Goal: Task Accomplishment & Management: Complete application form

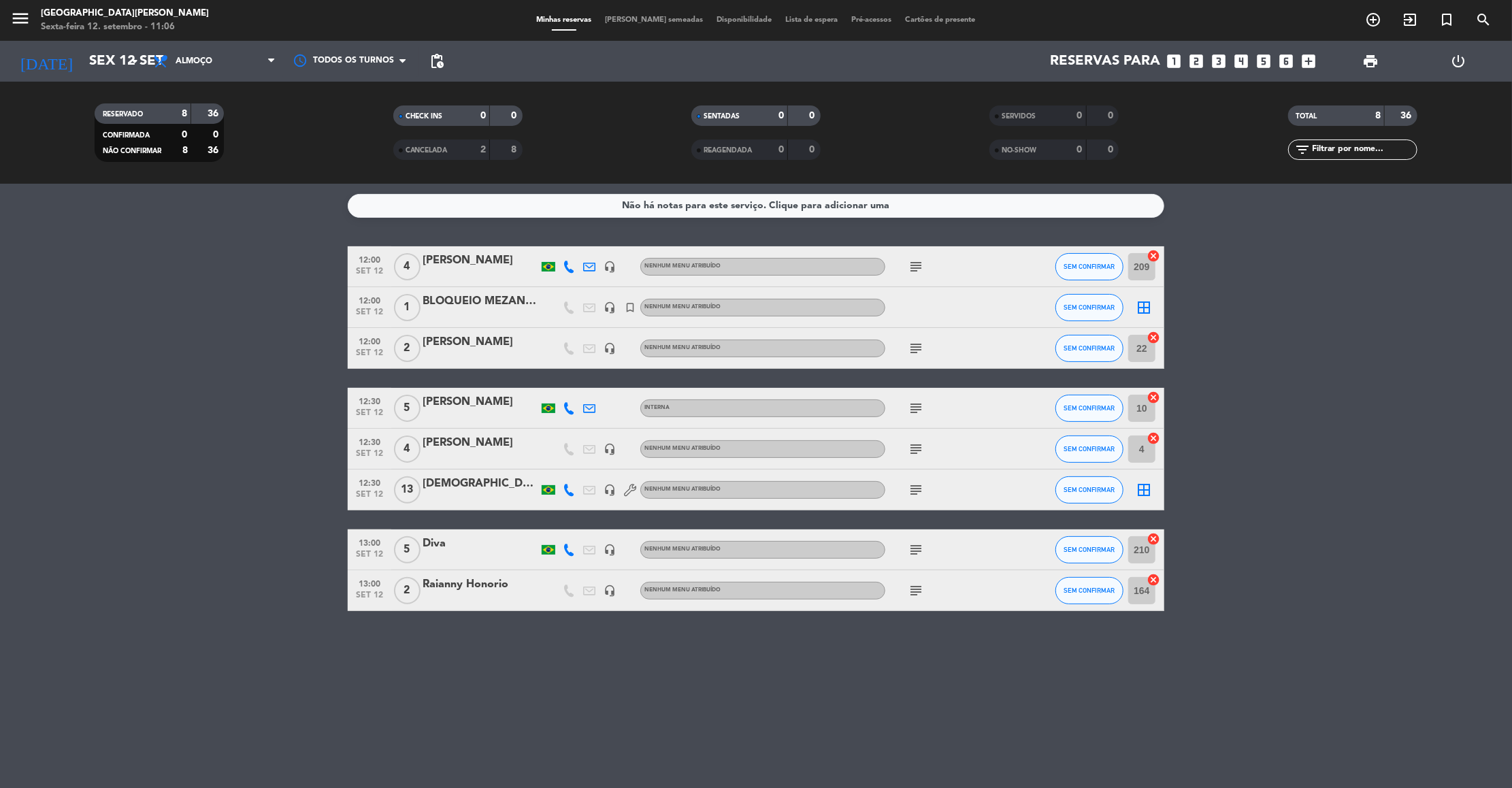
click at [1299, 549] on bookings-row "12:00 set 12 4 [PERSON_NAME] headset_mic Nenhum menu atribuído subject SEM CONF…" at bounding box center [756, 428] width 1512 height 365
click at [1221, 60] on icon "looks_3" at bounding box center [1220, 61] width 18 height 18
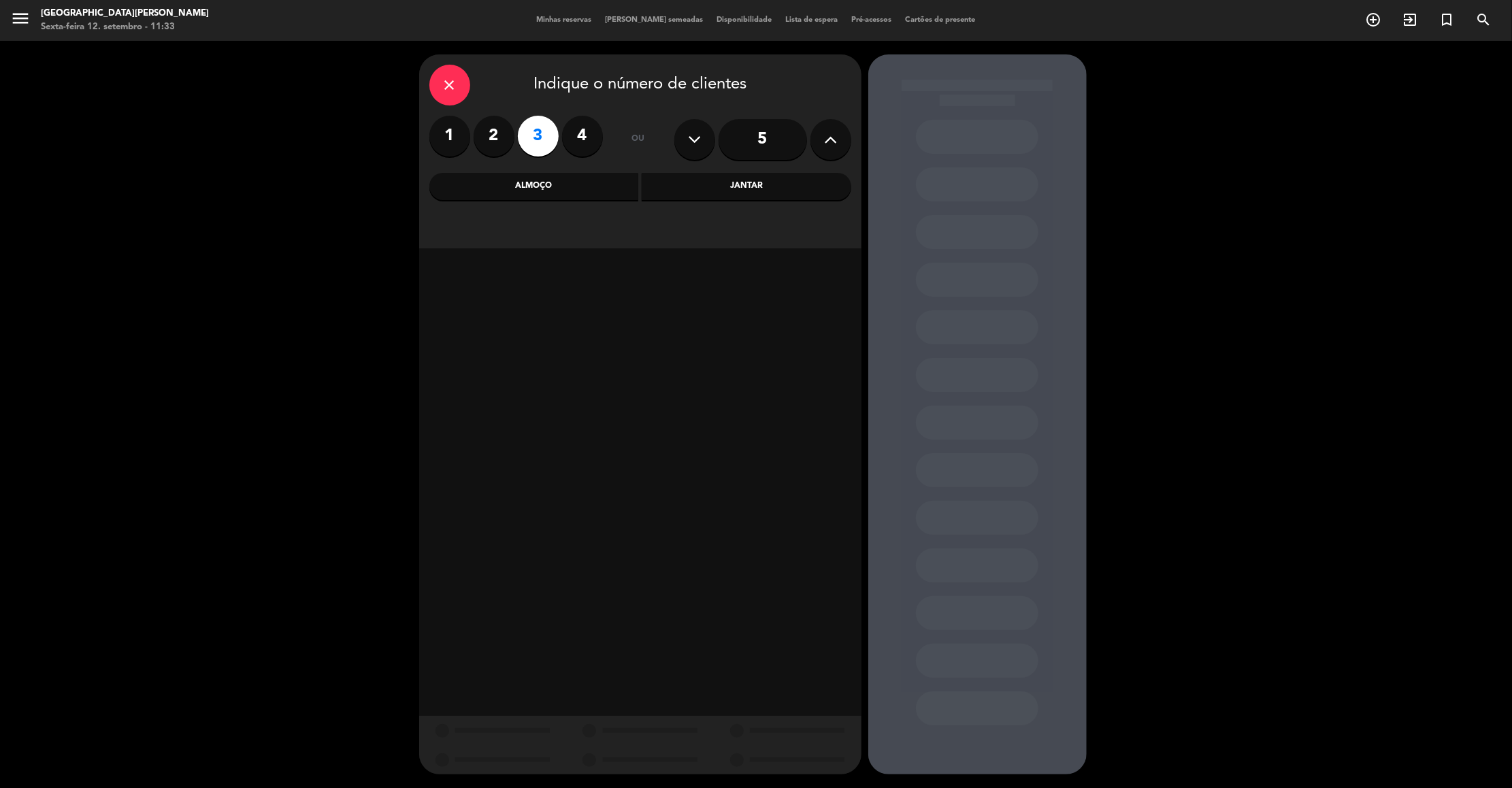
click at [568, 192] on div "Almoço" at bounding box center [534, 187] width 209 height 27
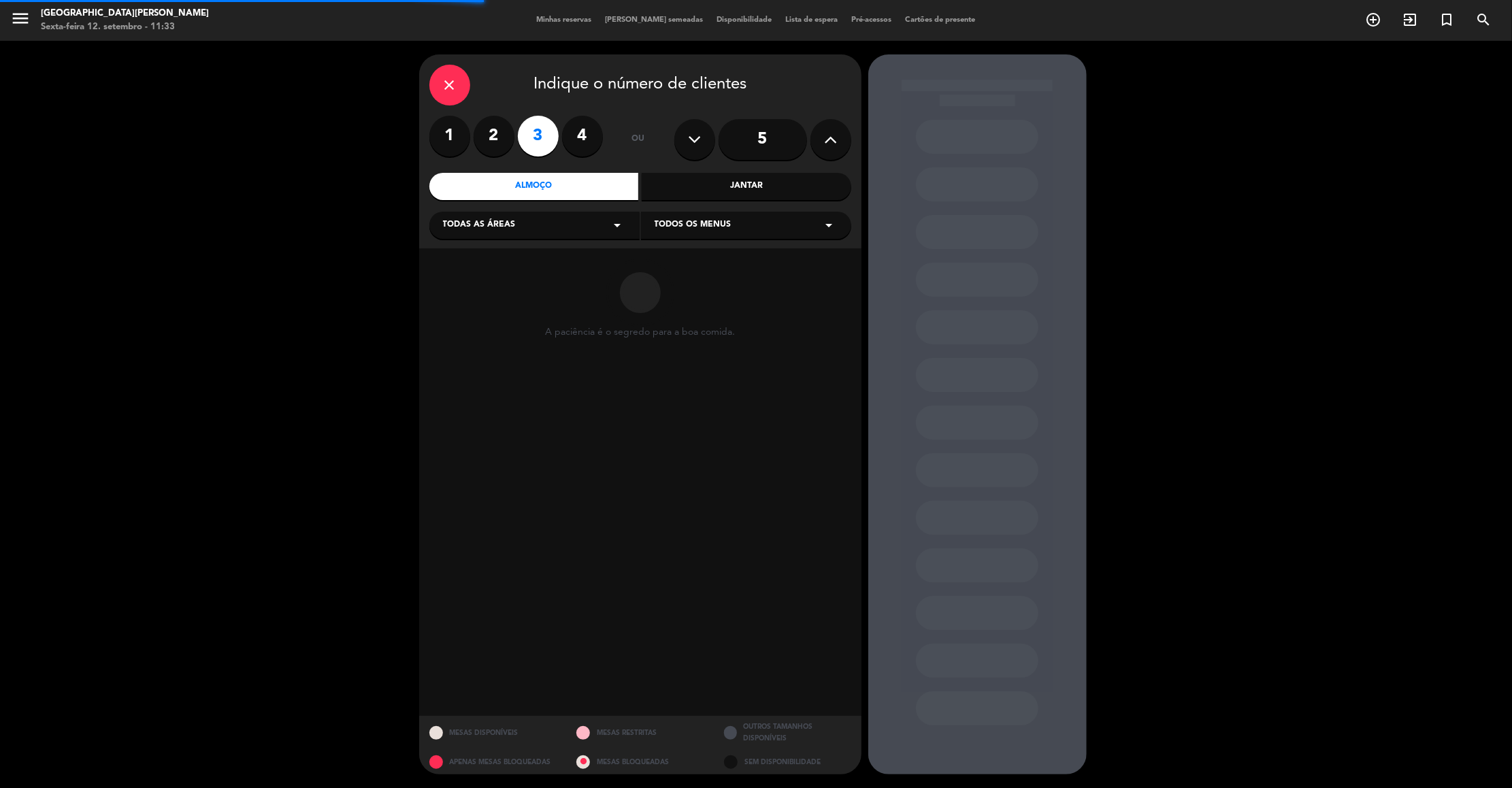
click at [518, 235] on div "Todas as áreas arrow_drop_down" at bounding box center [534, 225] width 210 height 27
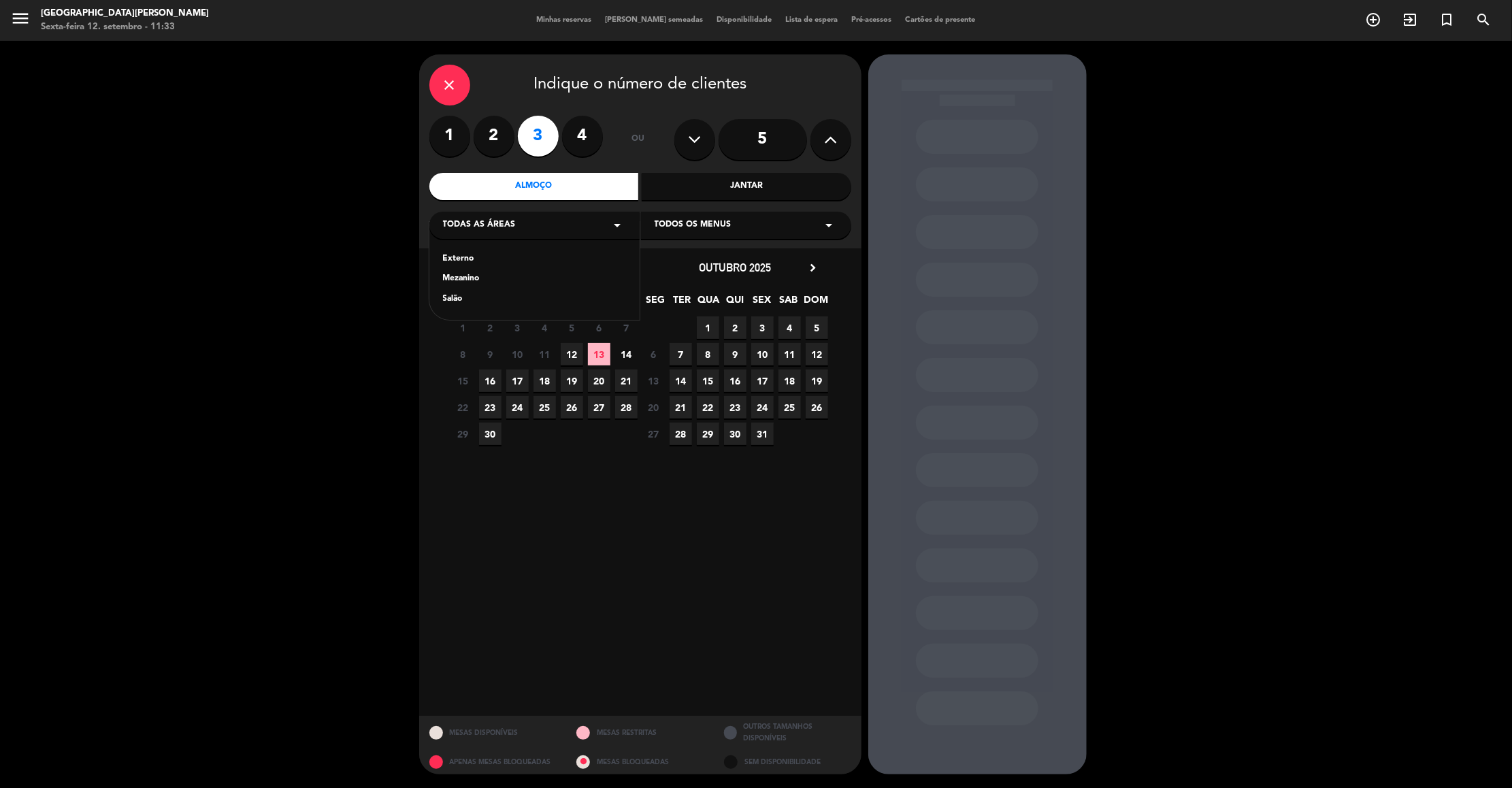
click at [469, 256] on div "Externo" at bounding box center [534, 259] width 183 height 14
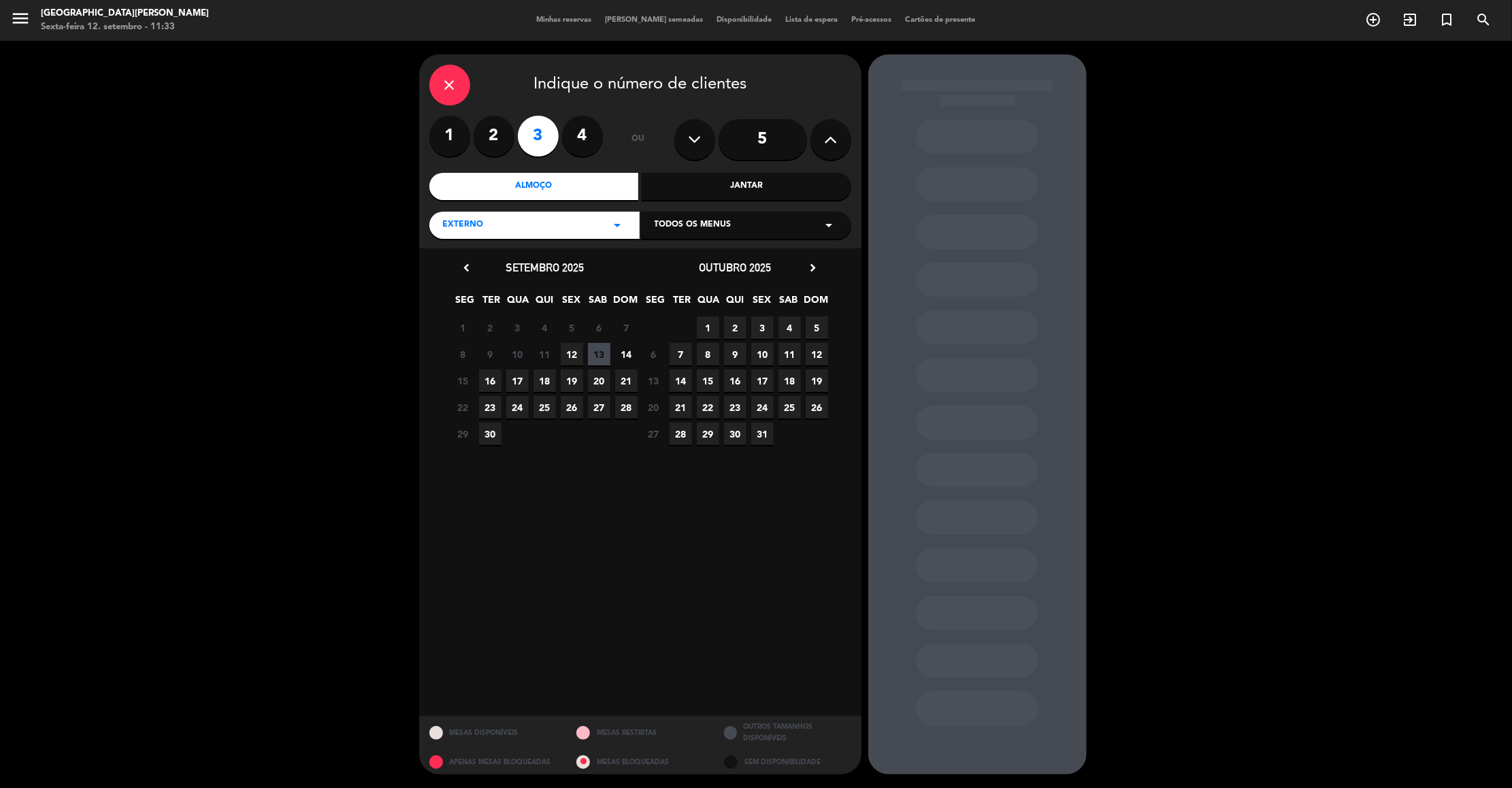
click at [580, 348] on span "12" at bounding box center [572, 354] width 23 height 23
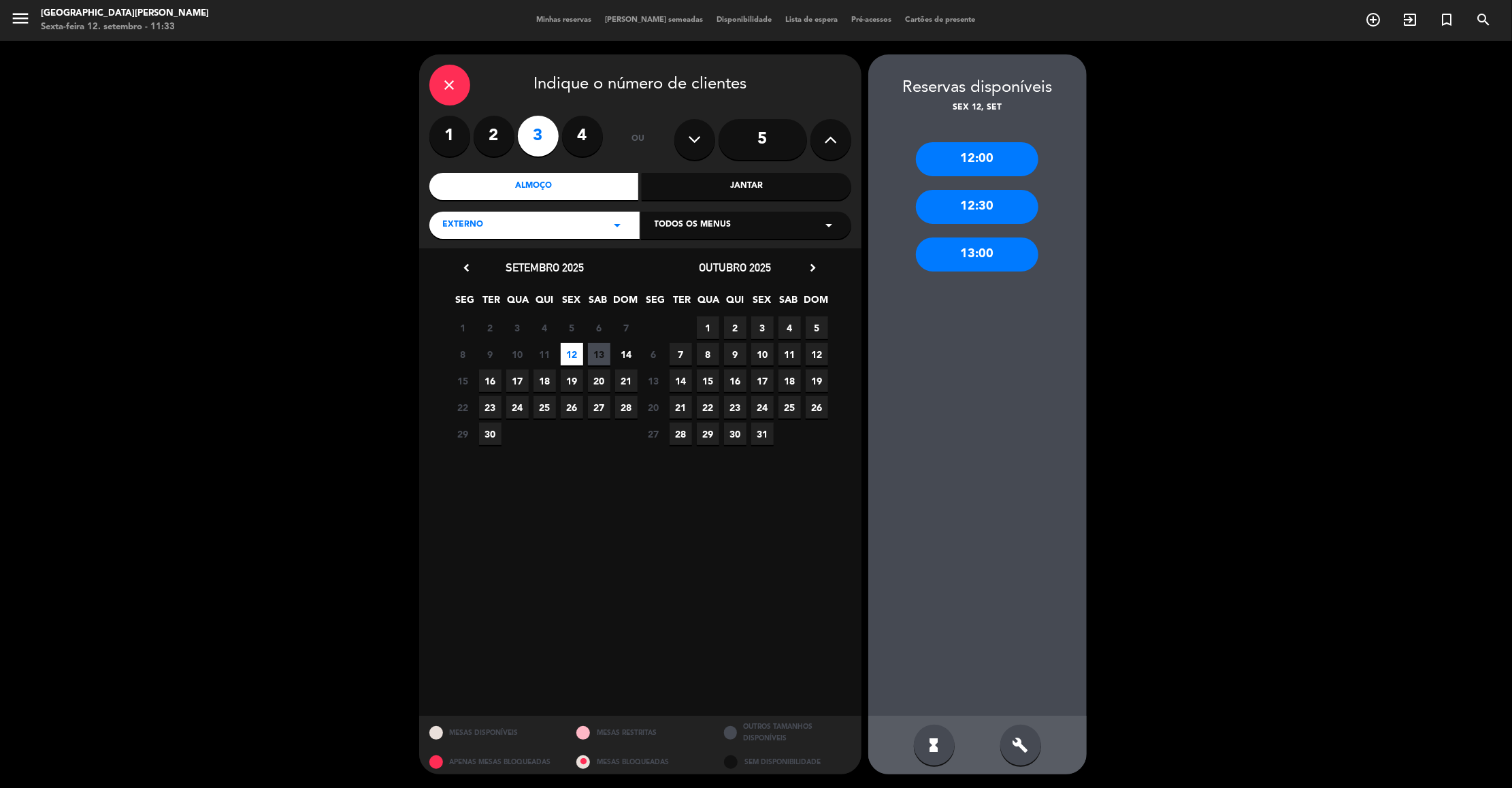
click at [969, 251] on div "13:00" at bounding box center [977, 254] width 122 height 34
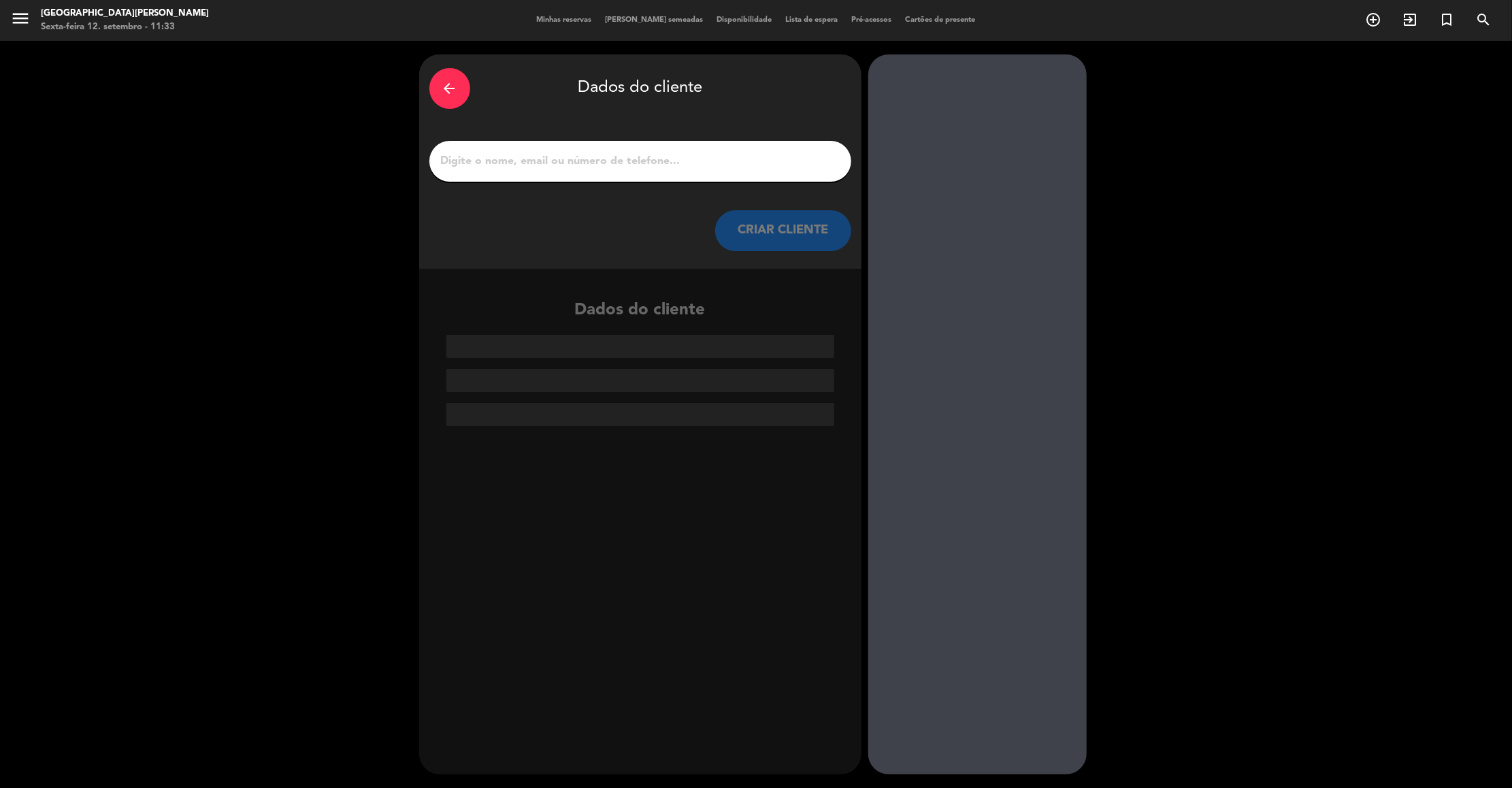
drag, startPoint x: 568, startPoint y: 172, endPoint x: 521, endPoint y: 162, distance: 48.1
click at [521, 162] on div at bounding box center [640, 161] width 422 height 41
click at [521, 162] on input "1" at bounding box center [640, 161] width 402 height 19
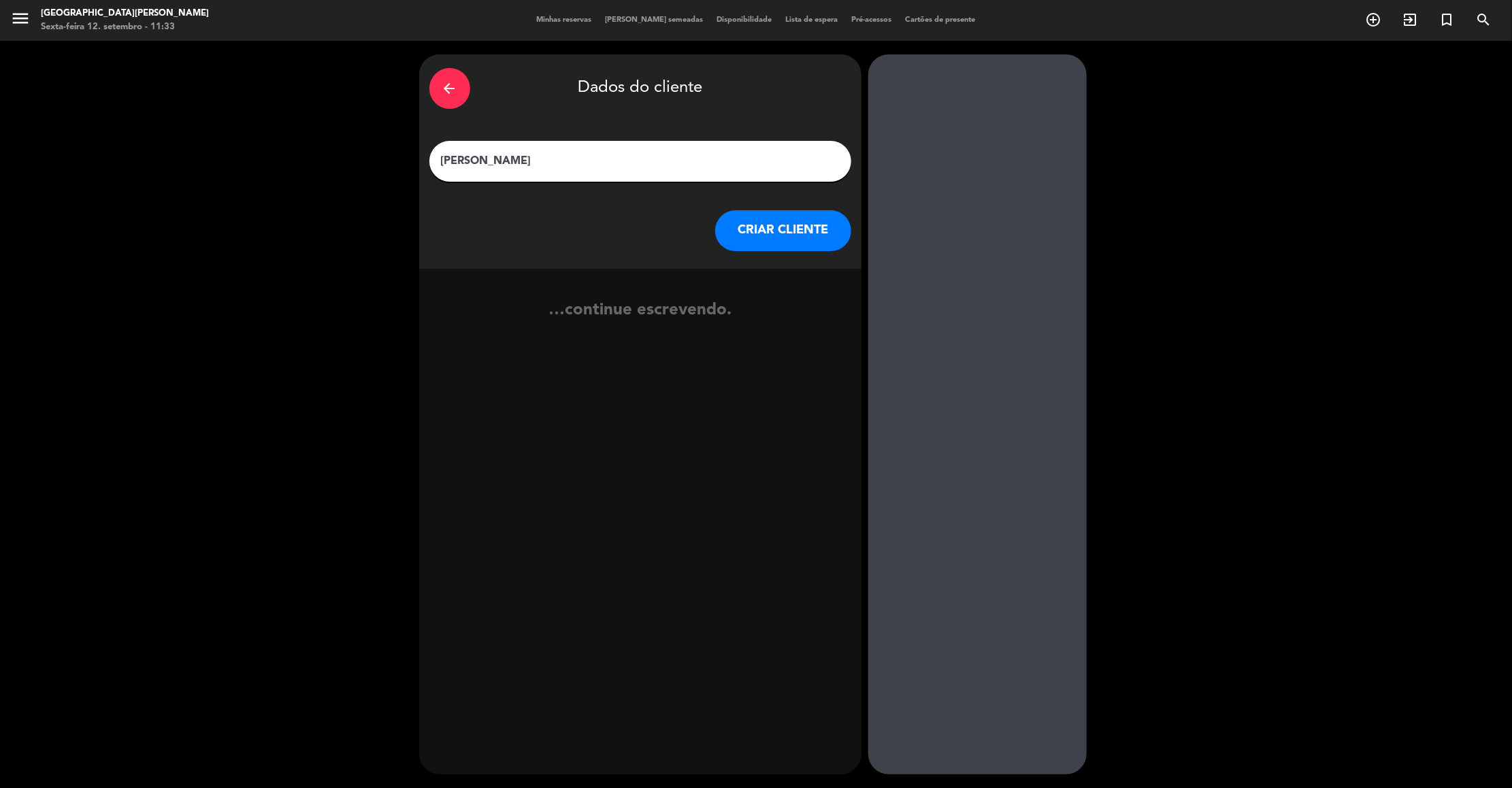
type input "[PERSON_NAME]"
click at [787, 235] on button "CRIAR CLIENTE" at bounding box center [783, 230] width 136 height 41
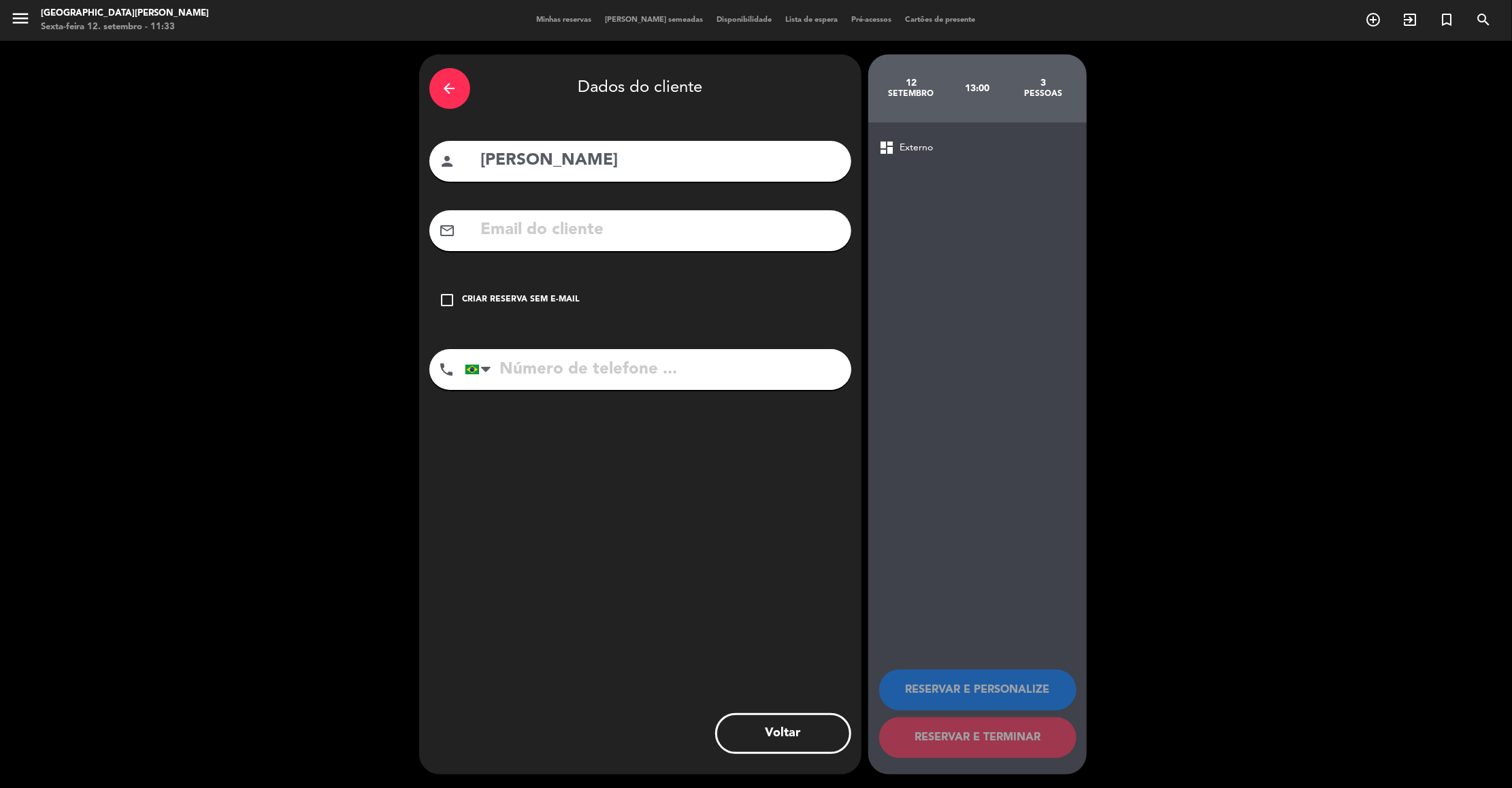
click at [515, 365] on input "tel" at bounding box center [658, 369] width 386 height 41
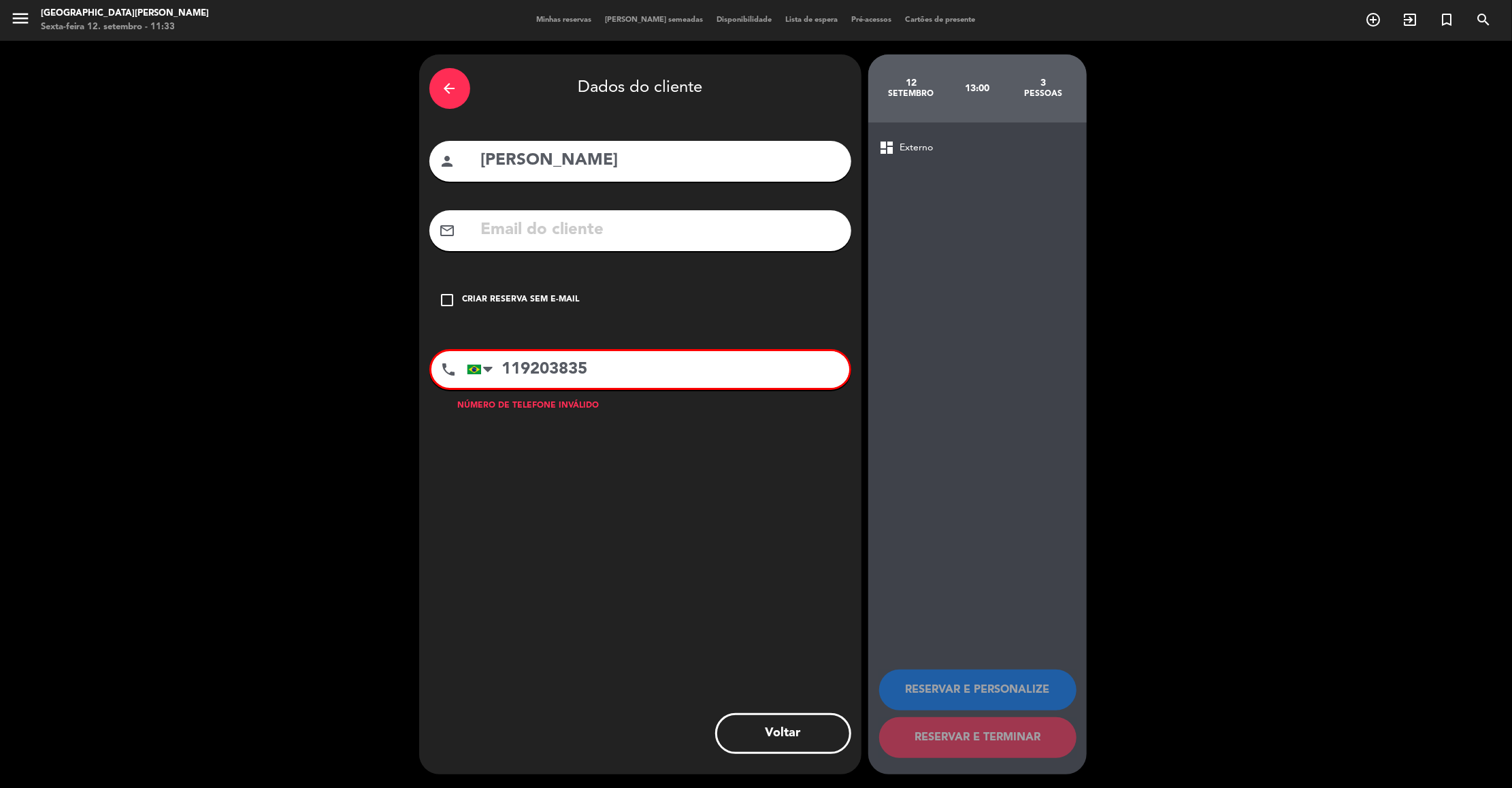
click at [527, 363] on input "119203835" at bounding box center [658, 369] width 382 height 37
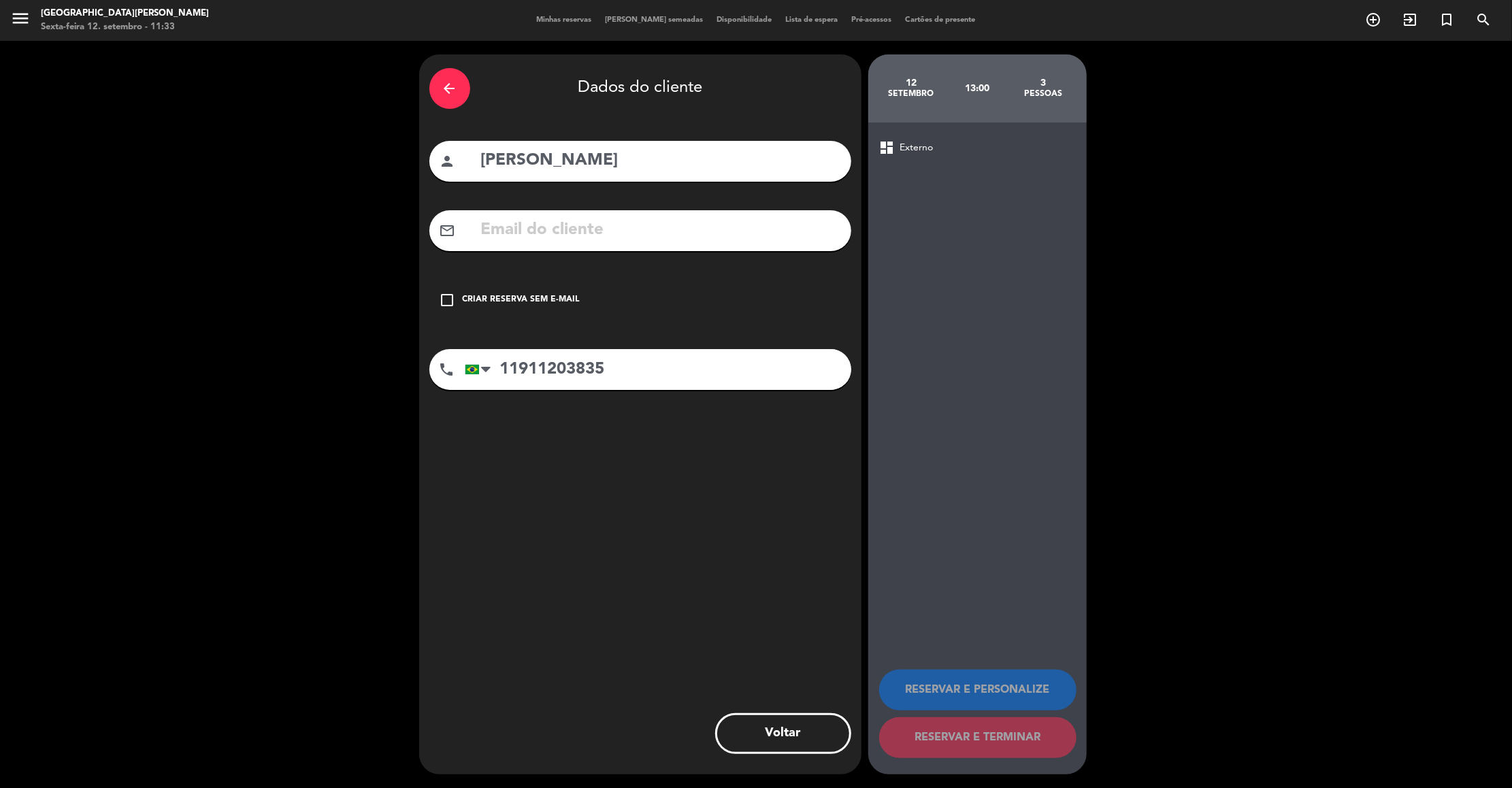
type input "11911203835"
click at [448, 301] on icon "check_box_outline_blank" at bounding box center [448, 300] width 16 height 16
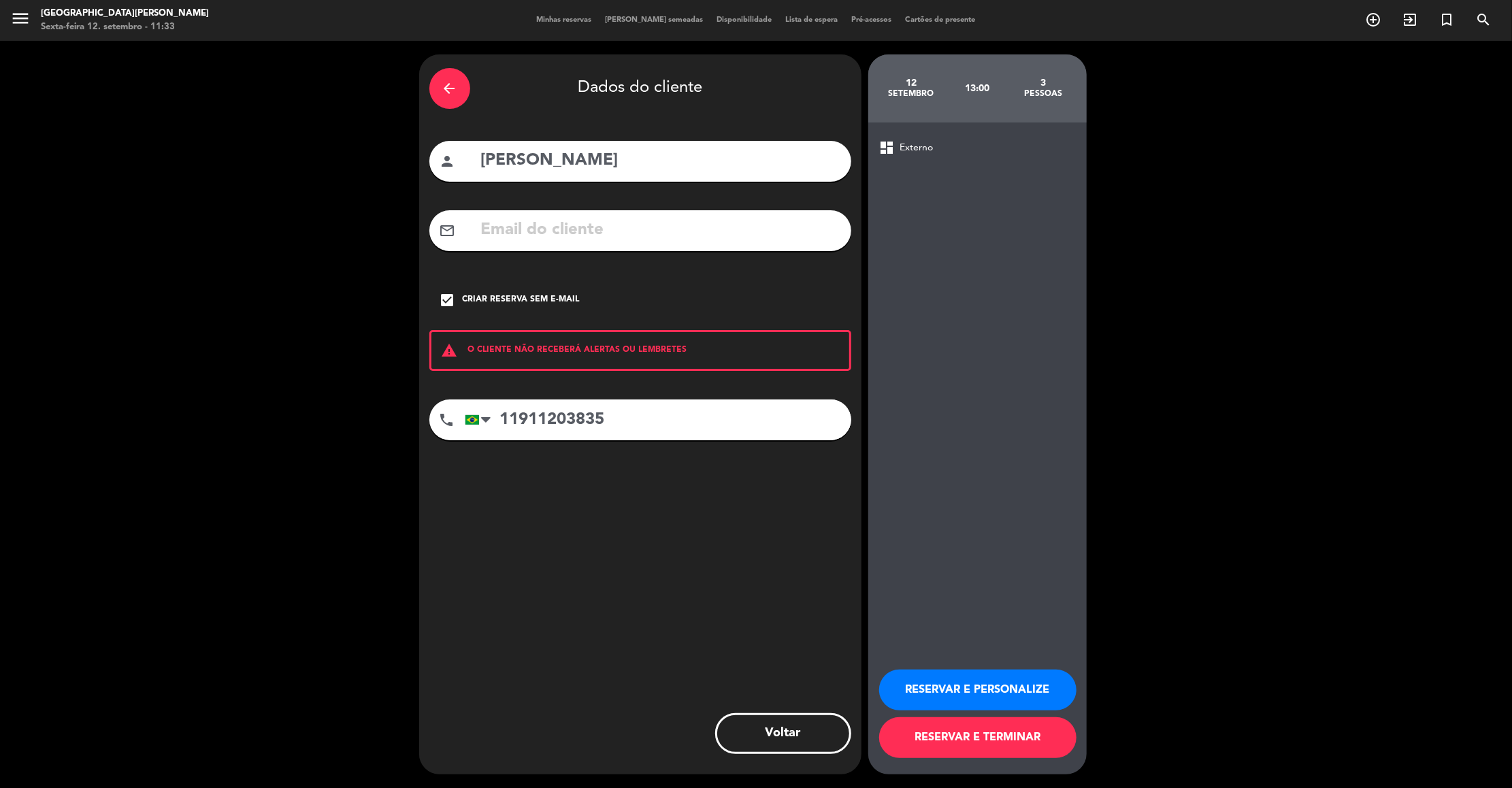
click at [1022, 695] on button "RESERVAR E PERSONALIZE" at bounding box center [977, 690] width 197 height 41
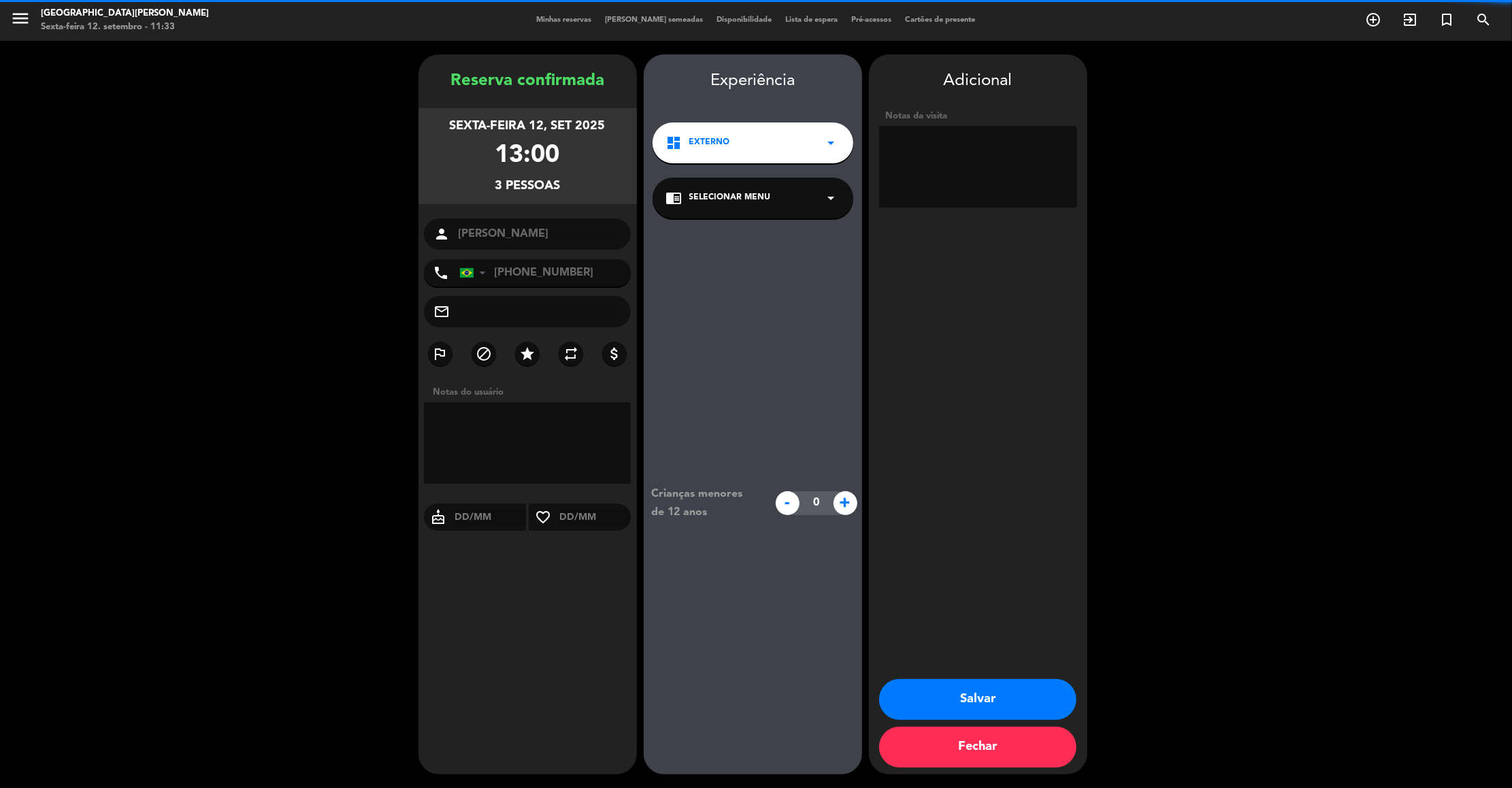
click at [903, 160] on textarea at bounding box center [978, 166] width 198 height 81
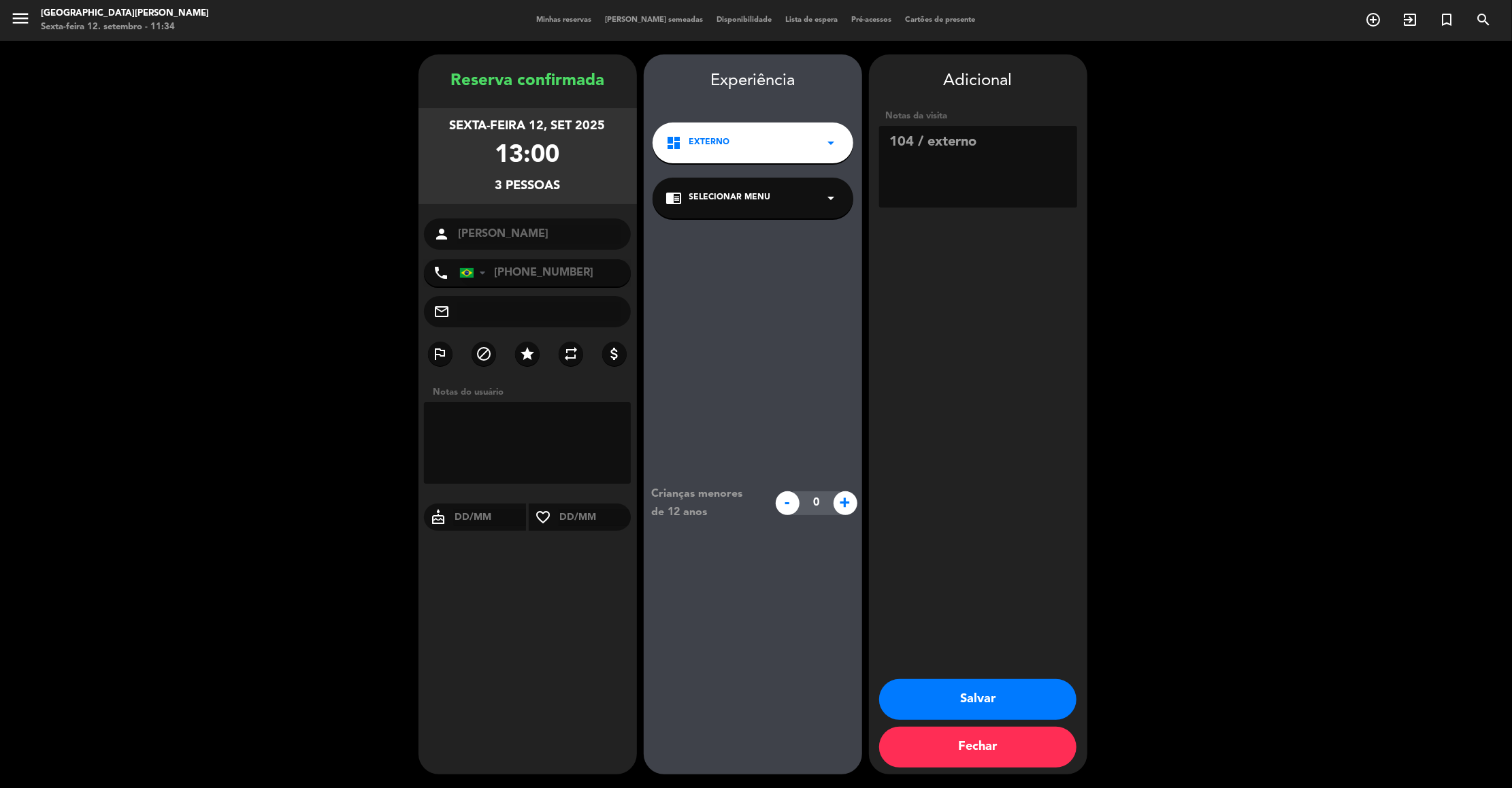
type textarea "104 / externo"
click at [948, 701] on button "Salvar" at bounding box center [977, 699] width 197 height 41
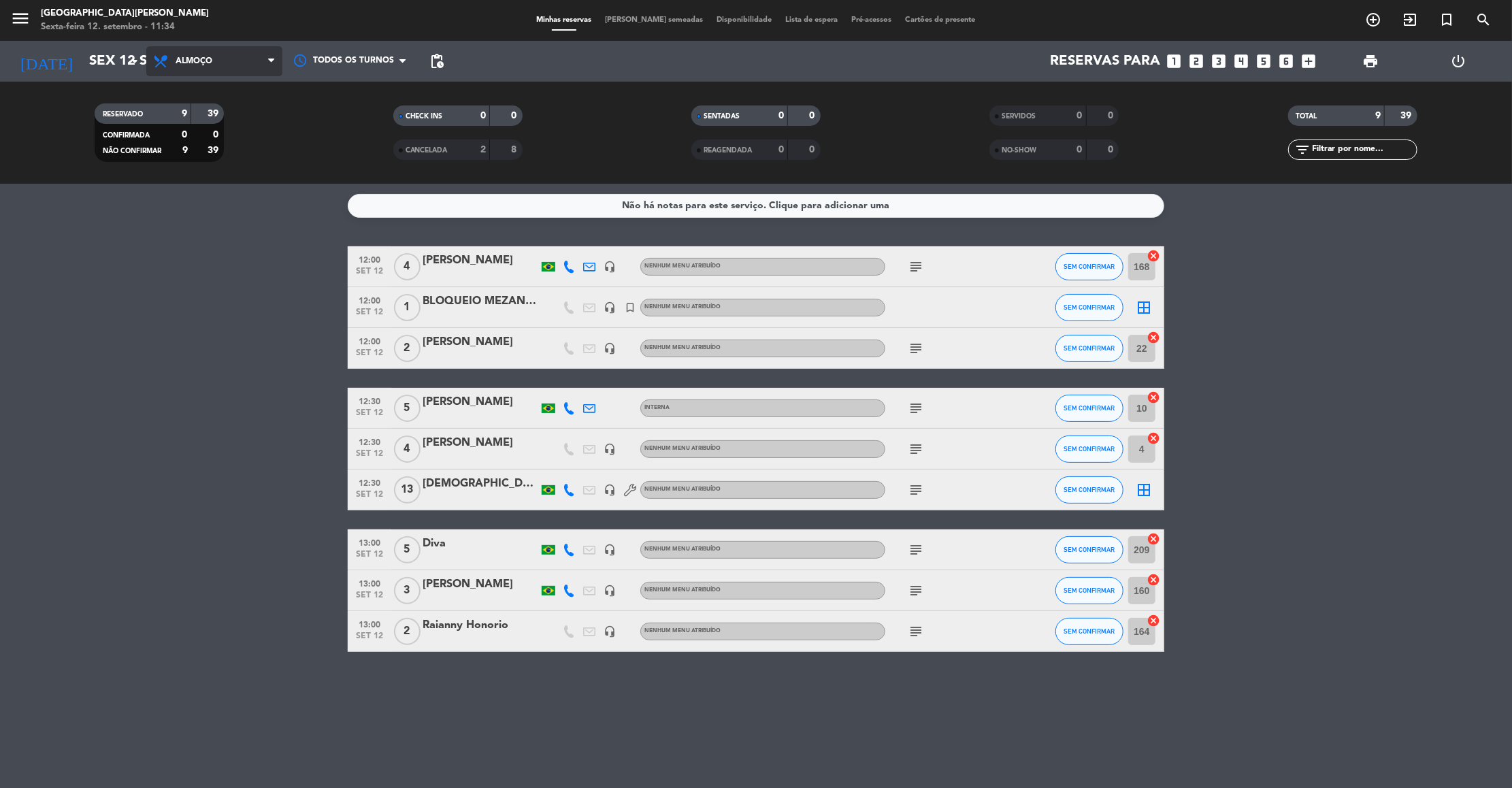
click at [265, 52] on span "Almoço" at bounding box center [214, 60] width 136 height 30
click at [238, 140] on div "menu [GEOGRAPHIC_DATA][PERSON_NAME] Sexta-feira 12. setembro - 11:34 Minhas res…" at bounding box center [756, 92] width 1512 height 184
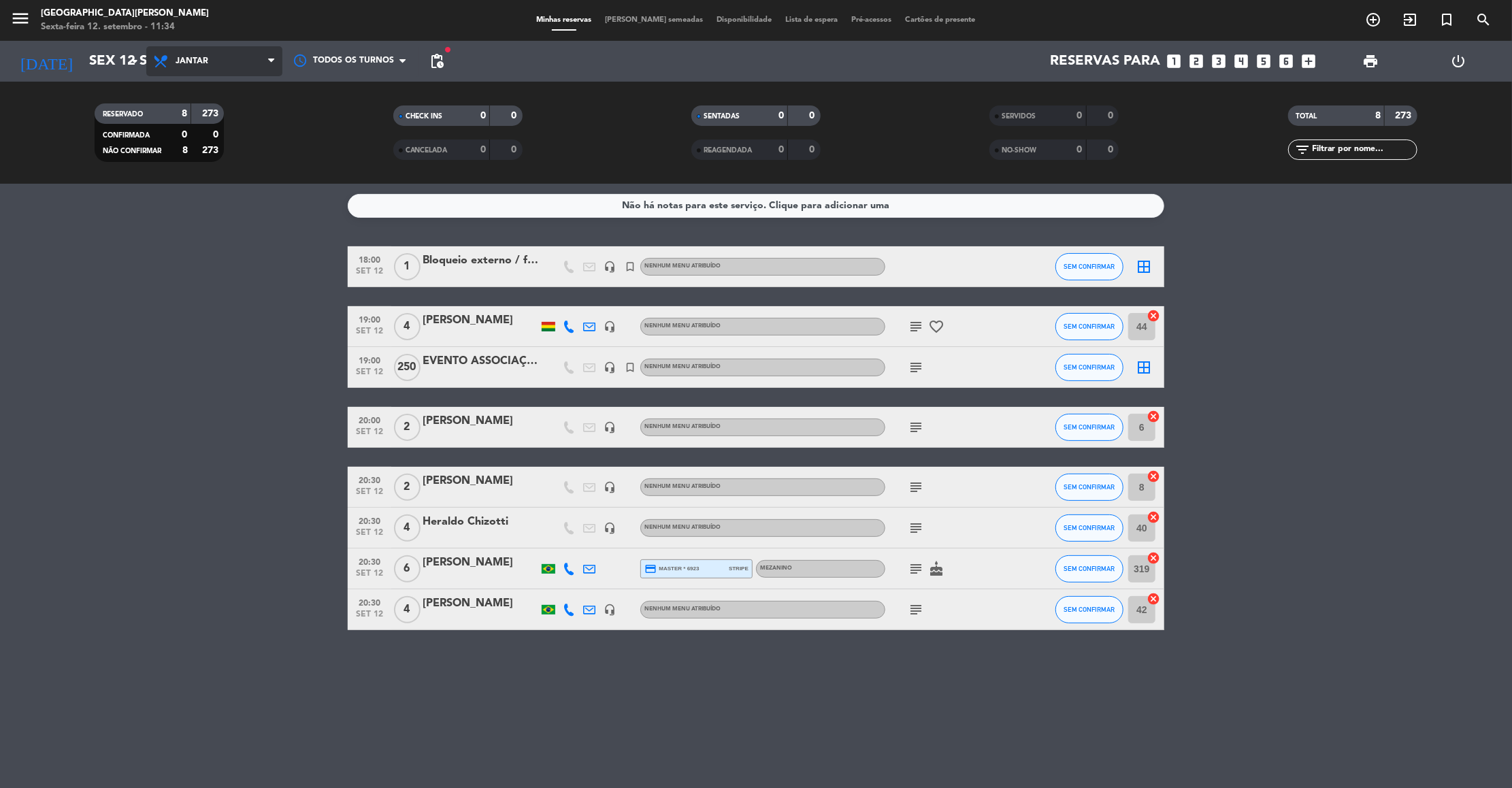
click at [242, 55] on span "Jantar" at bounding box center [214, 60] width 136 height 30
click at [217, 116] on div "menu [GEOGRAPHIC_DATA][PERSON_NAME] Sexta-feira 12. setembro - 11:34 Minhas res…" at bounding box center [756, 92] width 1512 height 184
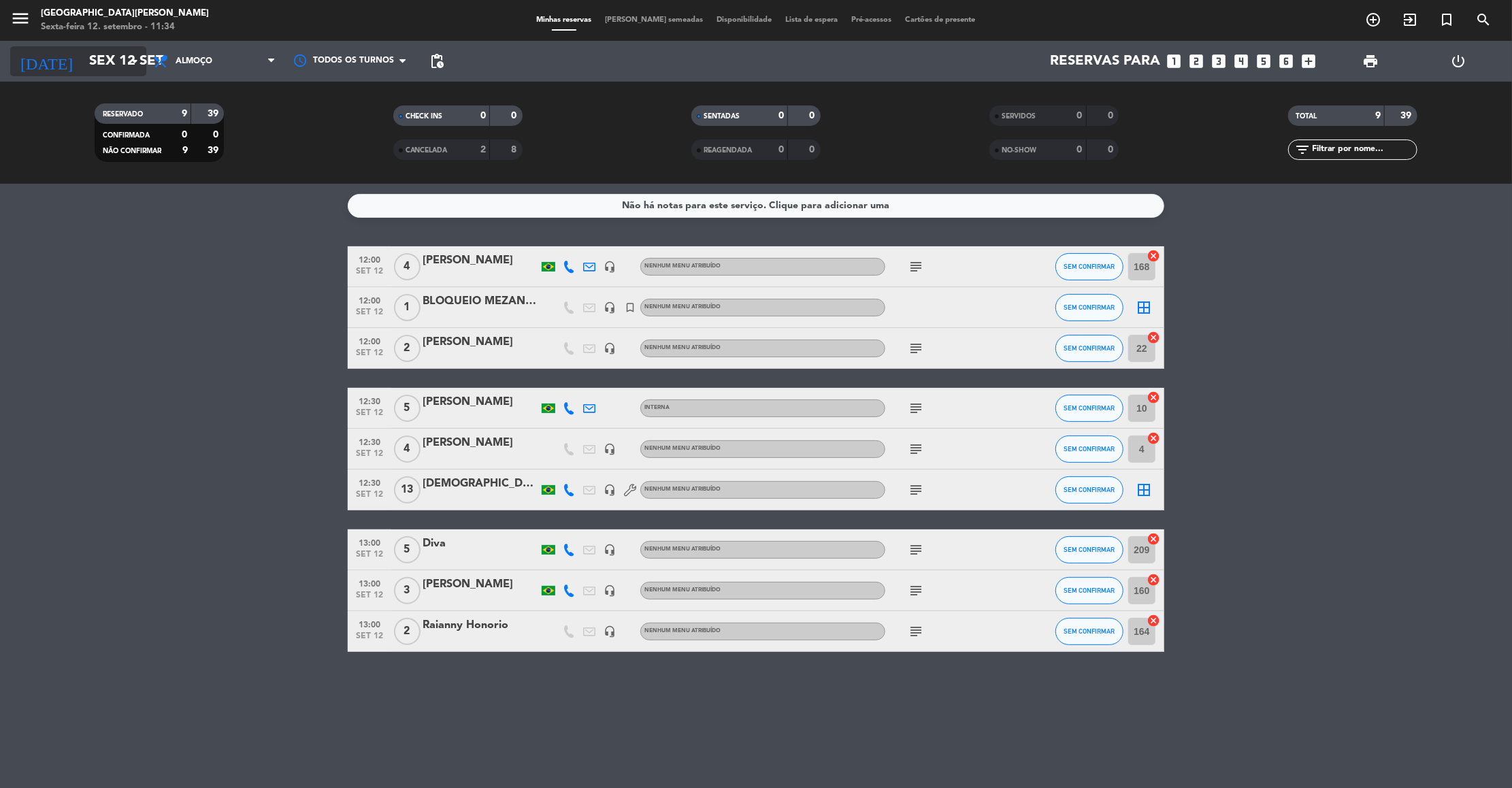
click at [108, 75] on input "Sex 12 set" at bounding box center [171, 60] width 177 height 30
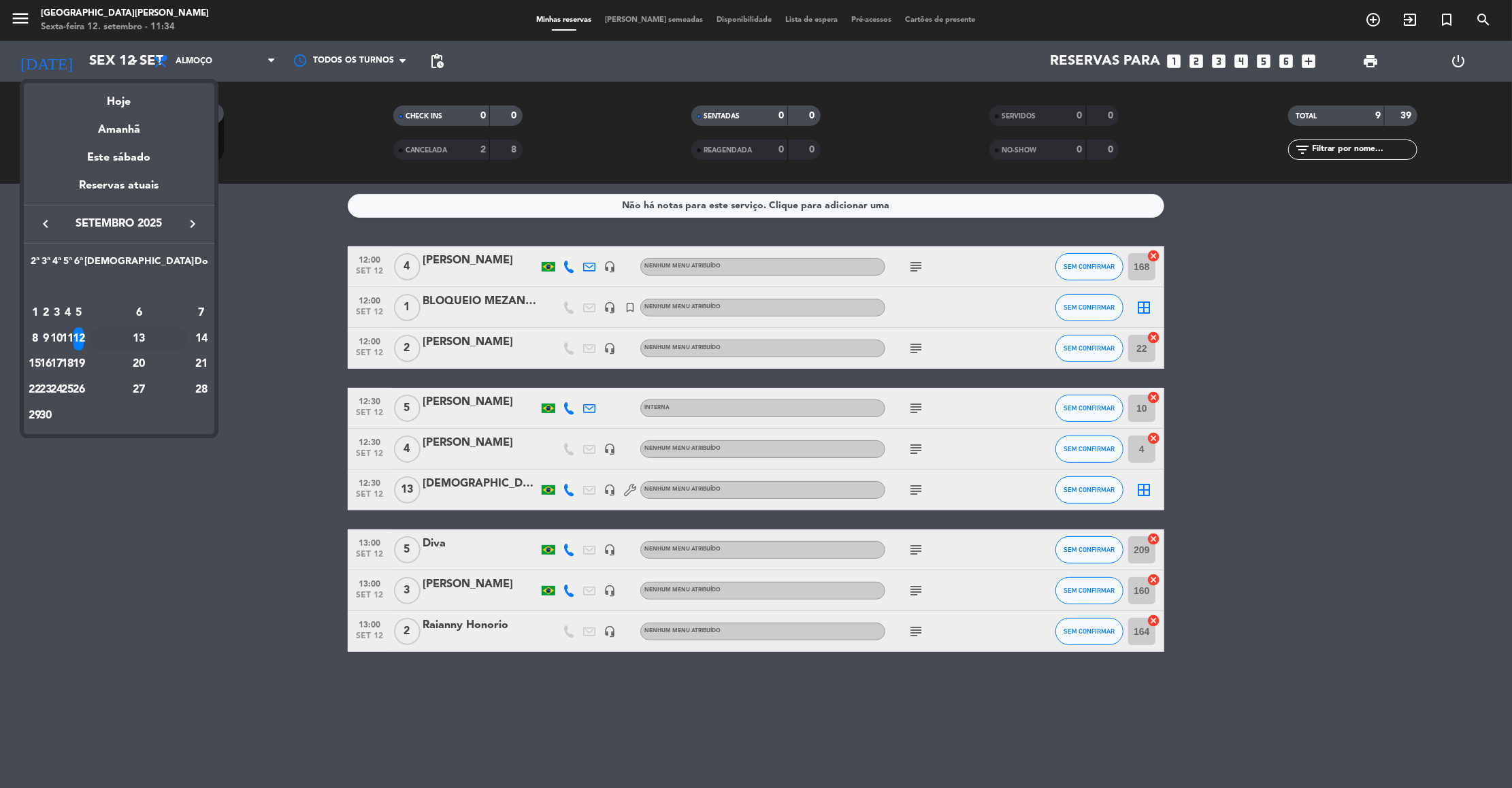
click at [172, 330] on div "13" at bounding box center [139, 339] width 99 height 23
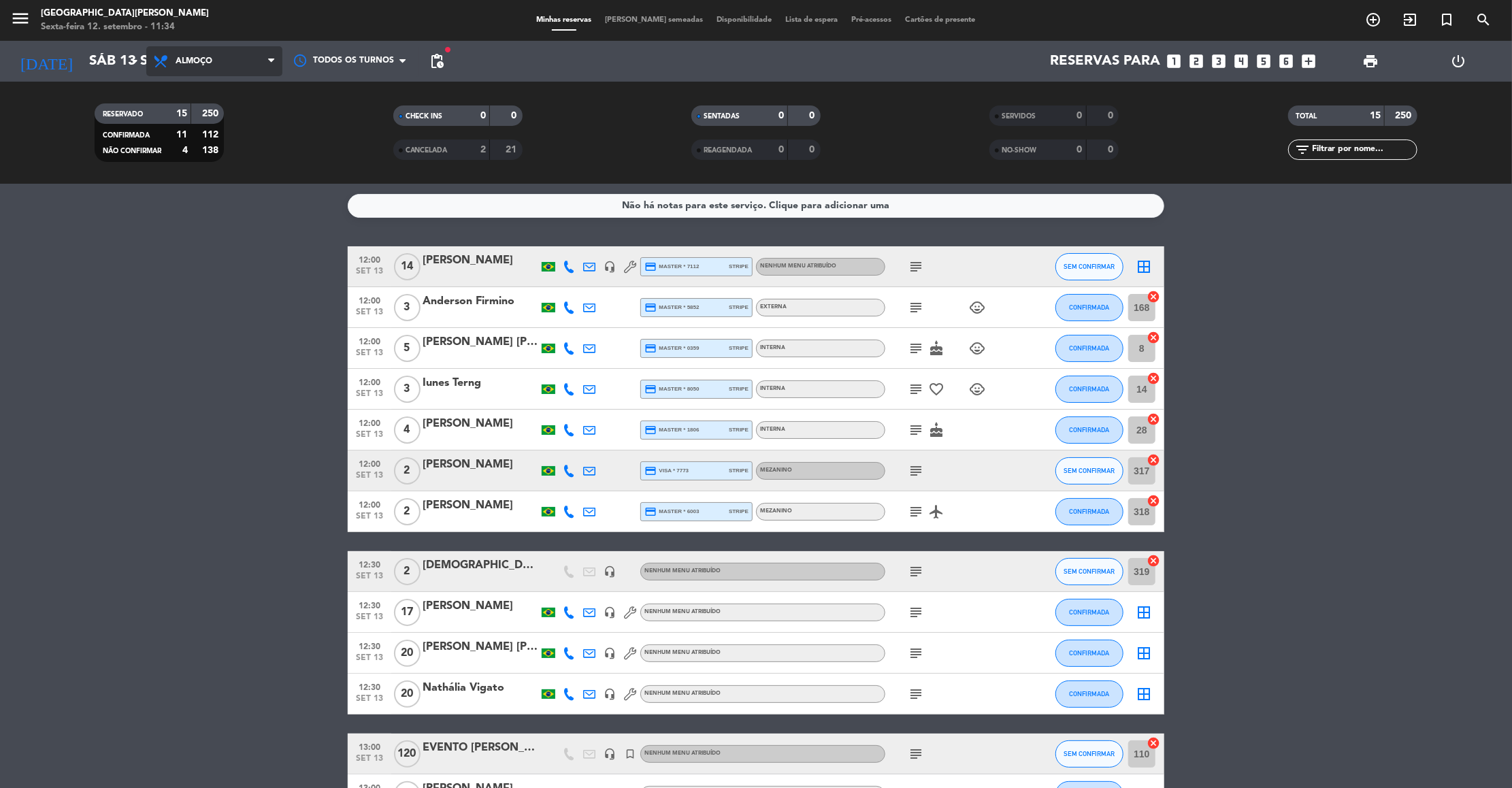
click at [258, 60] on span "Almoço" at bounding box center [214, 60] width 136 height 30
click at [237, 160] on div "menu [GEOGRAPHIC_DATA][PERSON_NAME] Sexta-feira 12. setembro - 11:34 Minhas res…" at bounding box center [756, 92] width 1512 height 184
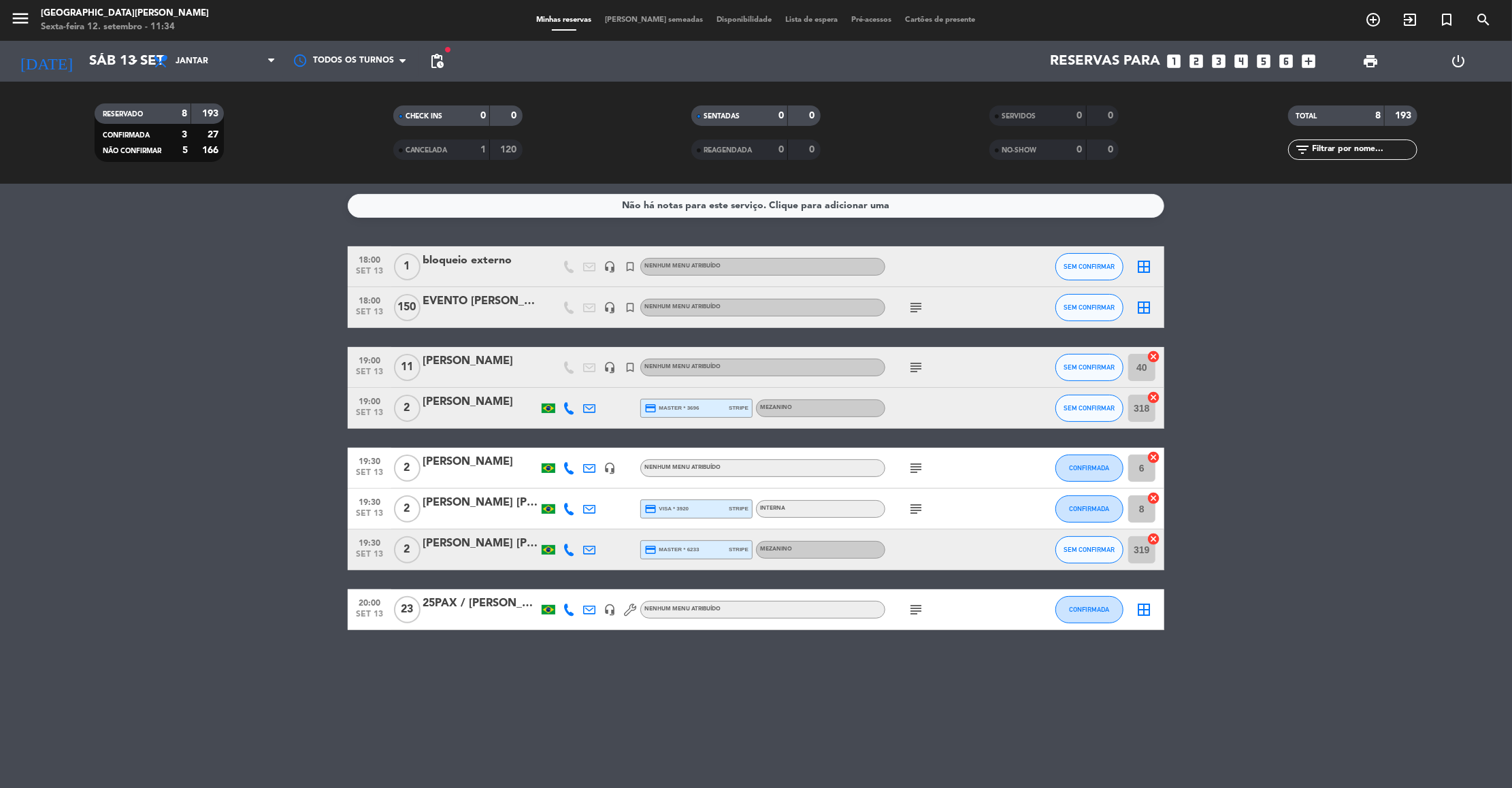
click at [916, 605] on icon "subject" at bounding box center [916, 609] width 16 height 16
click at [173, 336] on bookings-row "18:00 set 13 1 bloqueio externo headset_mic turned_in_not Nenhum menu atribuído…" at bounding box center [756, 438] width 1512 height 384
click at [225, 68] on span "Jantar" at bounding box center [214, 60] width 136 height 30
click at [193, 135] on div "menu [GEOGRAPHIC_DATA][PERSON_NAME] Sexta-feira 12. setembro - 11:34 Minhas res…" at bounding box center [756, 92] width 1512 height 184
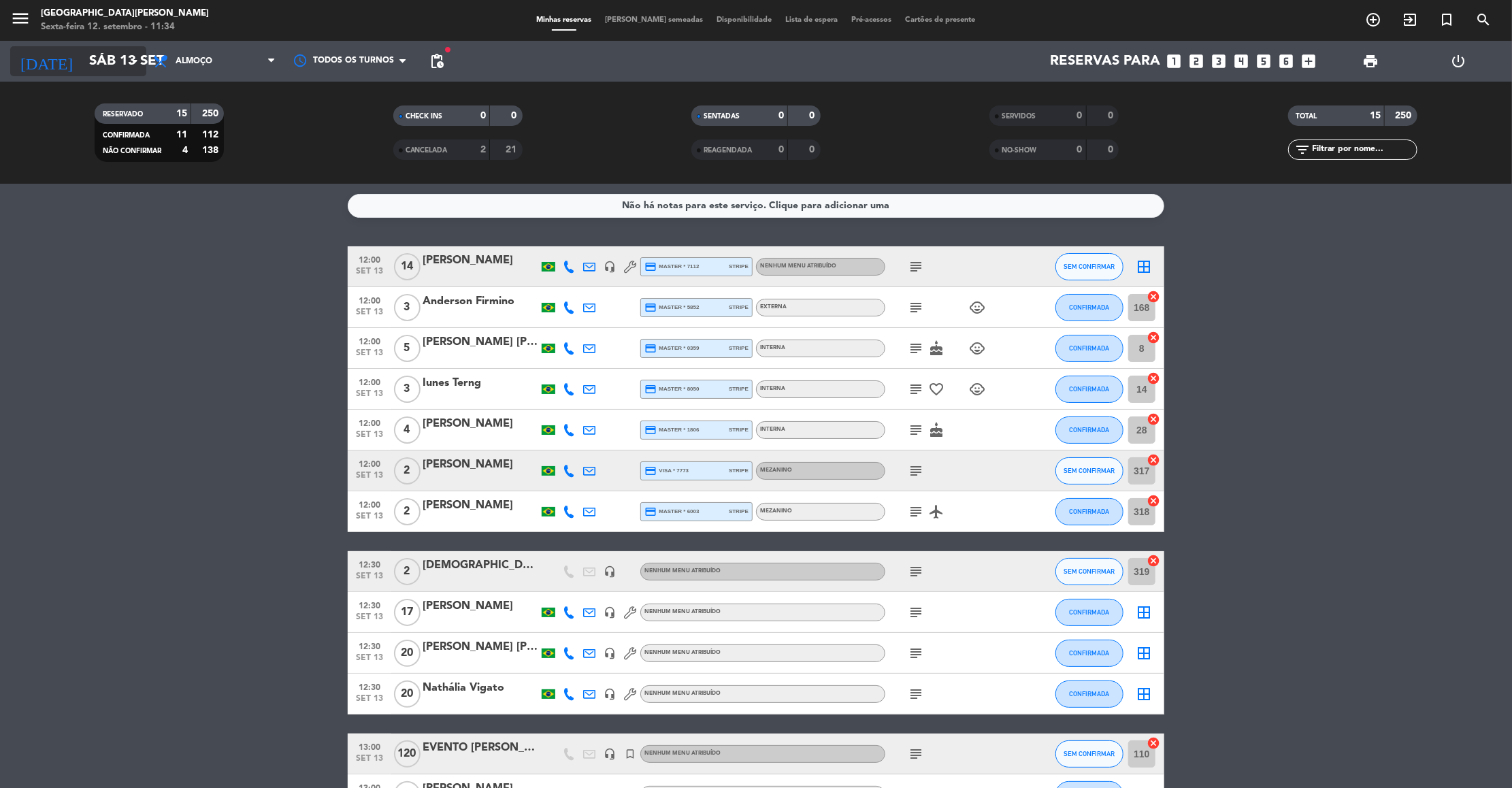
click at [110, 64] on input "Sáb 13 set" at bounding box center [171, 60] width 177 height 30
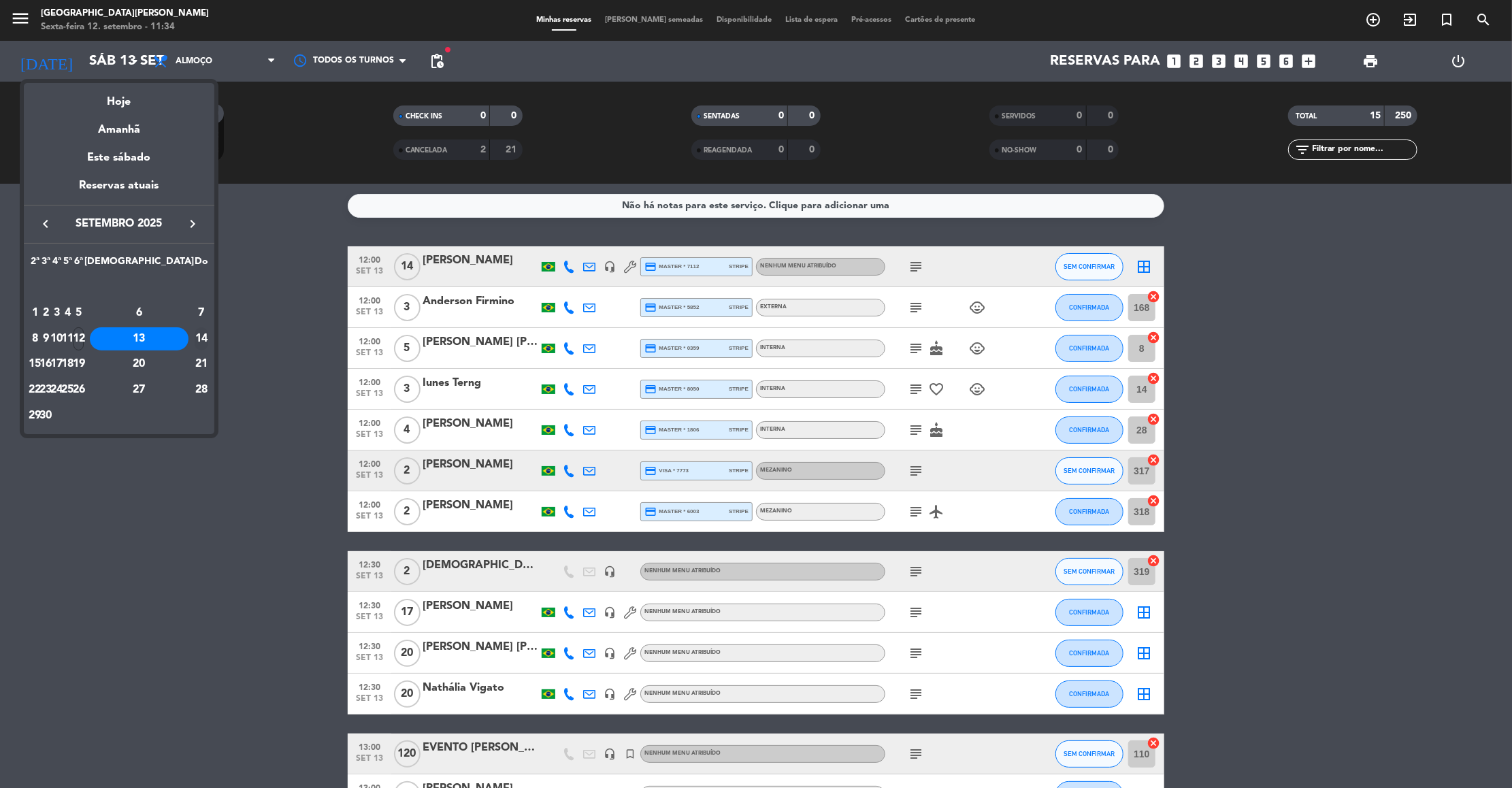
click at [195, 328] on div "14" at bounding box center [201, 339] width 14 height 23
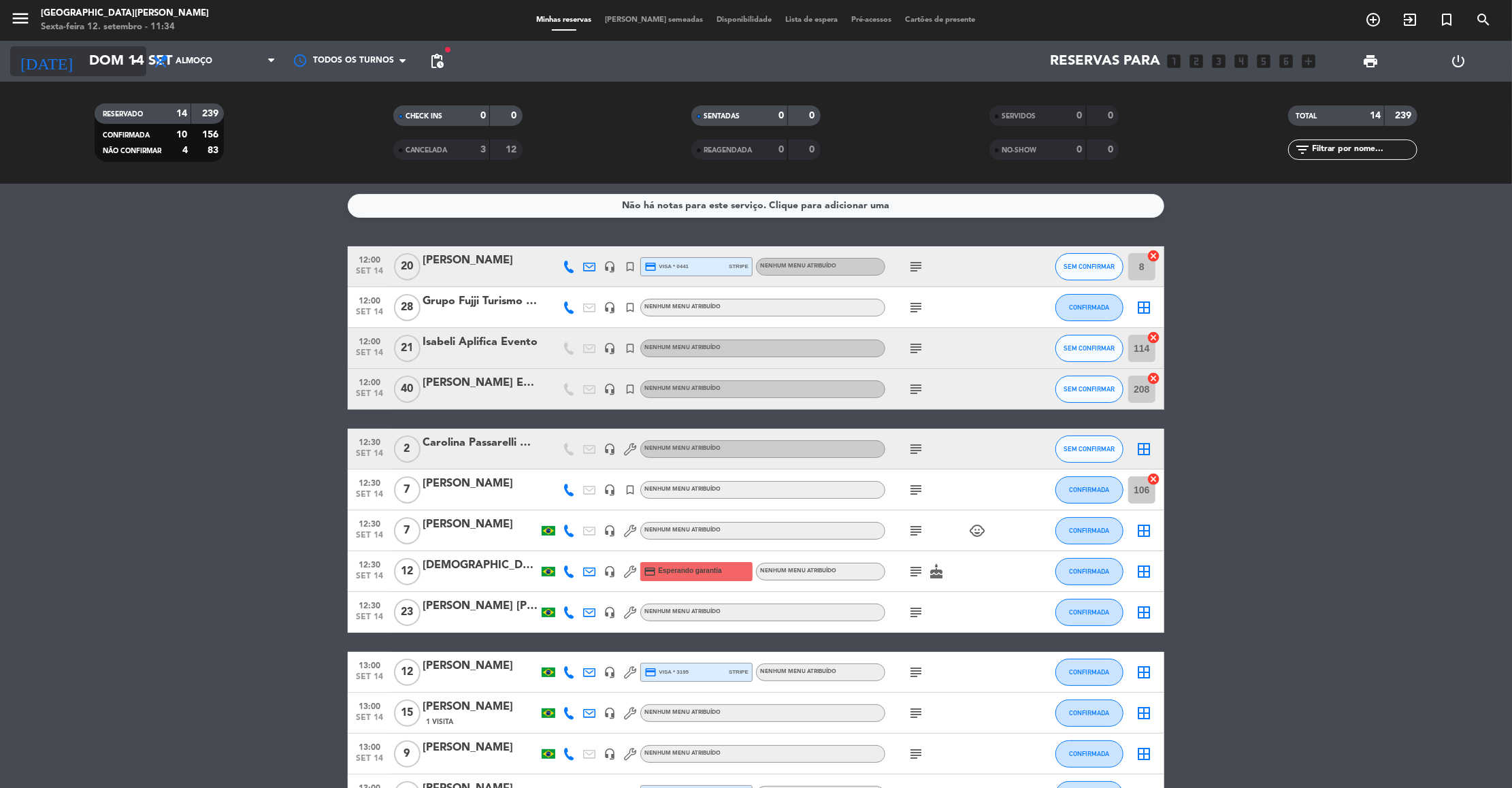
click at [92, 64] on input "Dom 14 set" at bounding box center [171, 60] width 177 height 30
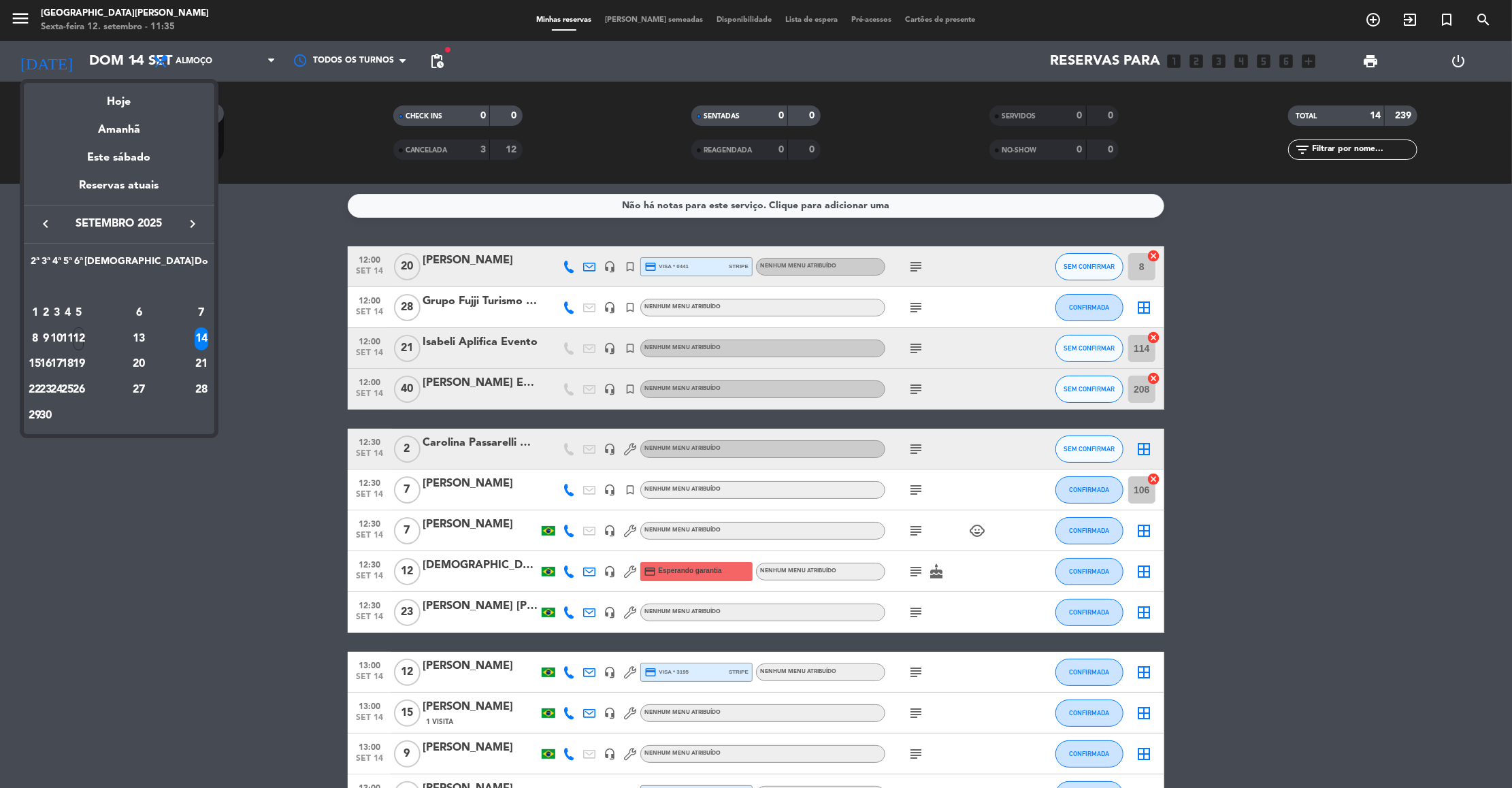
click at [314, 288] on div at bounding box center [756, 394] width 1512 height 788
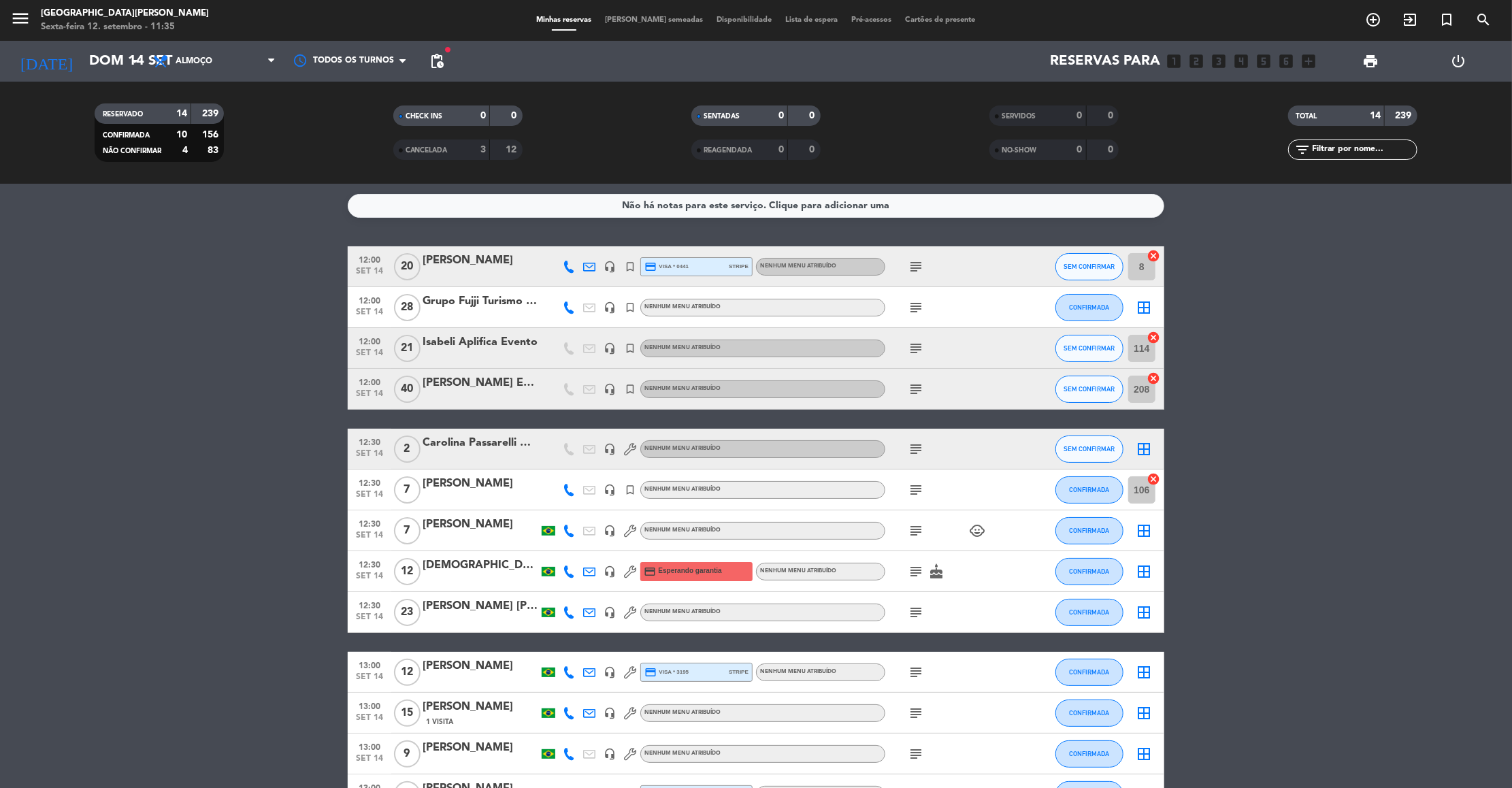
drag, startPoint x: 1209, startPoint y: 695, endPoint x: 1179, endPoint y: 840, distance: 148.1
click at [1179, 787] on html "close × [GEOGRAPHIC_DATA][PERSON_NAME] × chrome_reader_mode Lista de Reservas a…" at bounding box center [756, 394] width 1512 height 788
click at [249, 62] on span "Almoço" at bounding box center [214, 60] width 136 height 30
click at [233, 153] on div "menu [GEOGRAPHIC_DATA][PERSON_NAME] Sexta-feira 12. setembro - 11:35 Minhas res…" at bounding box center [756, 92] width 1512 height 184
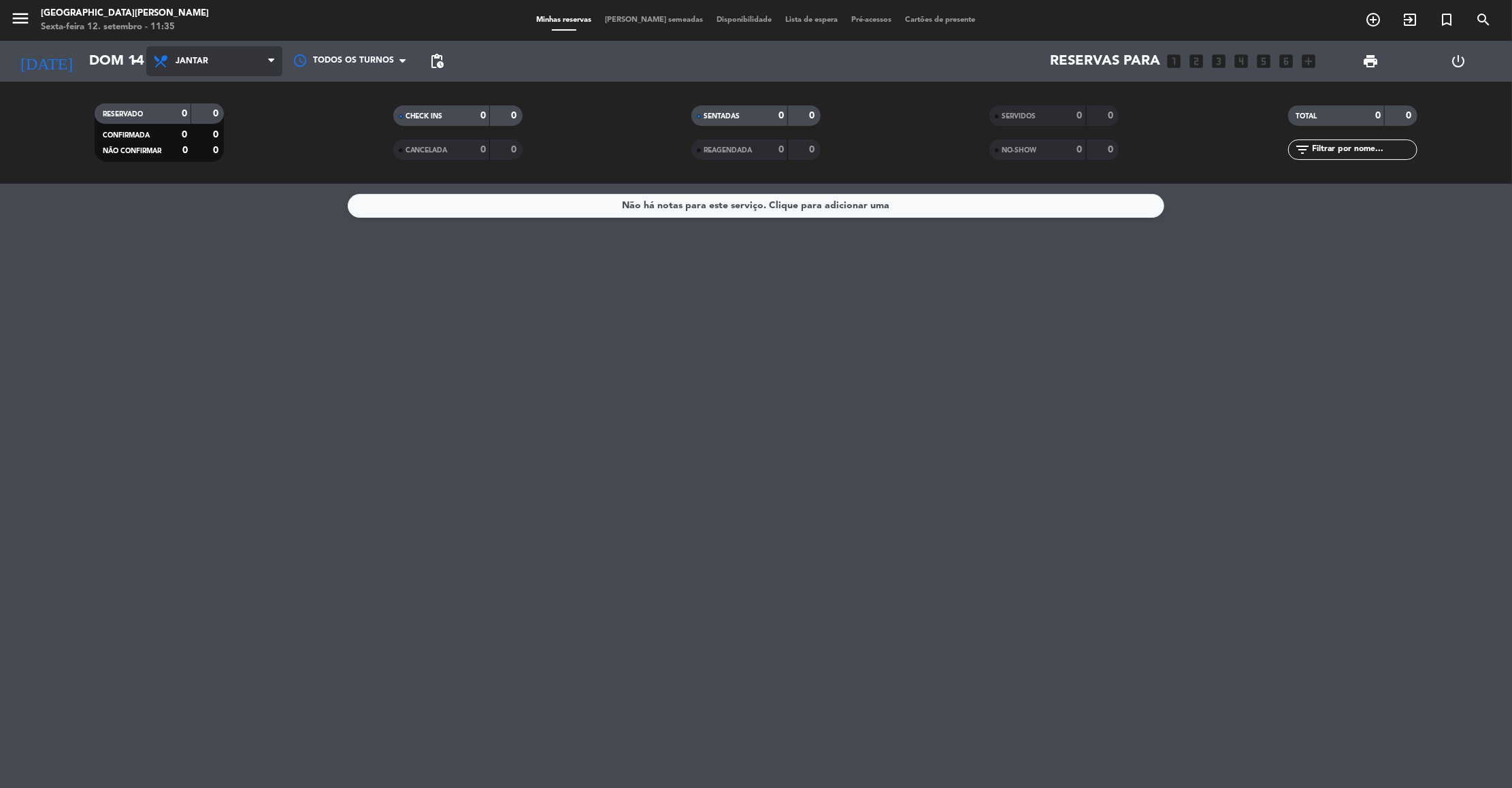
click at [238, 68] on span "Jantar" at bounding box center [214, 60] width 136 height 30
click at [213, 133] on div "menu [GEOGRAPHIC_DATA][PERSON_NAME] Sexta-feira 12. setembro - 11:35 Minhas res…" at bounding box center [756, 92] width 1512 height 184
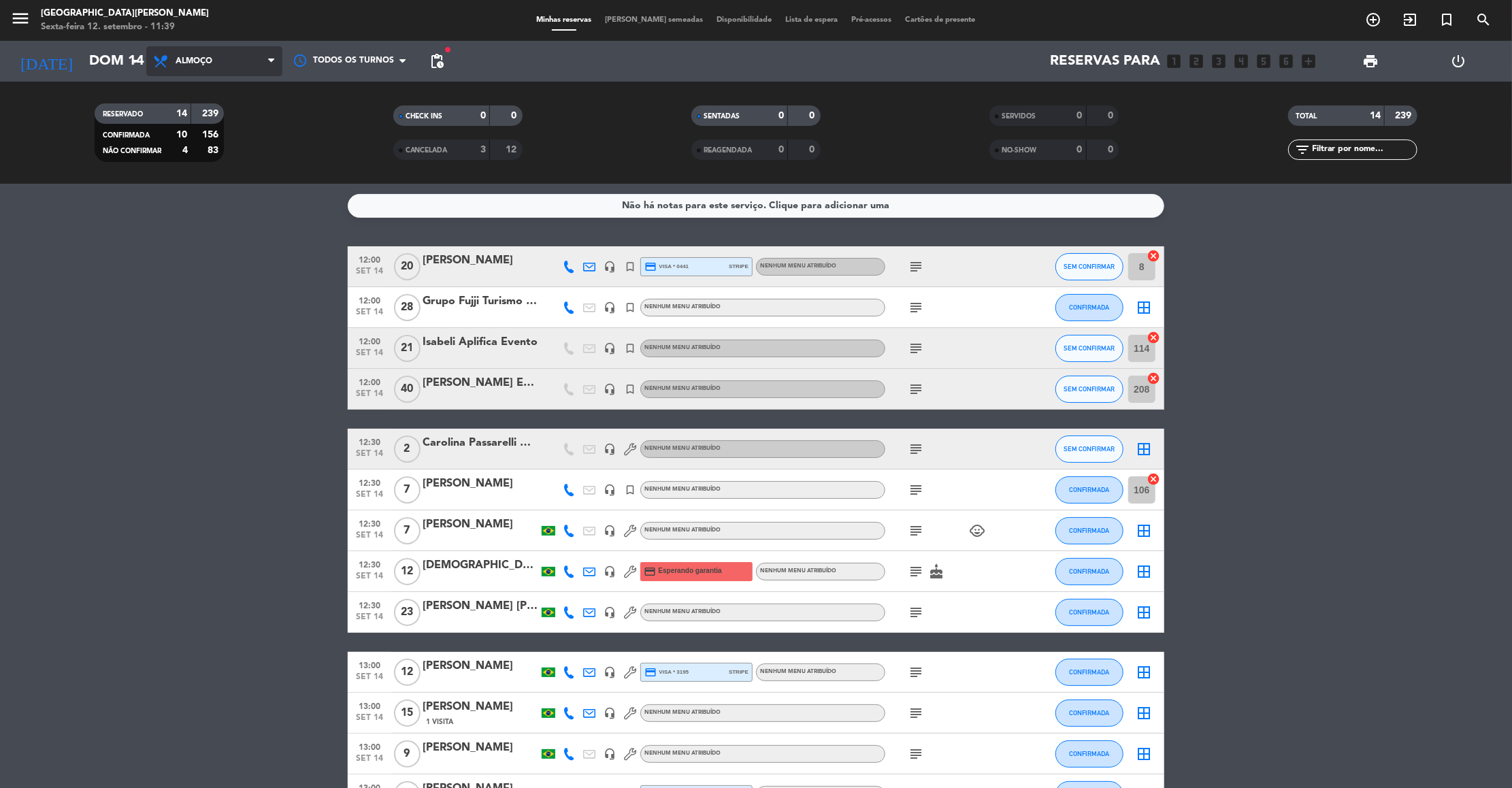
click at [224, 58] on span "Almoço" at bounding box center [214, 60] width 136 height 30
click at [107, 56] on input "Dom 14 set" at bounding box center [171, 60] width 177 height 30
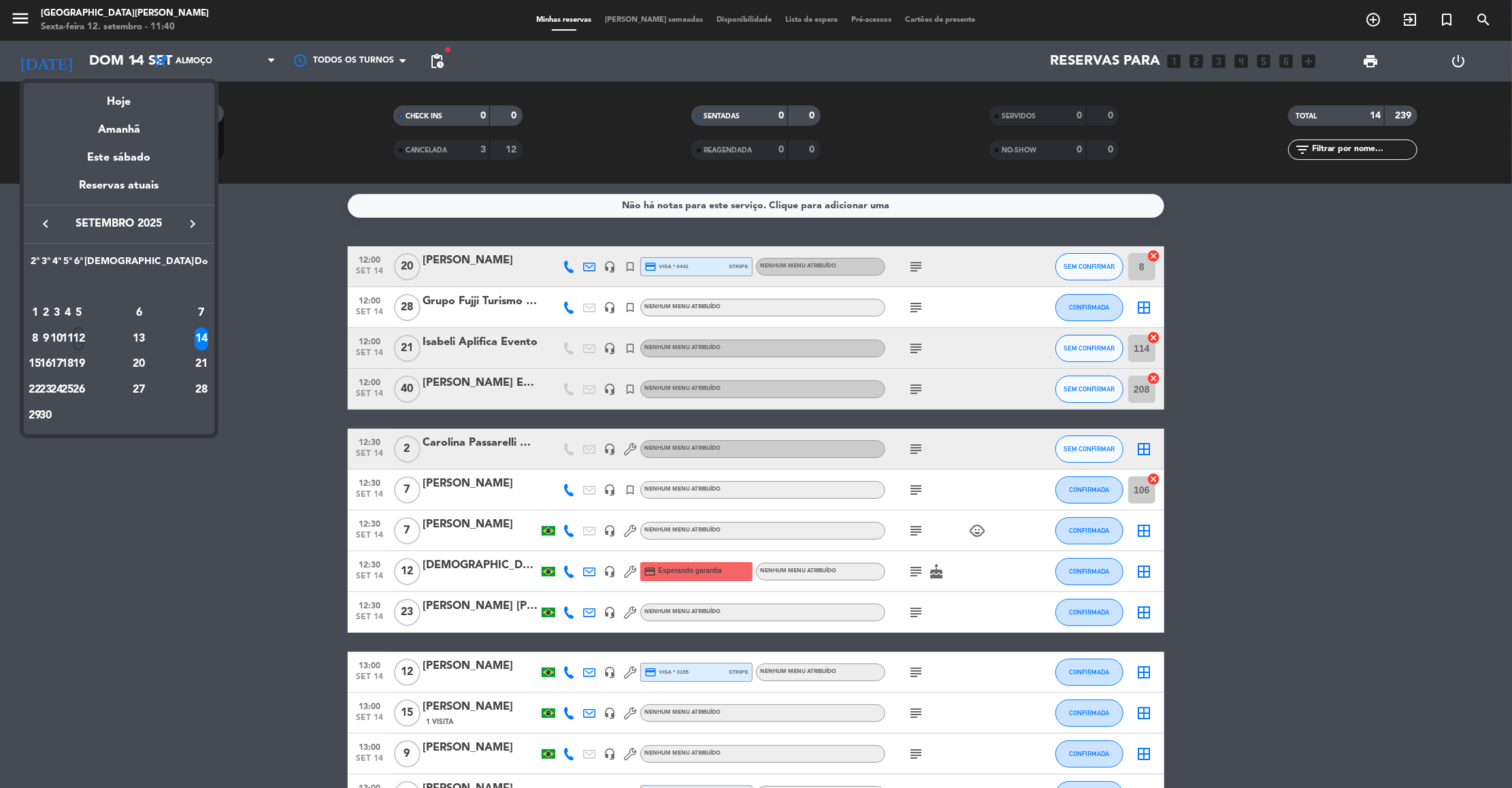
click at [84, 336] on div "12" at bounding box center [78, 339] width 10 height 23
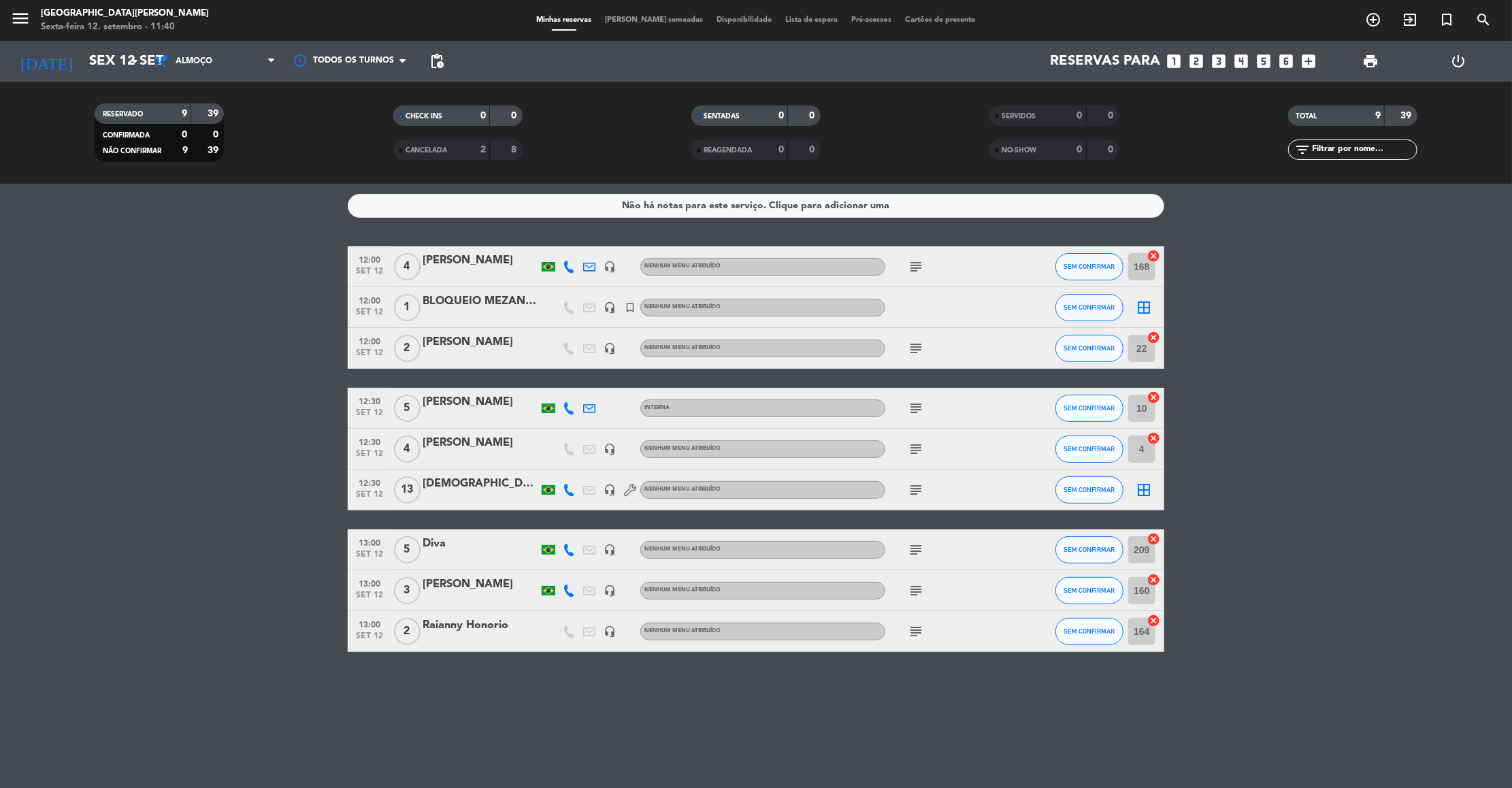
click at [206, 63] on span "Almoço" at bounding box center [194, 61] width 37 height 10
click at [194, 138] on div "menu [GEOGRAPHIC_DATA][PERSON_NAME] Sexta-feira 12. setembro - 11:40 Minhas res…" at bounding box center [756, 92] width 1512 height 184
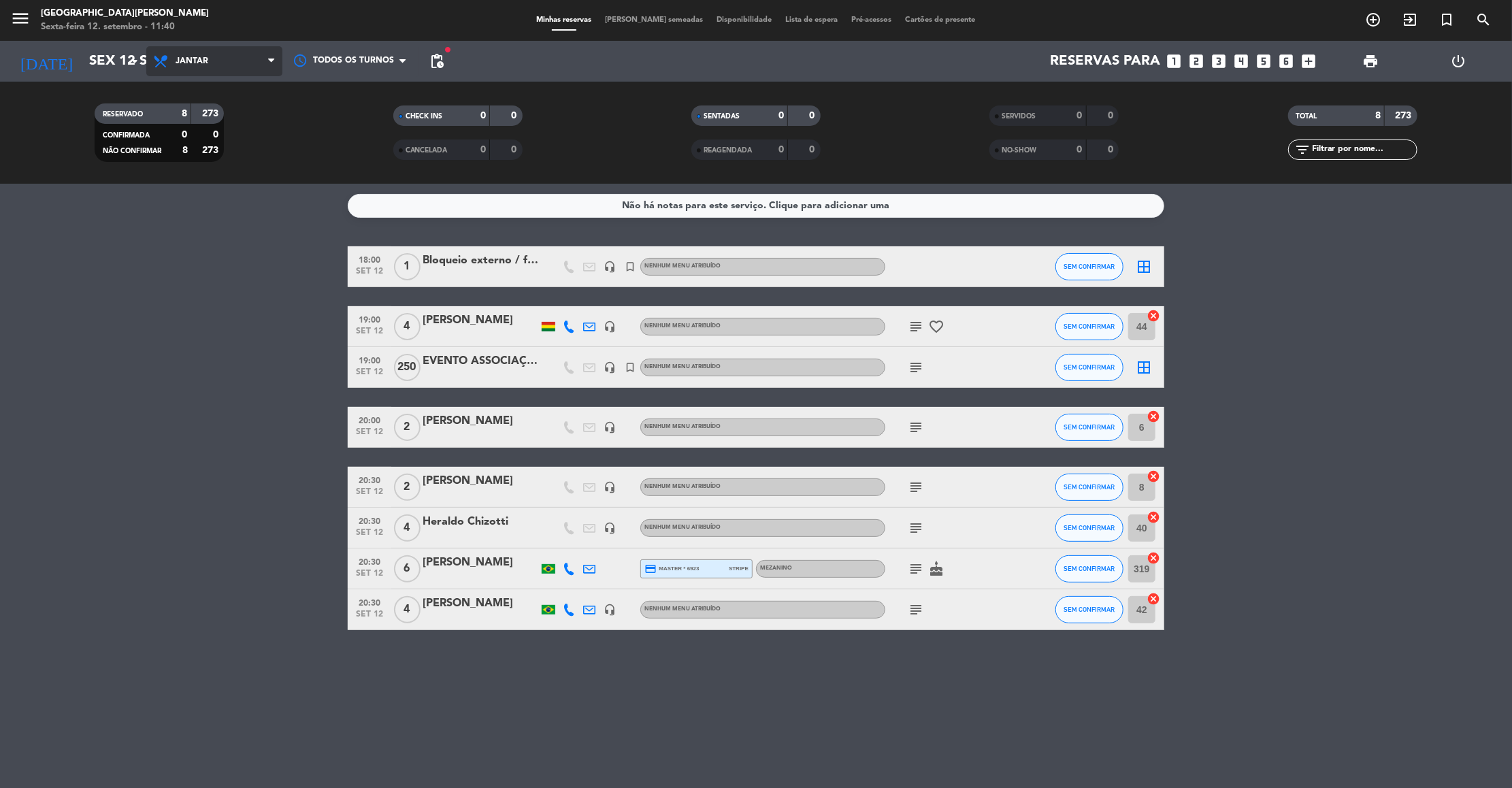
click at [221, 56] on span "Jantar" at bounding box center [214, 60] width 136 height 30
click at [100, 64] on input "Sex 12 set" at bounding box center [171, 60] width 177 height 30
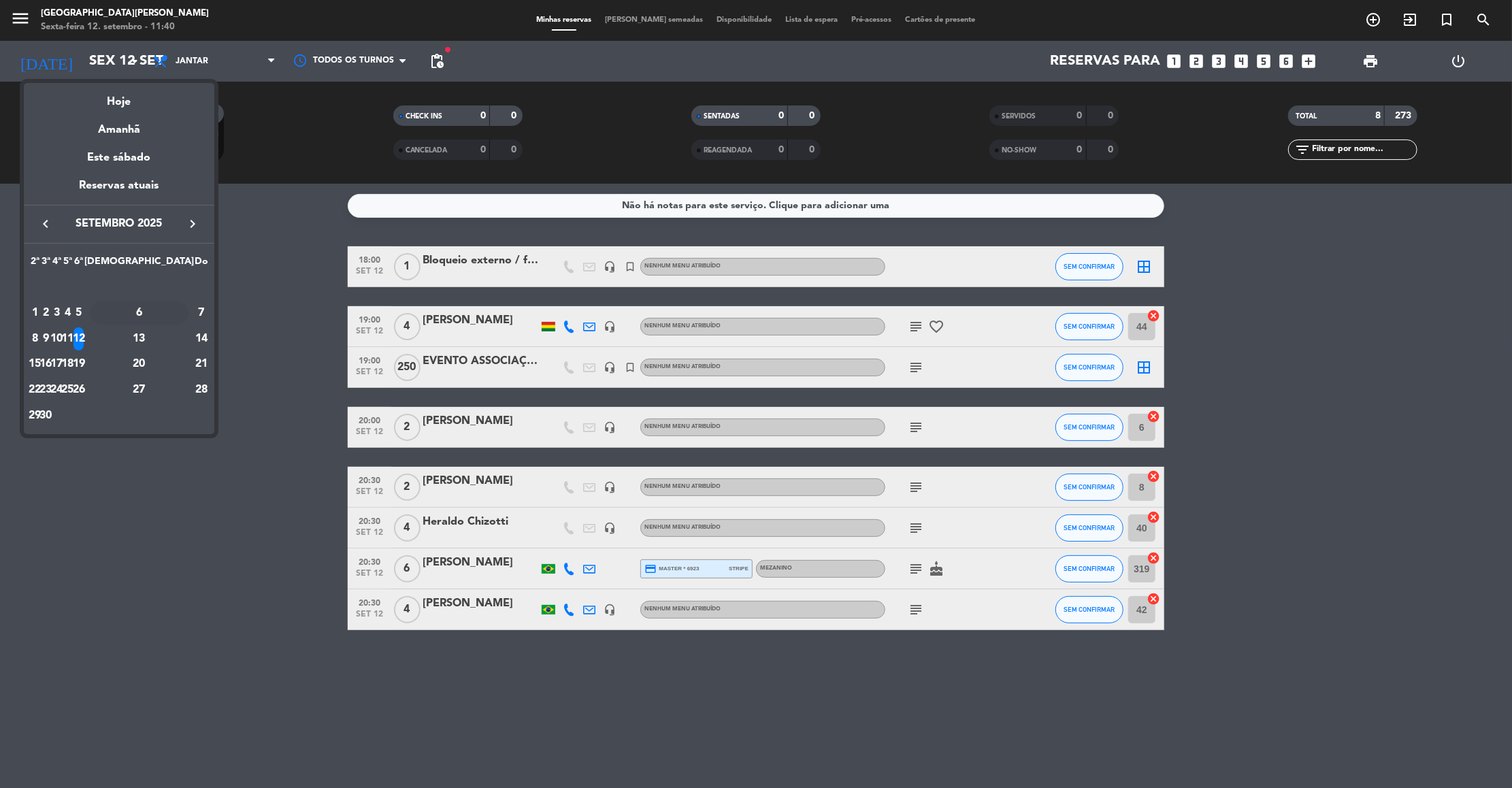
click at [171, 322] on div "6" at bounding box center [139, 312] width 99 height 23
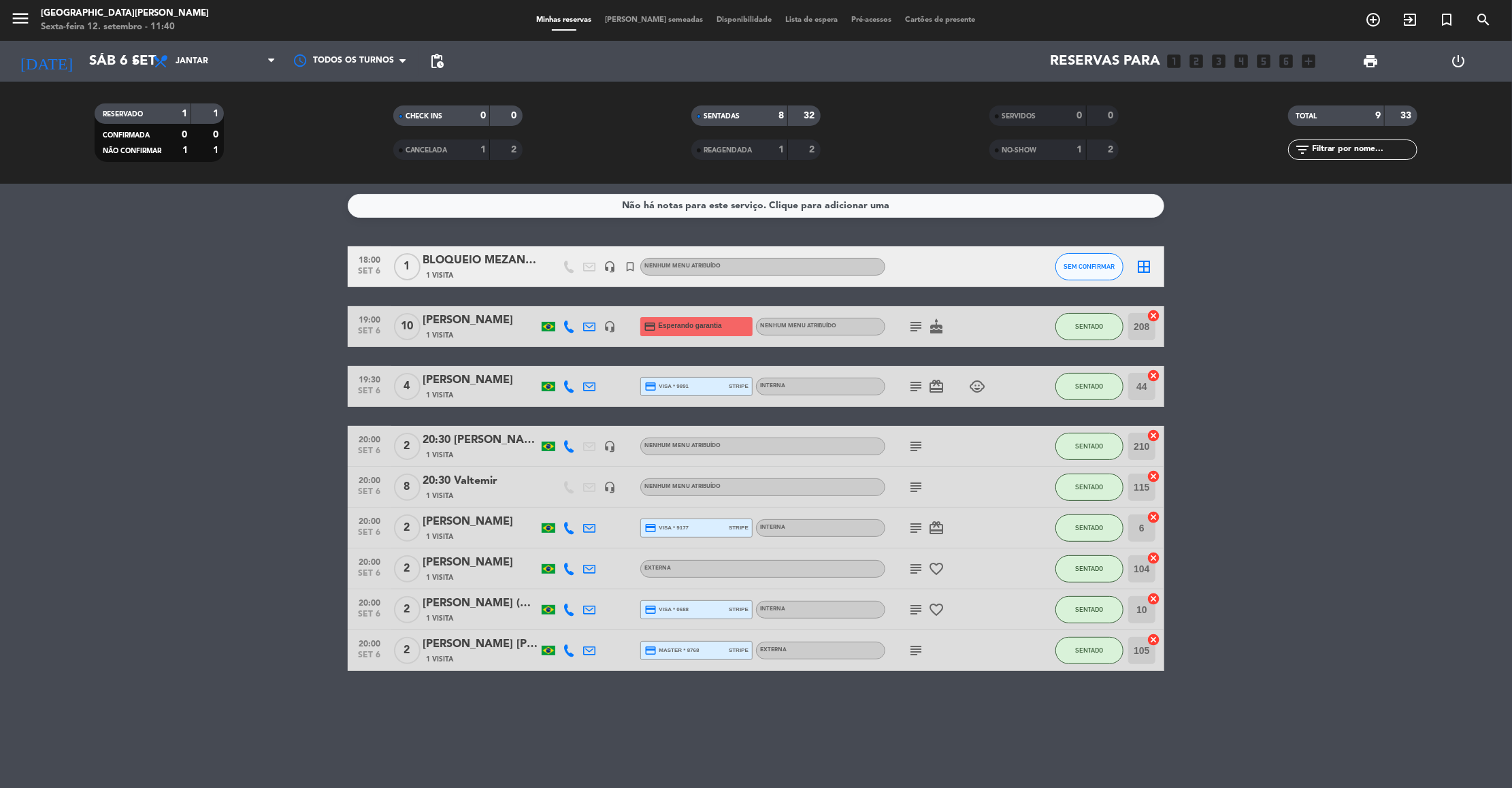
click at [910, 329] on icon "subject" at bounding box center [916, 327] width 16 height 16
click at [915, 391] on icon "subject" at bounding box center [916, 386] width 16 height 16
click at [912, 443] on icon "subject" at bounding box center [916, 446] width 16 height 16
click at [914, 487] on icon "subject" at bounding box center [916, 487] width 16 height 16
drag, startPoint x: 912, startPoint y: 538, endPoint x: 915, endPoint y: 530, distance: 8.5
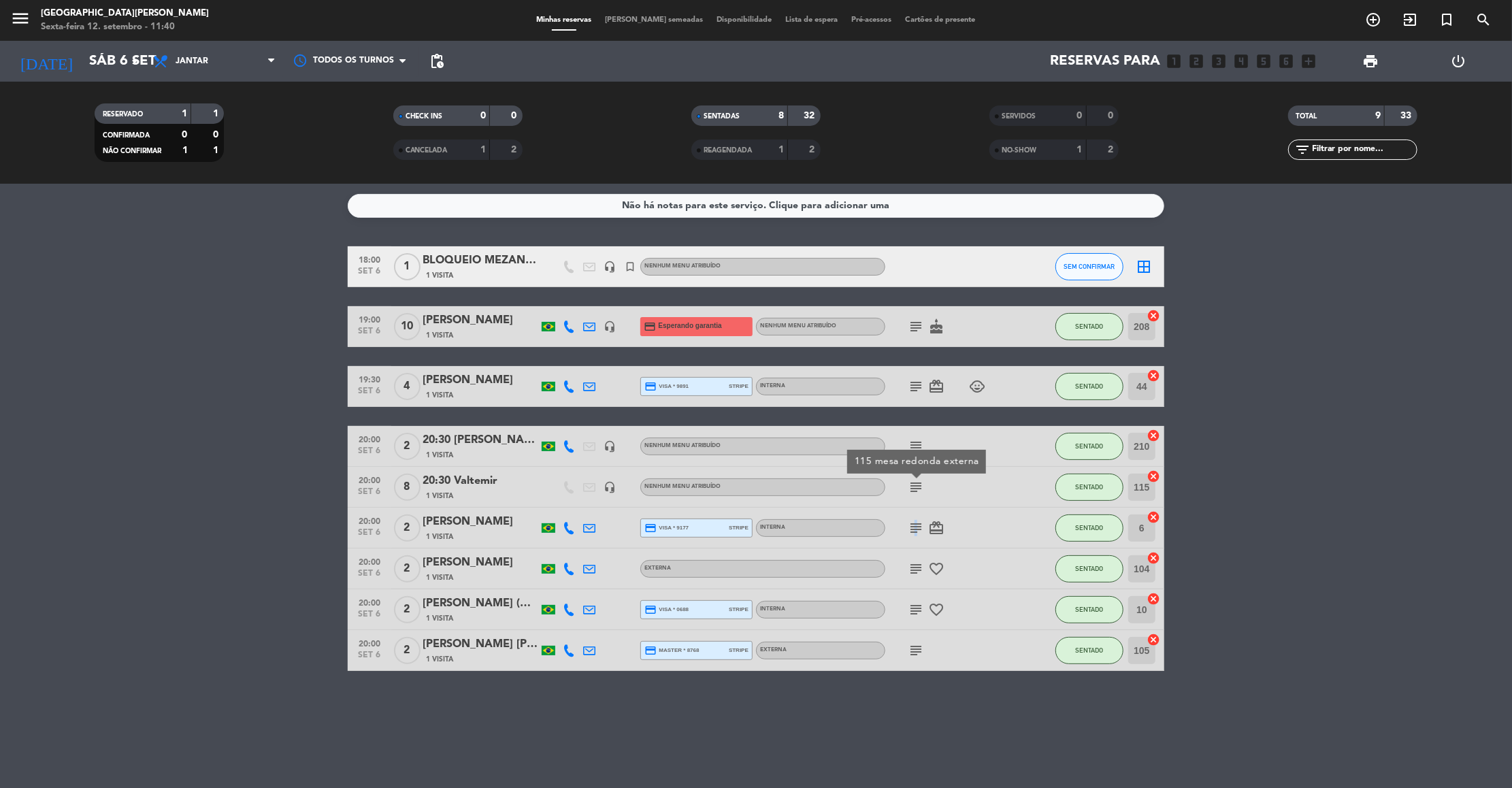
click at [915, 530] on div "subject card_giftcard" at bounding box center [947, 528] width 122 height 40
click at [915, 530] on icon "subject" at bounding box center [916, 528] width 16 height 16
click at [911, 568] on icon "subject" at bounding box center [916, 568] width 16 height 16
click at [915, 606] on icon "subject" at bounding box center [916, 609] width 16 height 16
click at [915, 654] on icon "subject" at bounding box center [916, 650] width 16 height 16
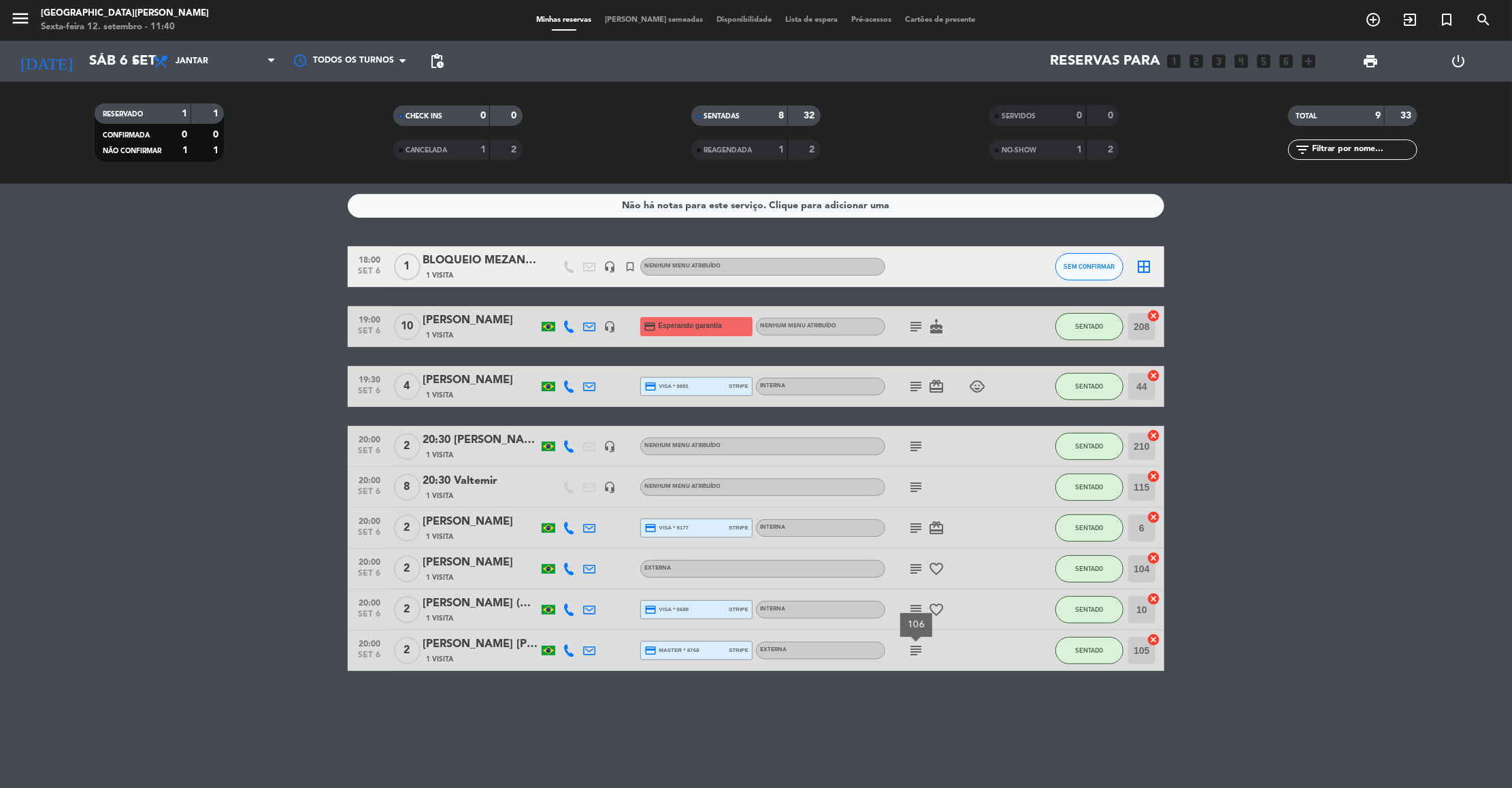
click at [911, 324] on icon "subject" at bounding box center [916, 327] width 16 height 16
click at [911, 380] on icon "subject" at bounding box center [916, 386] width 16 height 16
click at [919, 489] on icon "subject" at bounding box center [916, 487] width 16 height 16
click at [916, 444] on icon "subject" at bounding box center [916, 446] width 16 height 16
click at [1409, 23] on icon "exit_to_app" at bounding box center [1410, 19] width 16 height 16
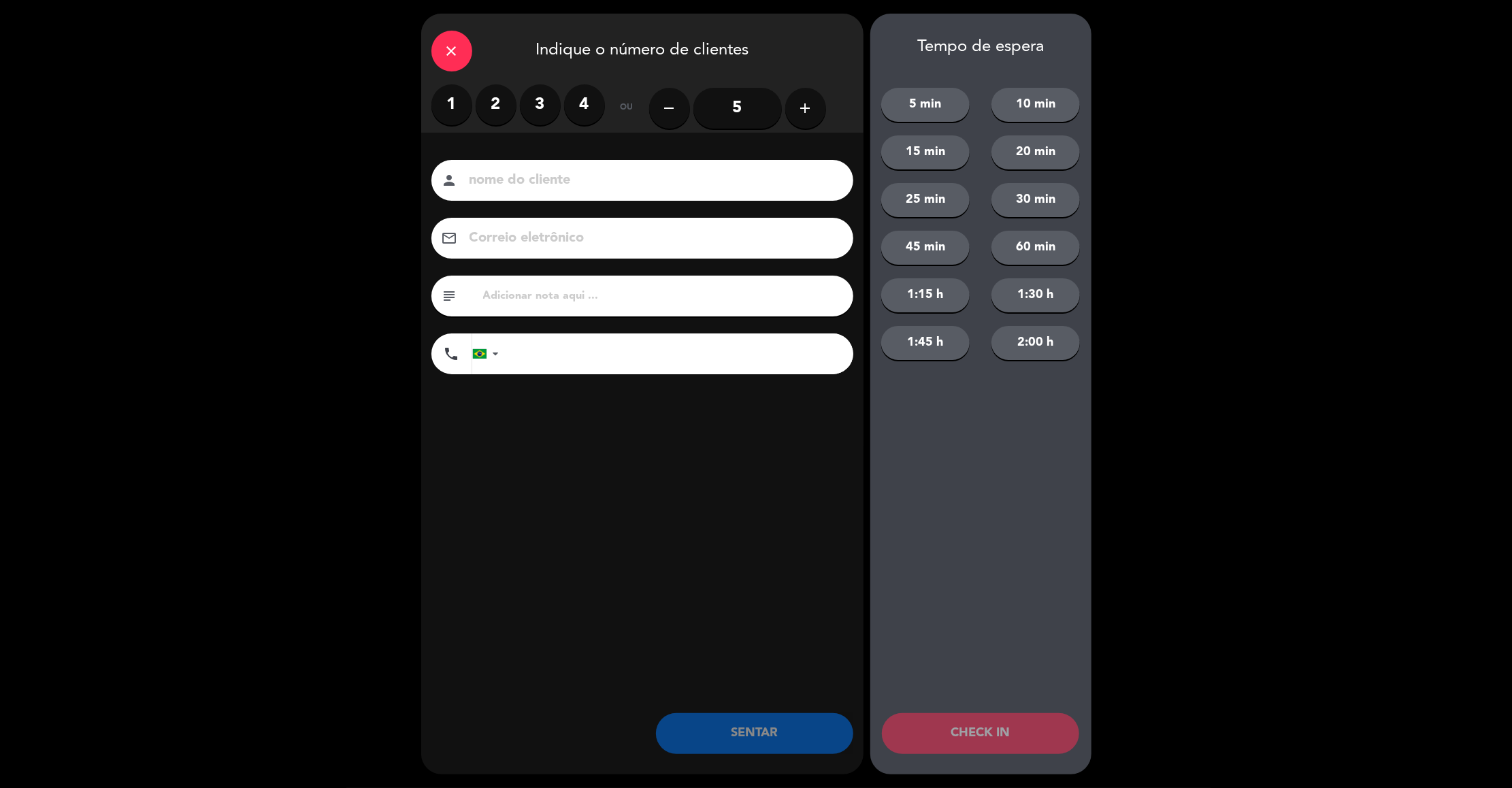
click at [431, 58] on div "close Indique o número de clientes" at bounding box center [642, 49] width 442 height 71
click at [472, 51] on div "close Indique o número de clientes" at bounding box center [642, 49] width 442 height 71
click at [455, 51] on icon "close" at bounding box center [452, 51] width 16 height 16
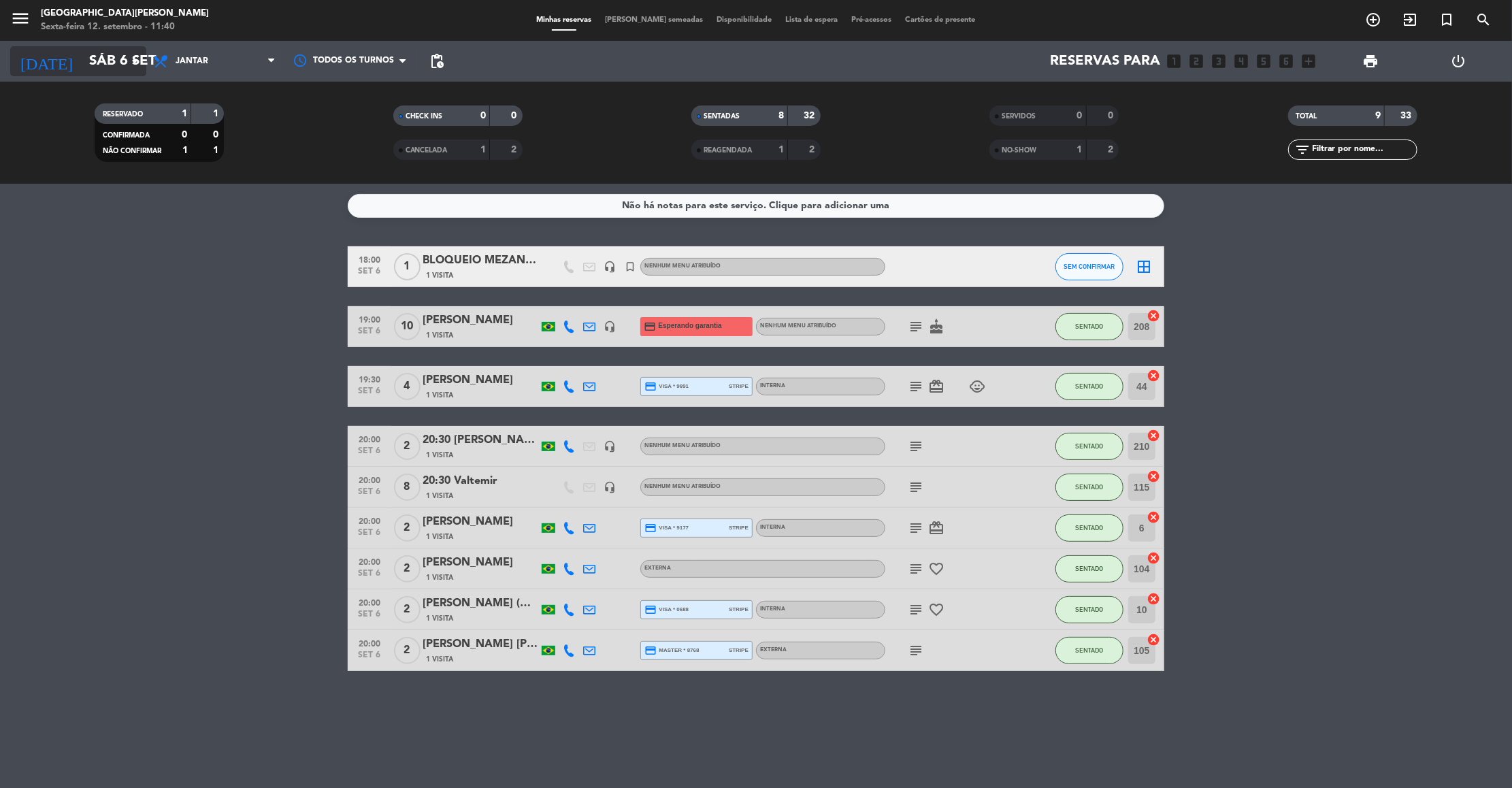
click at [96, 74] on input "Sáb 6 set" at bounding box center [171, 60] width 177 height 30
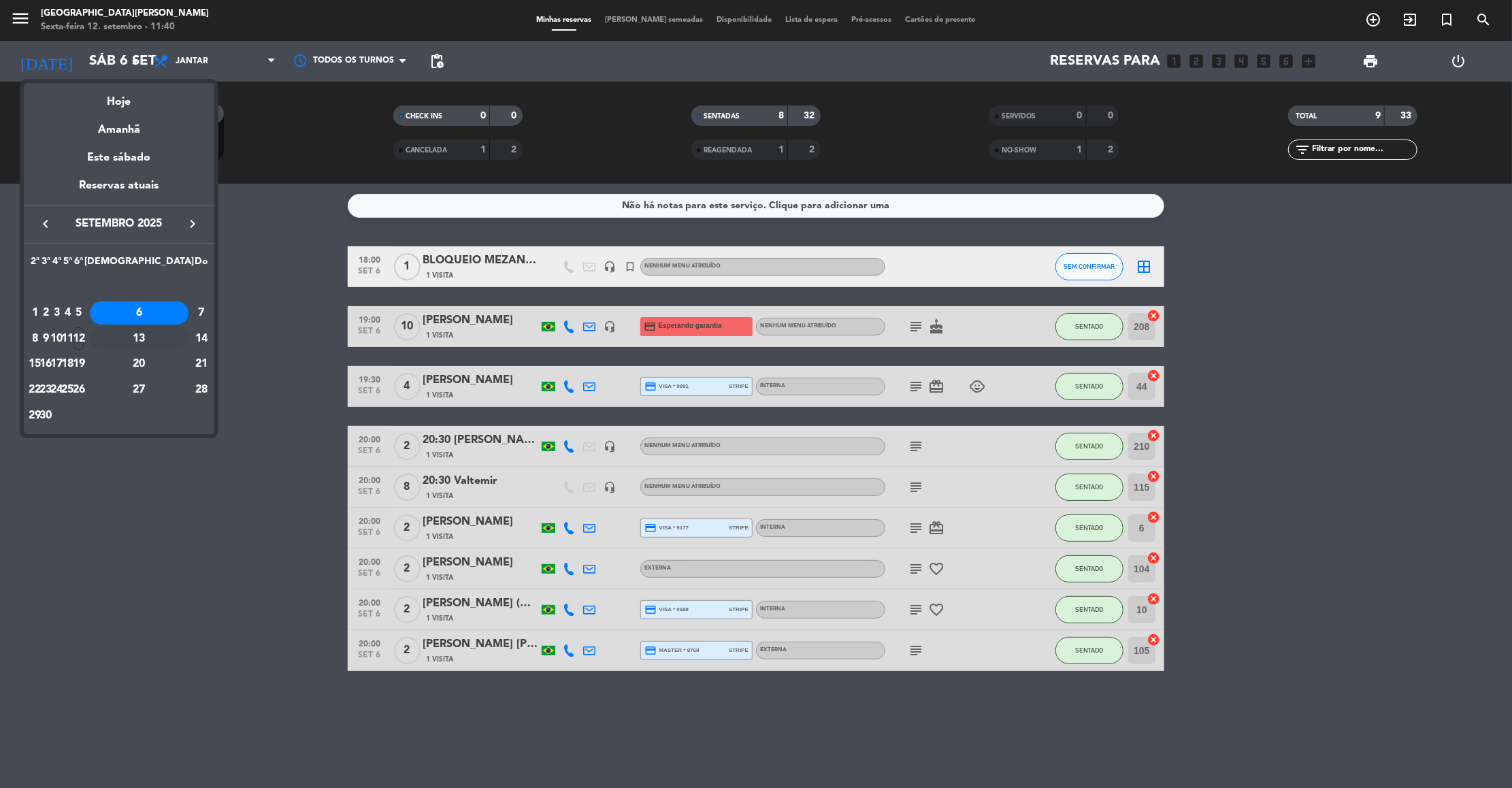
click at [167, 341] on div "13" at bounding box center [139, 339] width 99 height 23
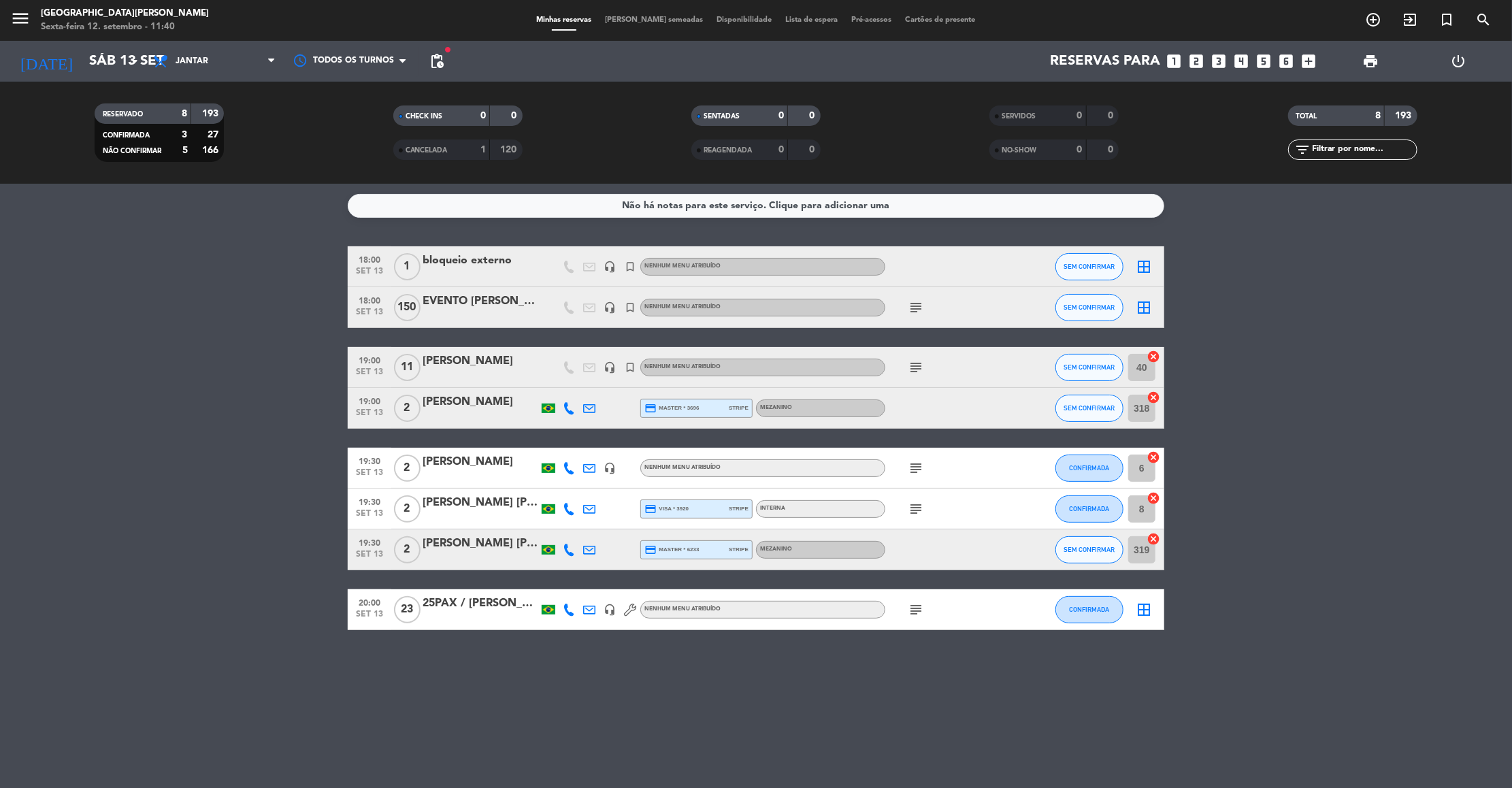
click at [922, 304] on icon "subject" at bounding box center [916, 307] width 16 height 16
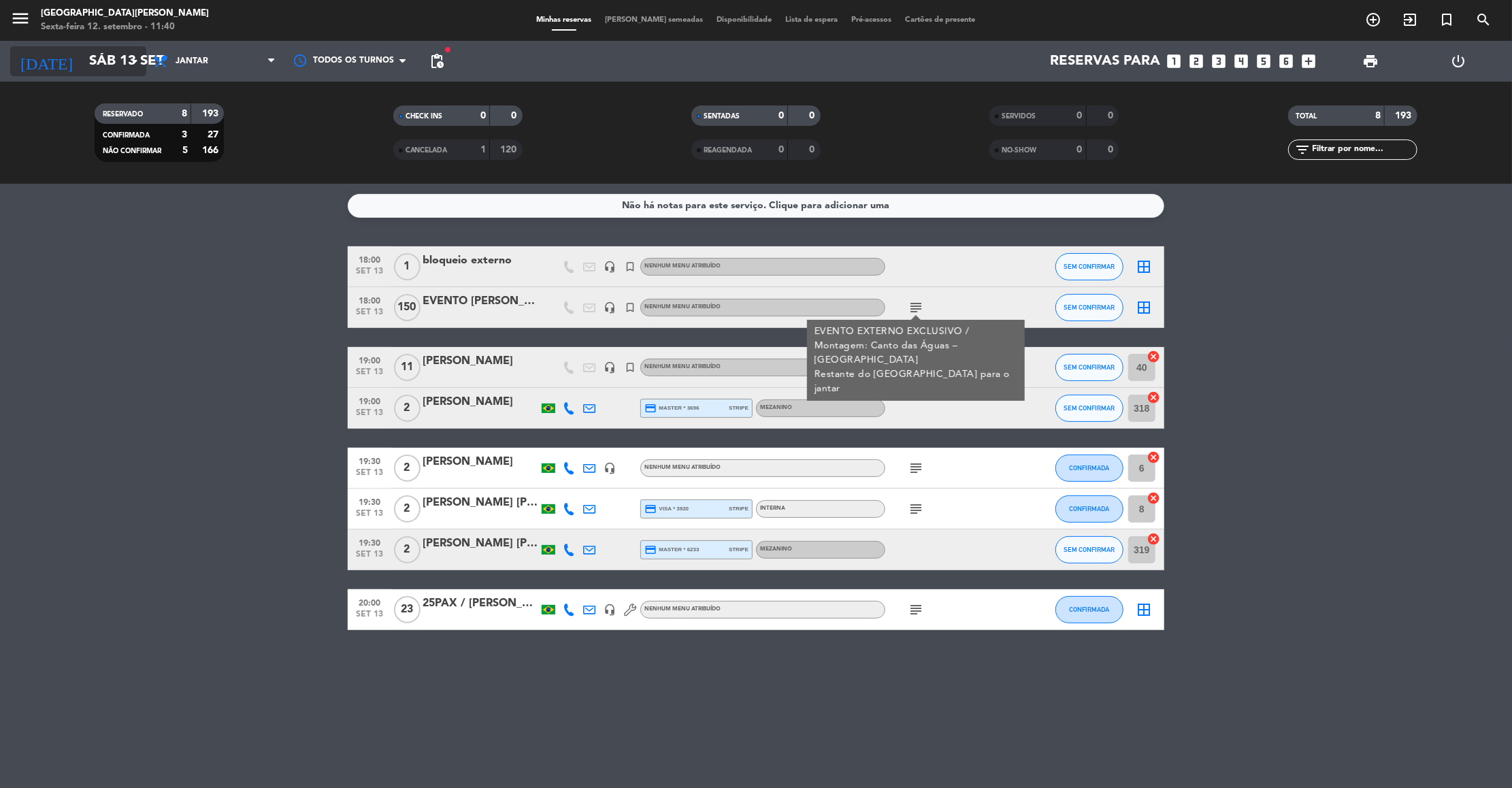
click at [82, 60] on input "Sáb 13 set" at bounding box center [171, 60] width 177 height 30
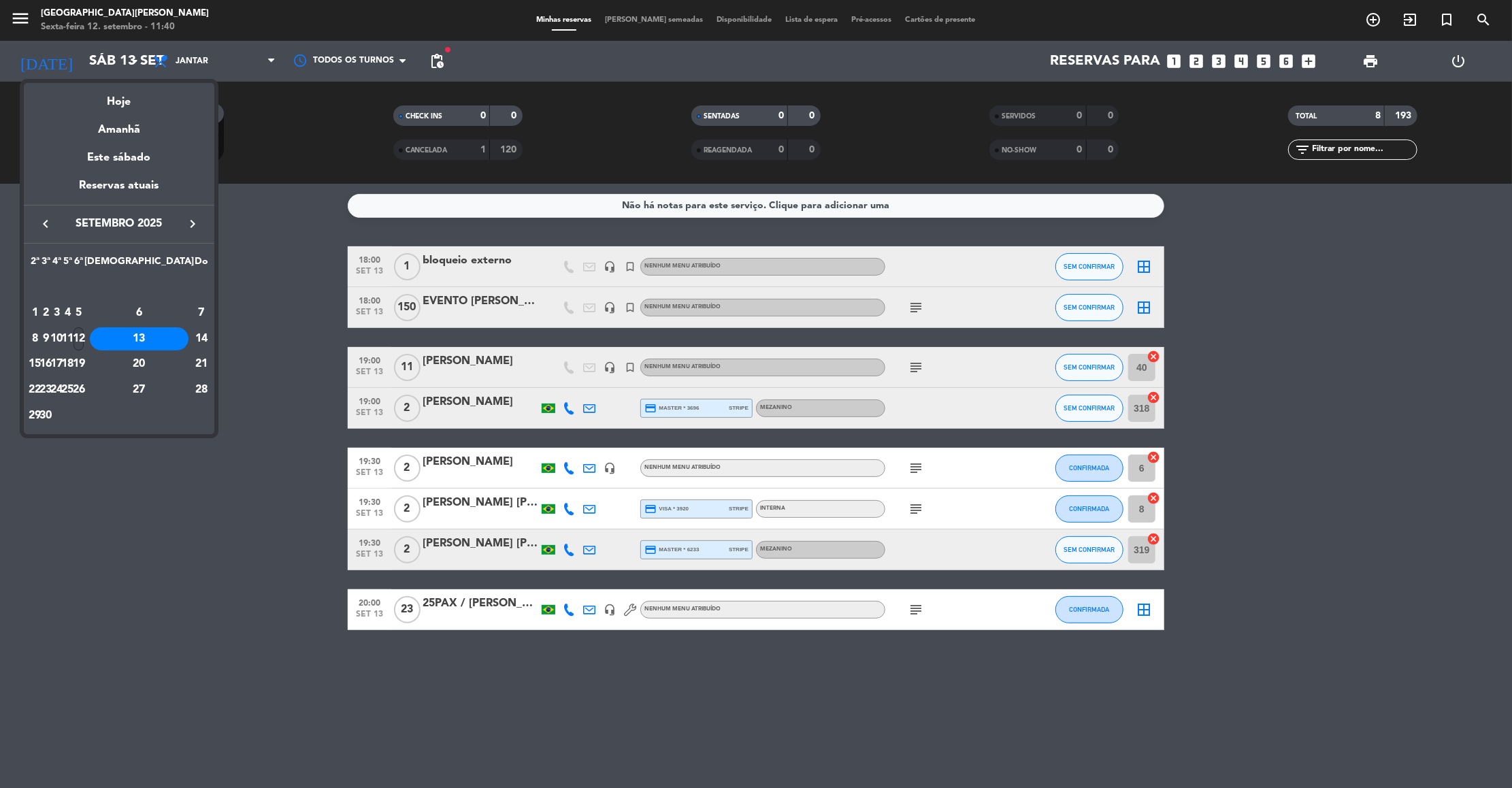
click at [84, 334] on div "12" at bounding box center [78, 339] width 10 height 23
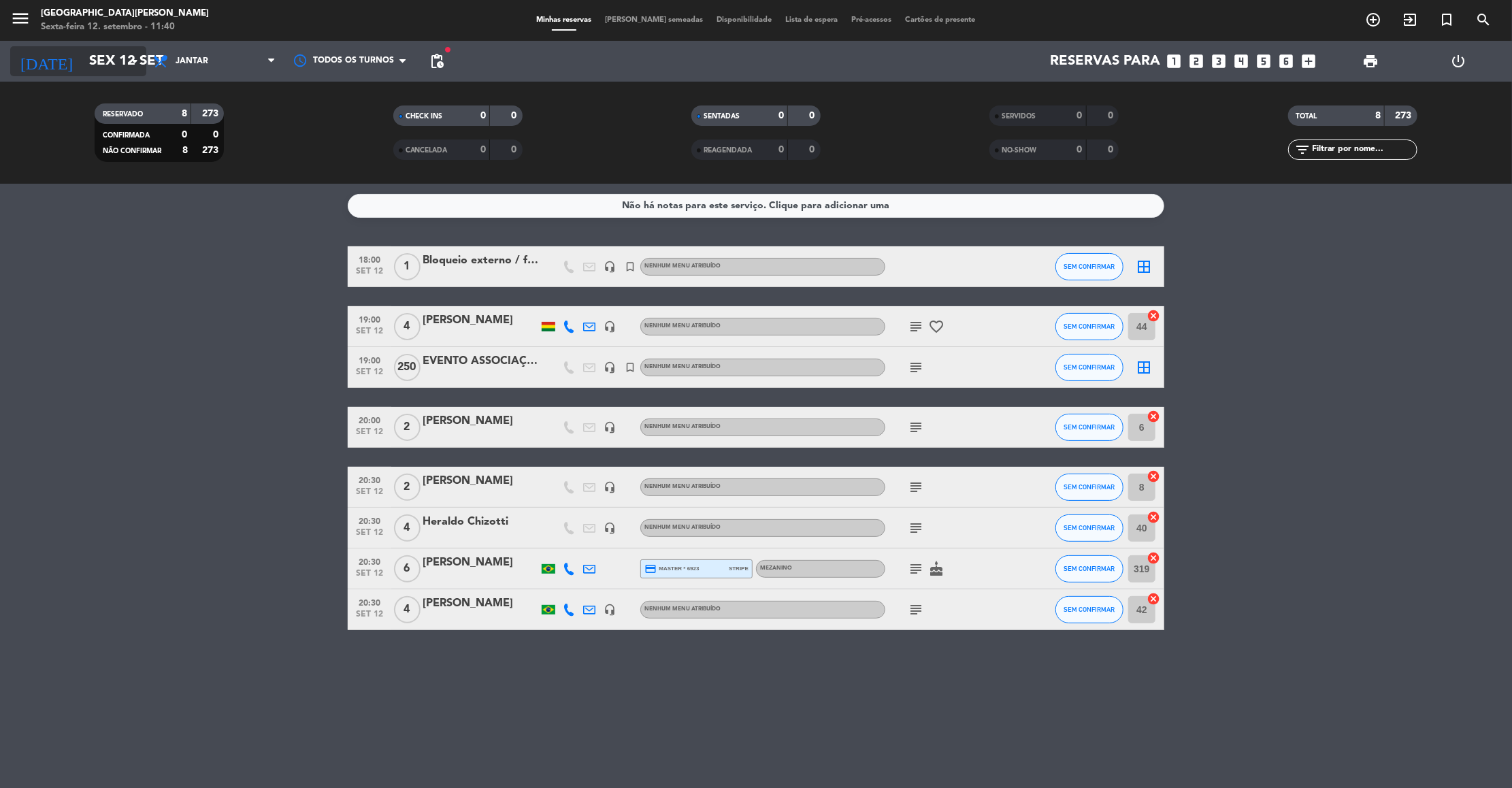
click at [95, 64] on input "Sex 12 set" at bounding box center [171, 60] width 177 height 30
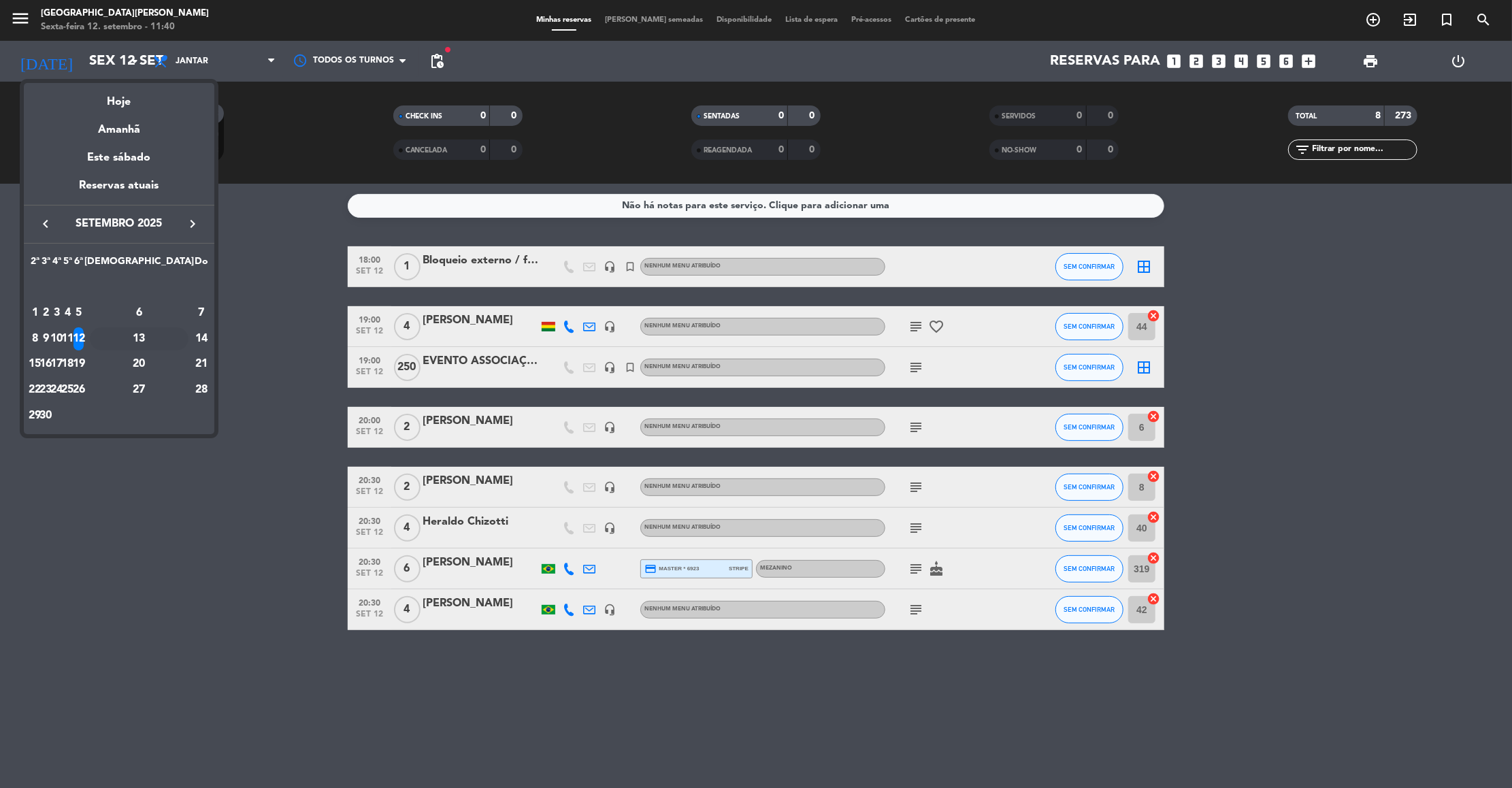
click at [163, 337] on div "13" at bounding box center [139, 339] width 99 height 23
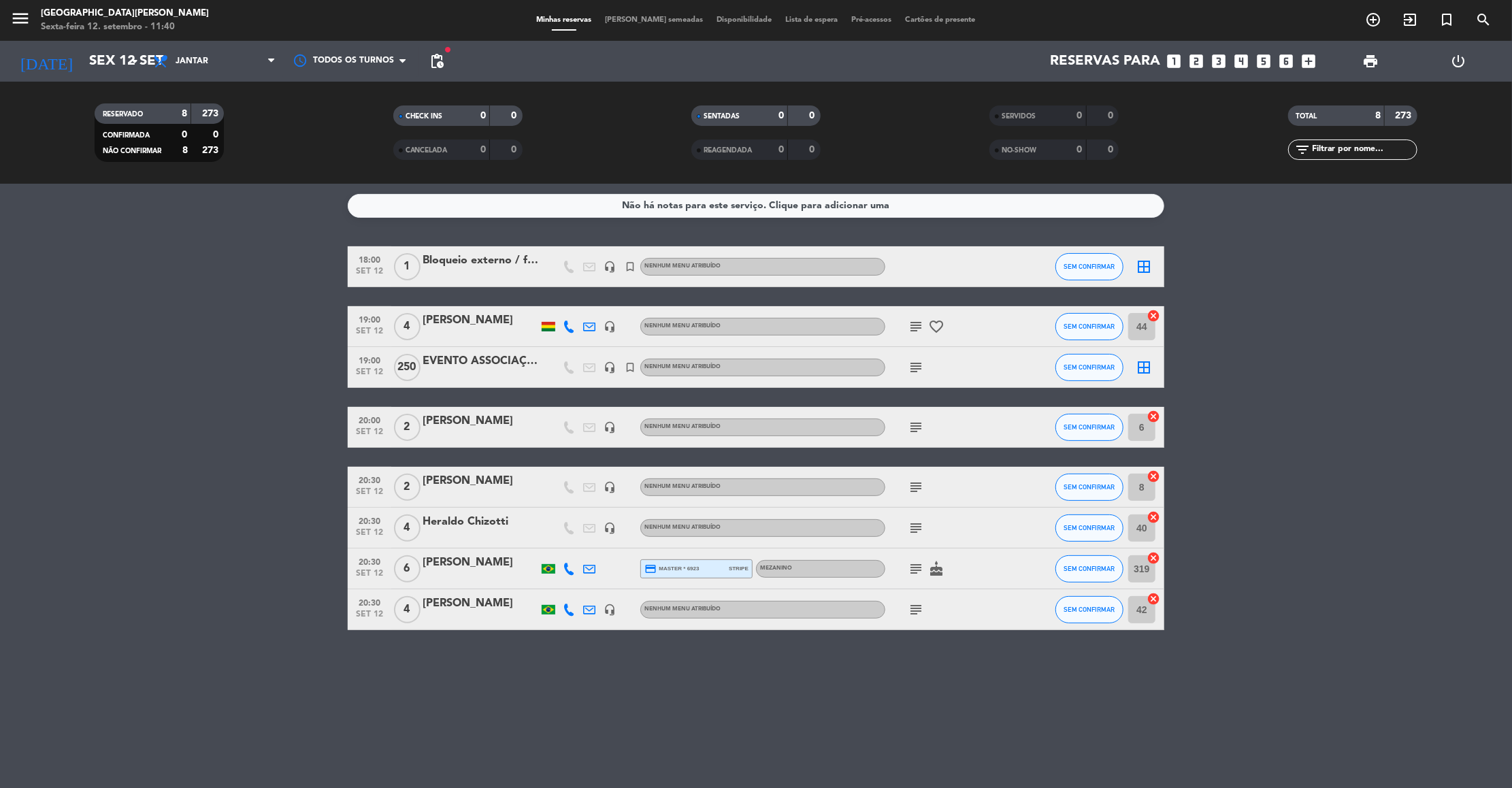
type input "Sáb 13 set"
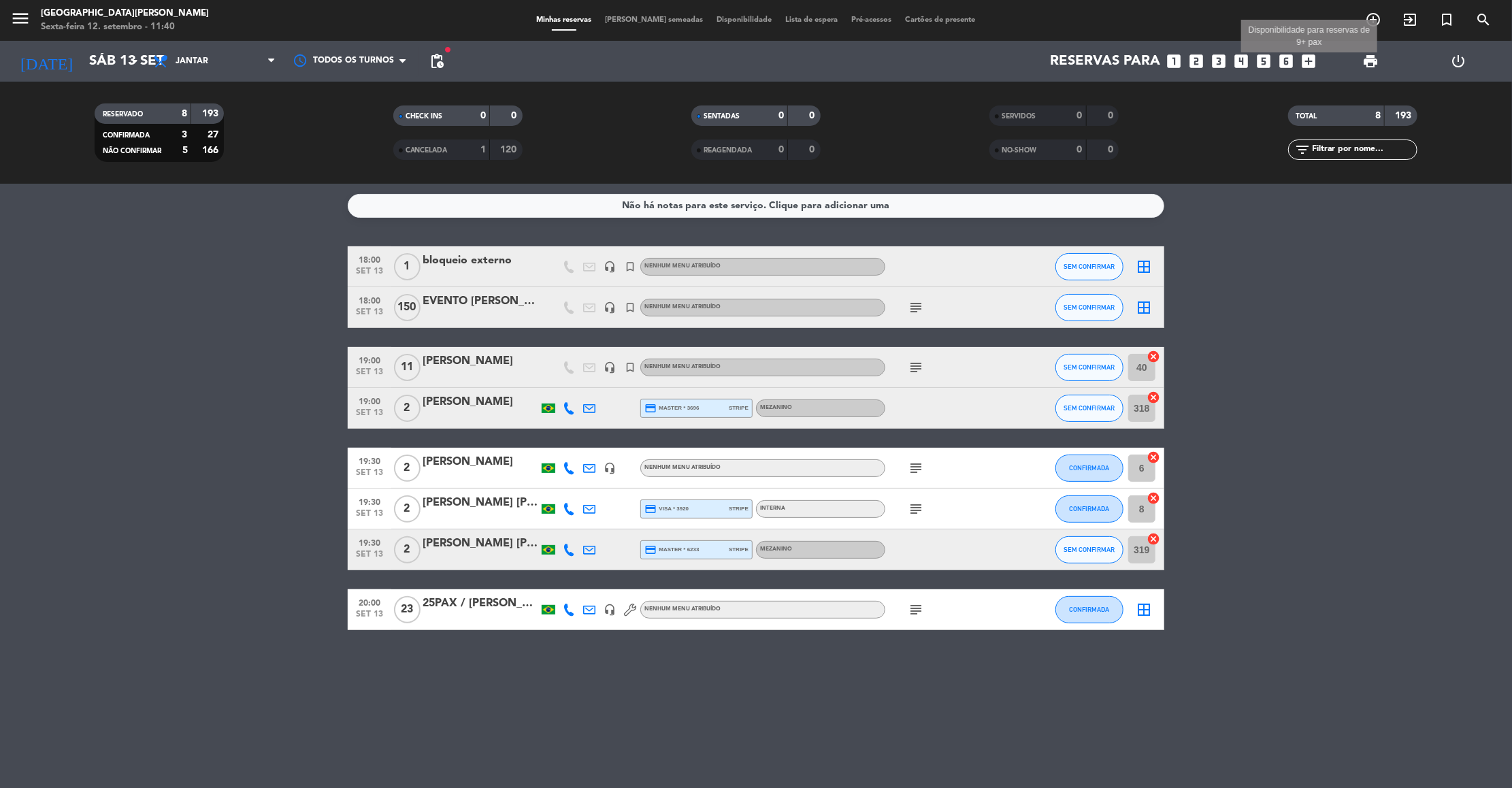
click at [1306, 60] on icon "add_box" at bounding box center [1309, 61] width 18 height 18
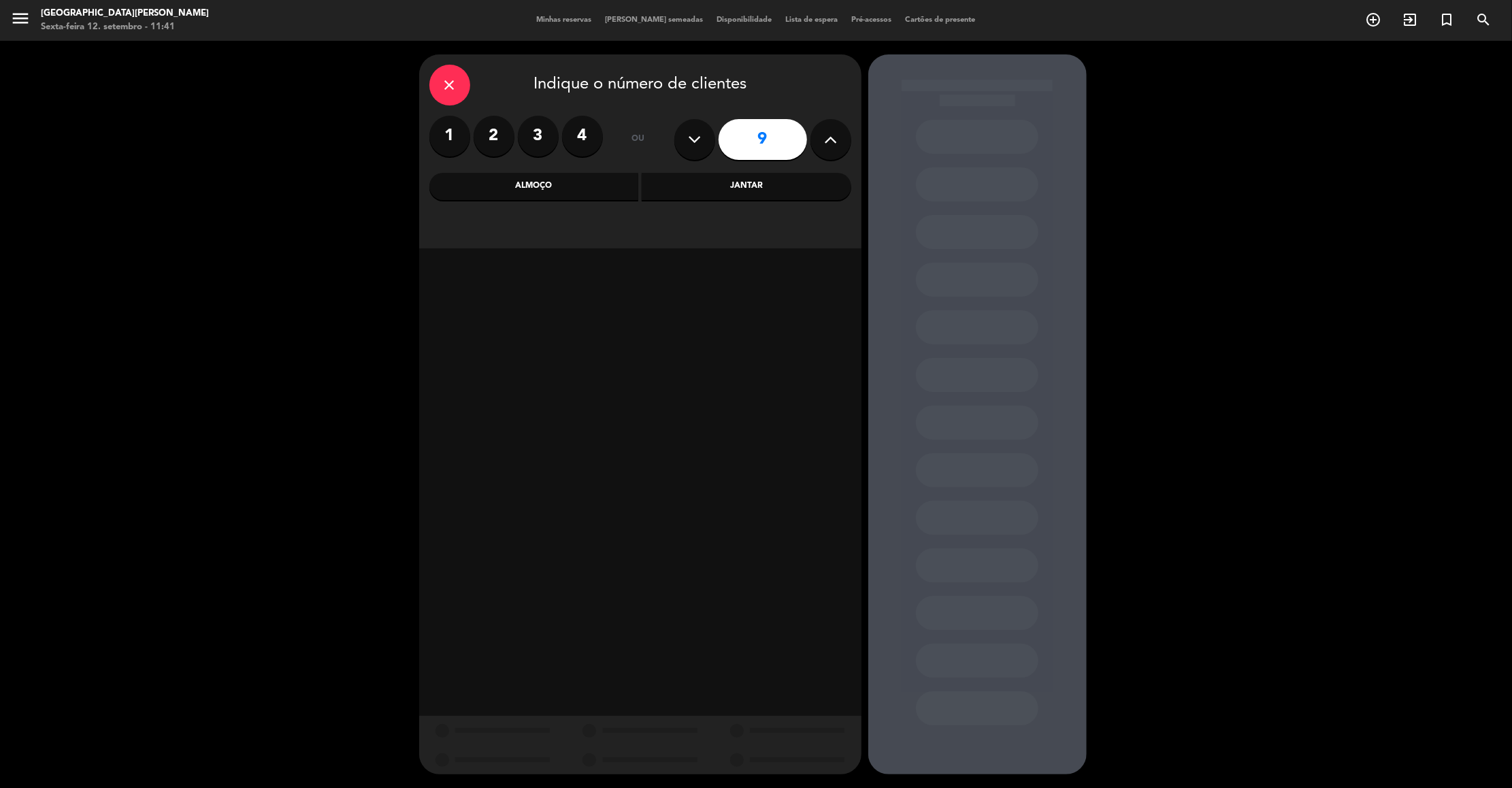
click at [688, 137] on icon at bounding box center [695, 139] width 13 height 20
click at [822, 140] on button at bounding box center [831, 139] width 41 height 41
type input "8"
click at [729, 182] on div "Jantar" at bounding box center [746, 187] width 209 height 27
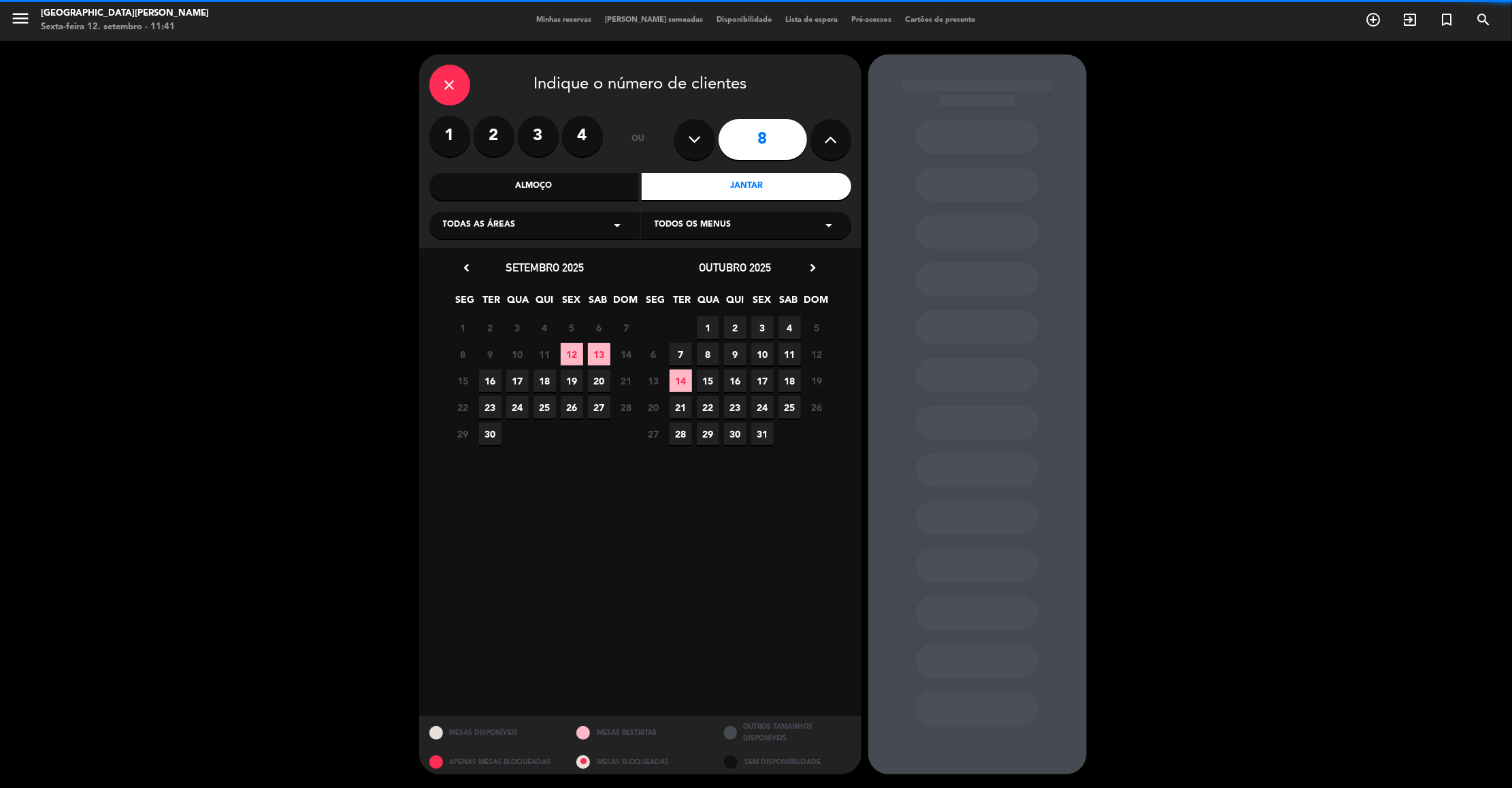
click at [572, 226] on div "Todas as áreas arrow_drop_down" at bounding box center [534, 225] width 210 height 27
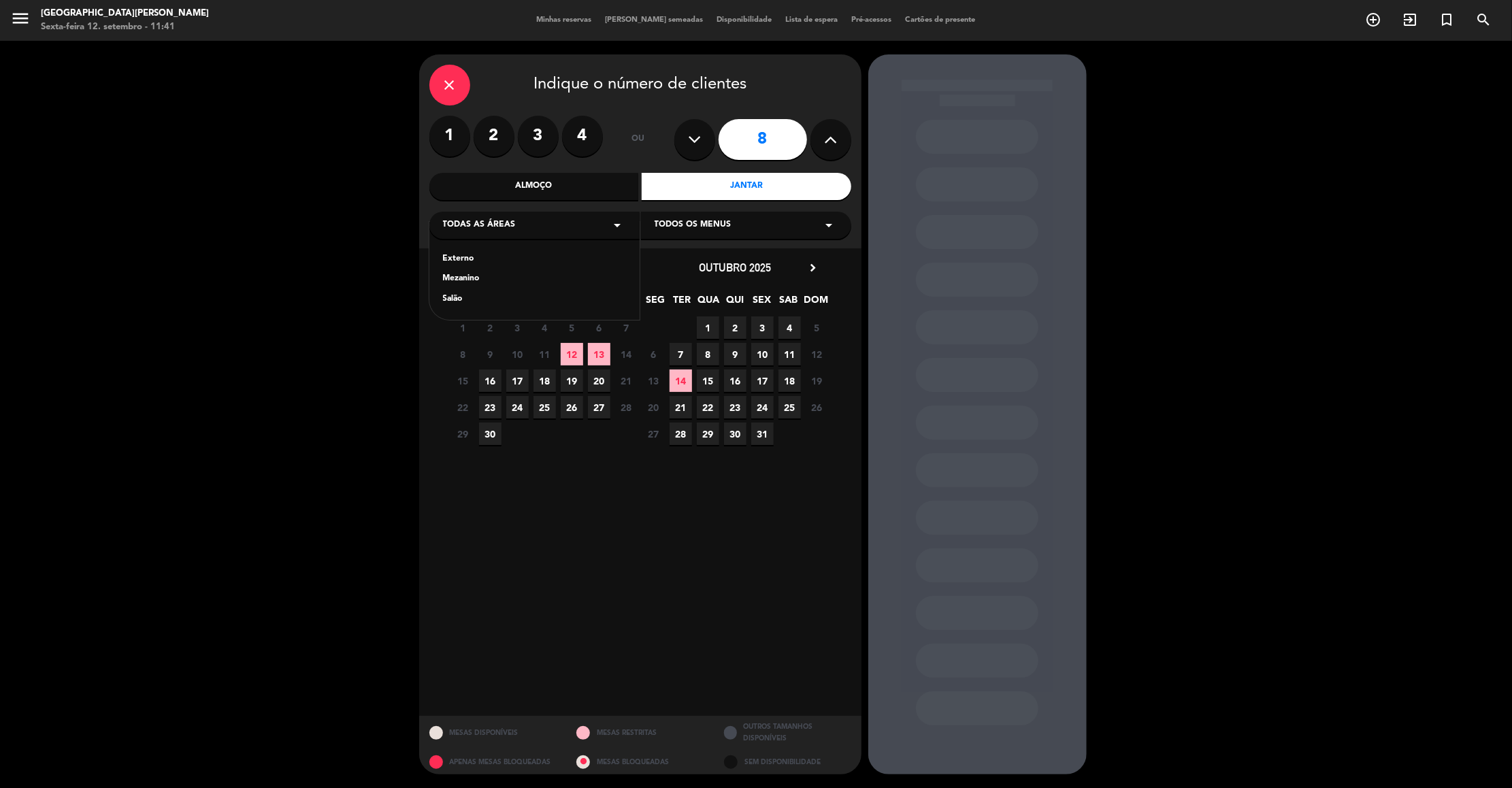
click at [455, 303] on div "Salão" at bounding box center [534, 299] width 183 height 14
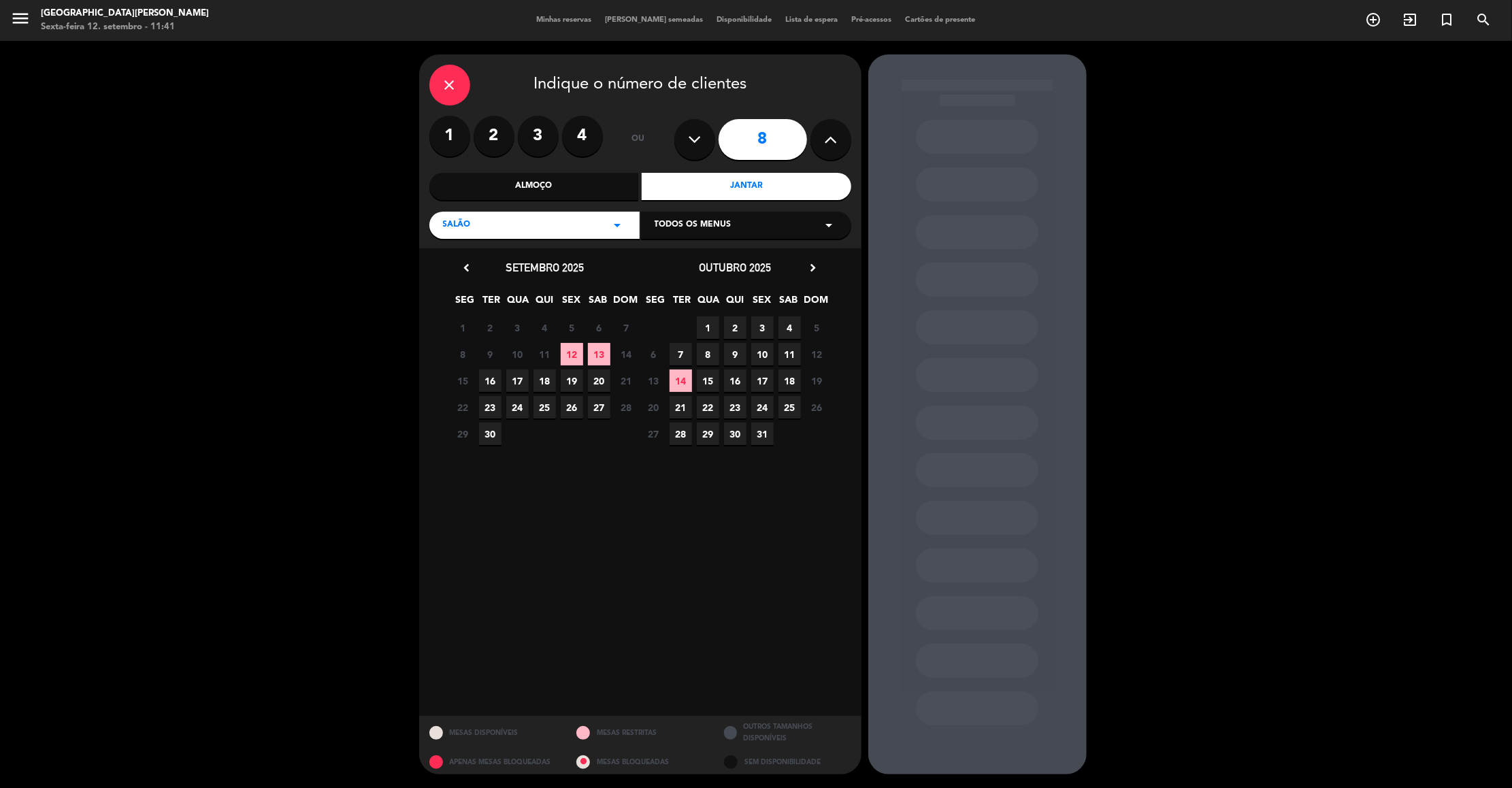
click at [596, 360] on span "13" at bounding box center [599, 354] width 23 height 23
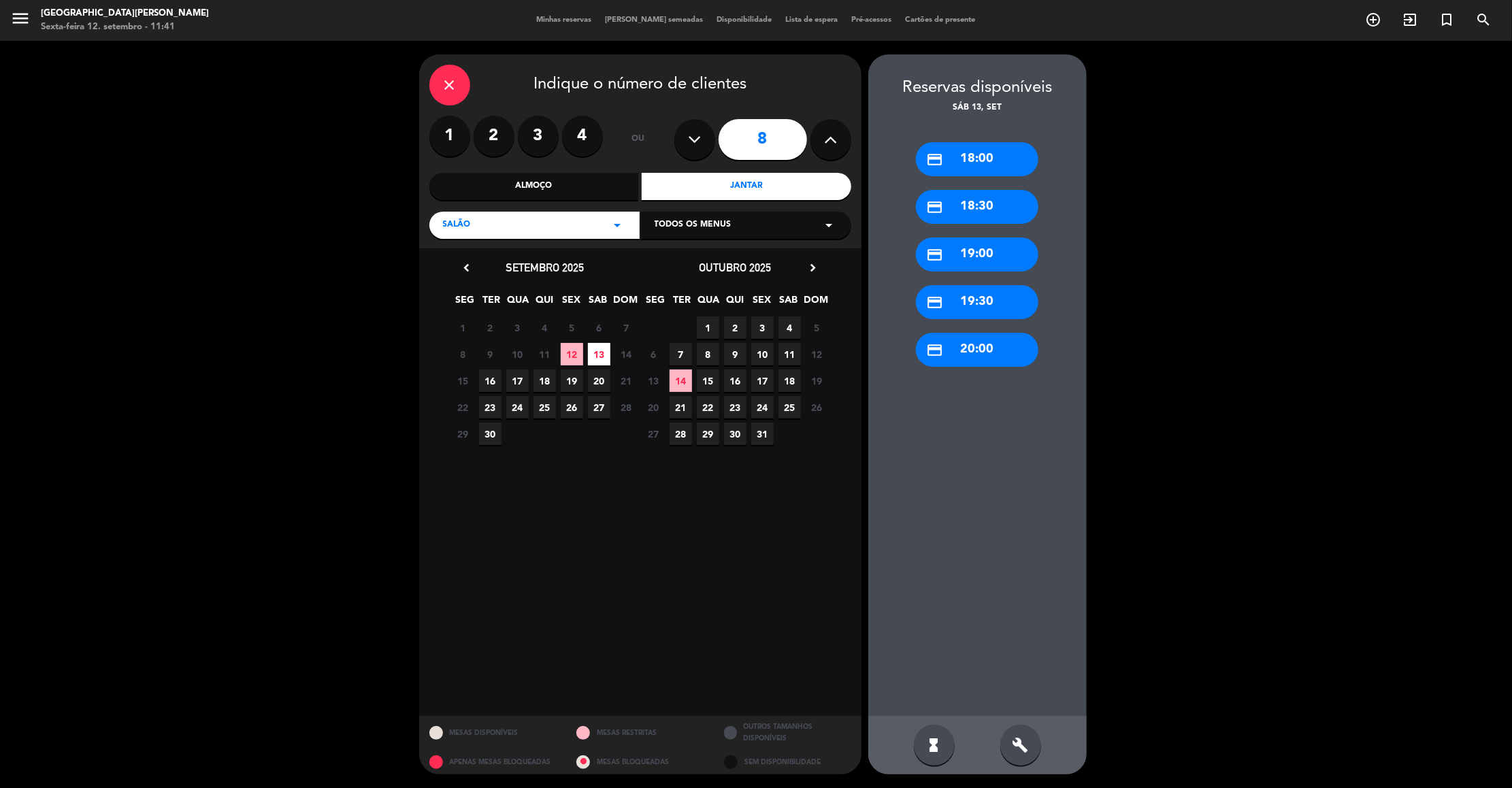
click at [980, 259] on div "credit_card 19:00" at bounding box center [977, 254] width 122 height 34
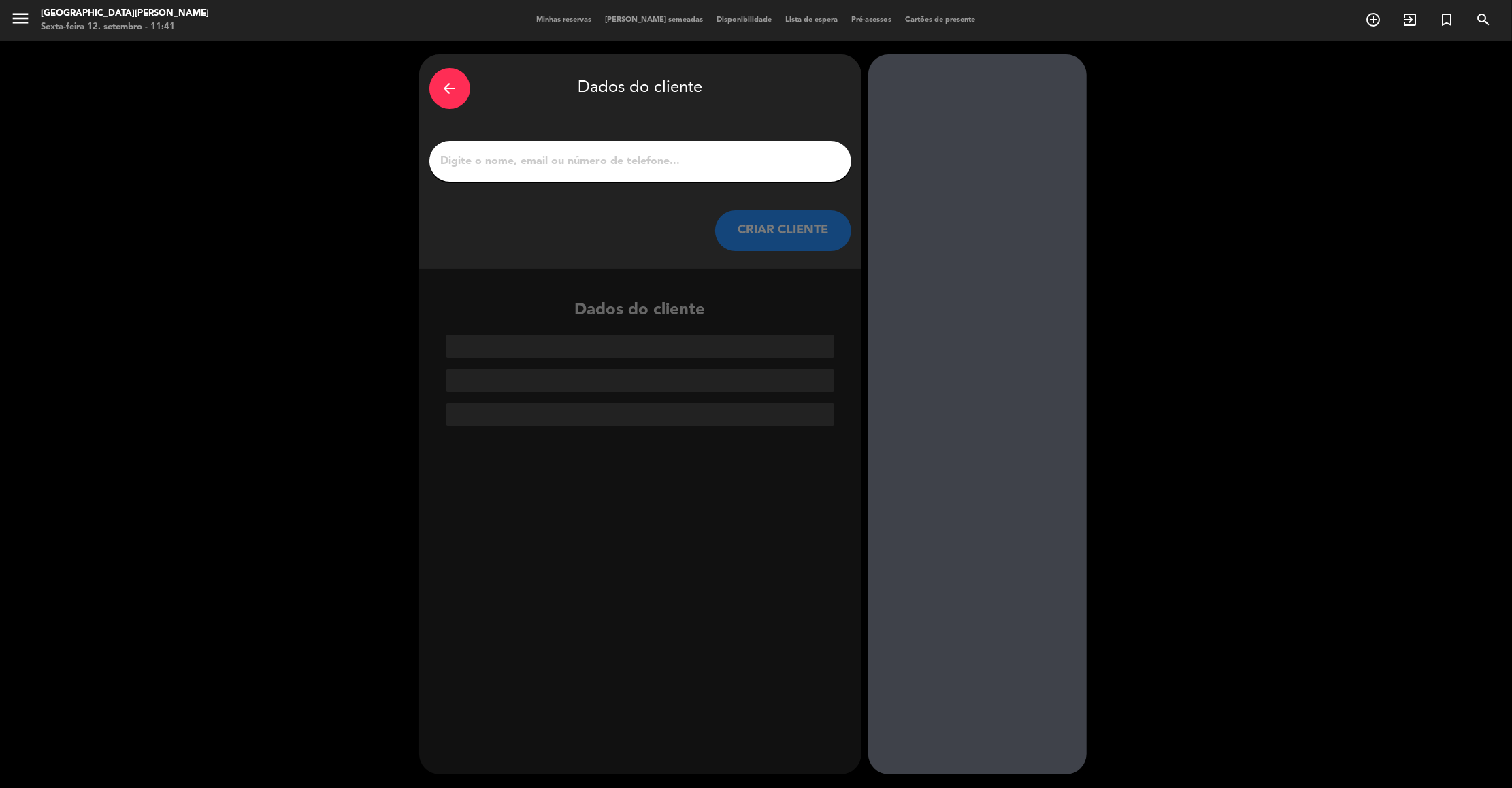
click at [716, 165] on input "1" at bounding box center [640, 161] width 402 height 19
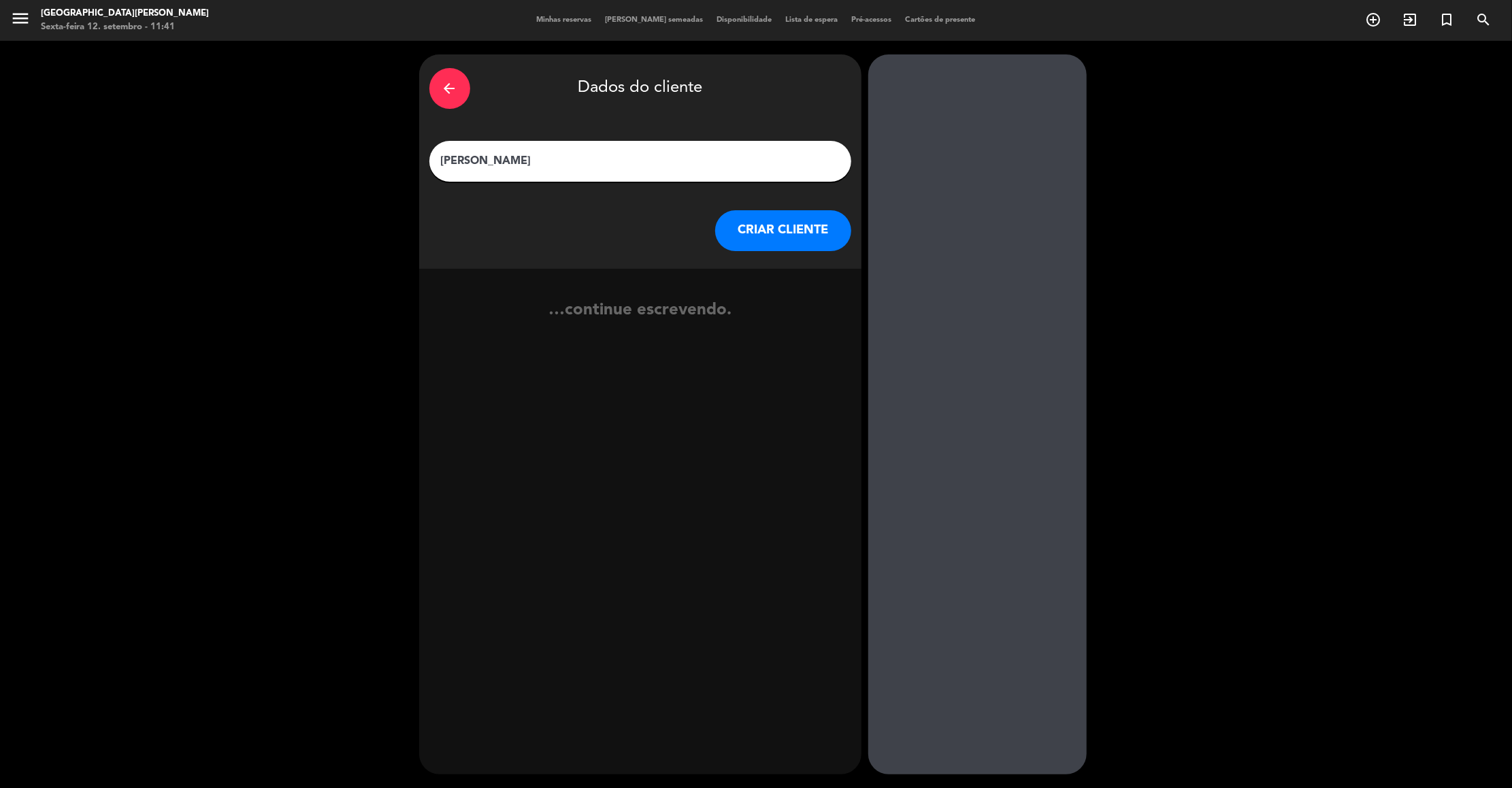
type input "[PERSON_NAME]"
click at [772, 208] on div "arrow_back Dados do cliente [PERSON_NAME] CRIAR CLIENTE" at bounding box center [640, 162] width 442 height 214
click at [772, 217] on button "CRIAR CLIENTE" at bounding box center [783, 230] width 136 height 41
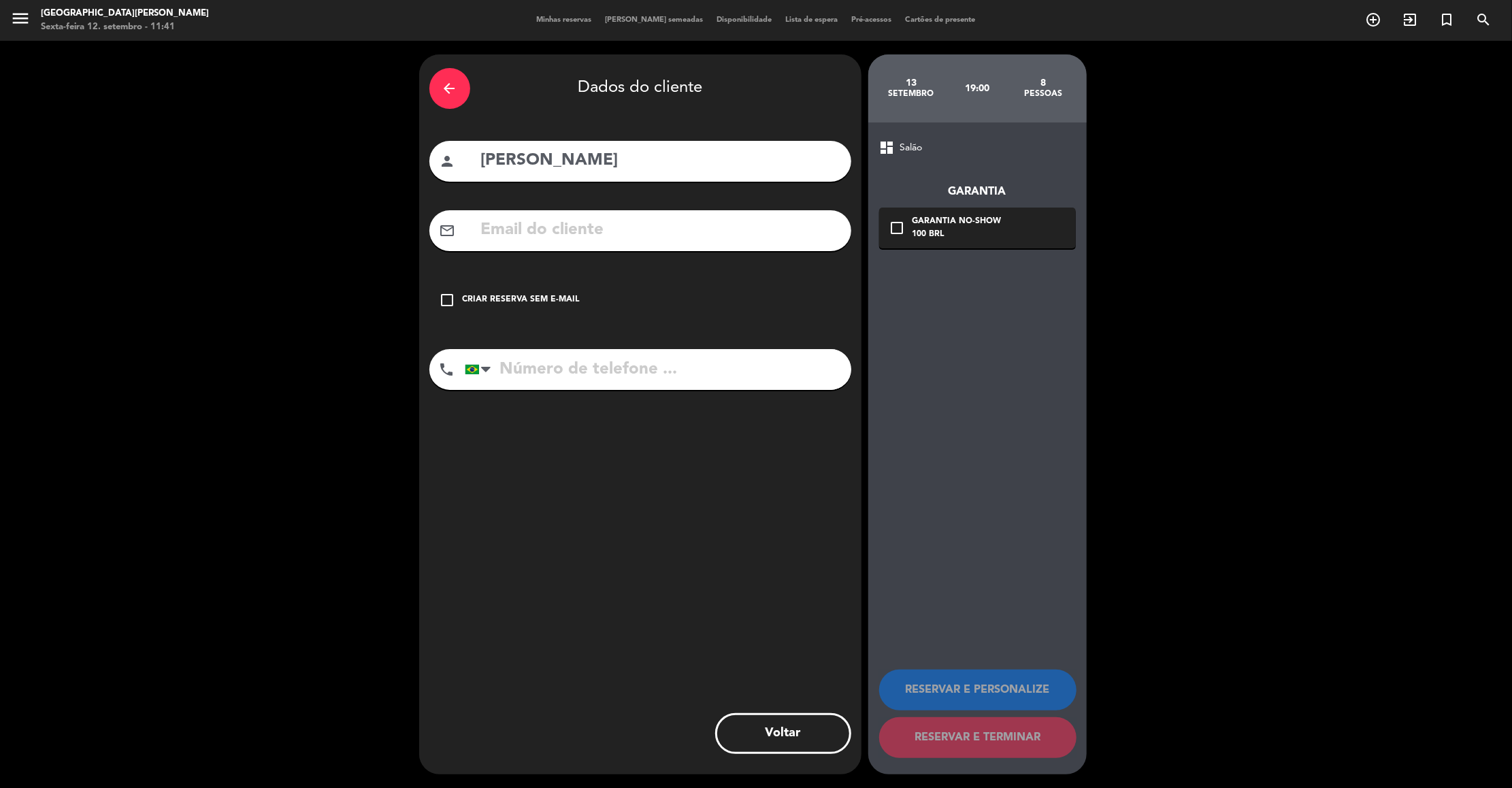
click at [450, 297] on icon "check_box_outline_blank" at bounding box center [448, 300] width 16 height 16
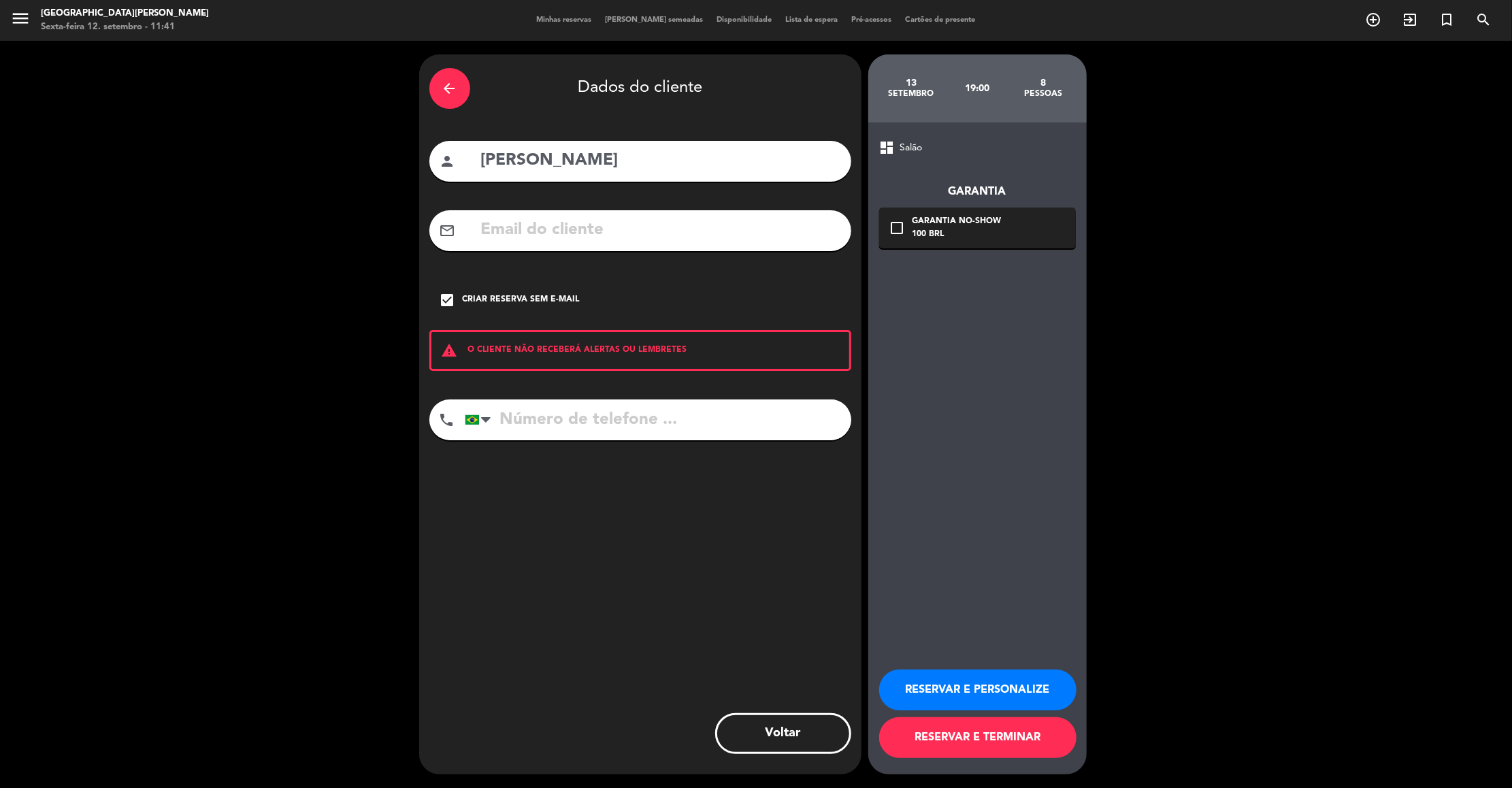
click at [543, 411] on input "tel" at bounding box center [658, 419] width 386 height 41
type input "11974493713"
click at [981, 681] on button "RESERVAR E PERSONALIZE" at bounding box center [977, 690] width 197 height 41
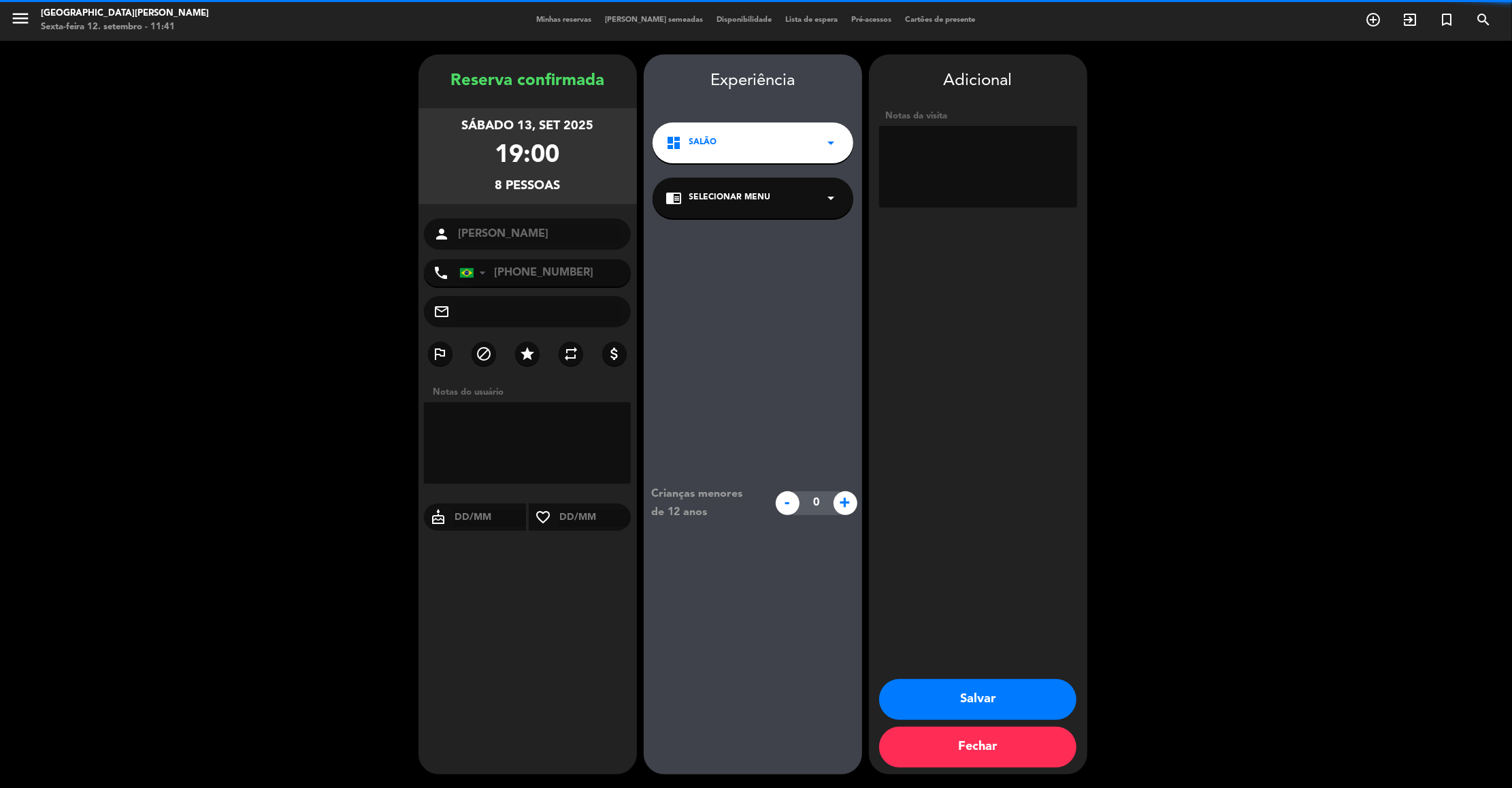
click at [974, 146] on textarea at bounding box center [978, 166] width 198 height 81
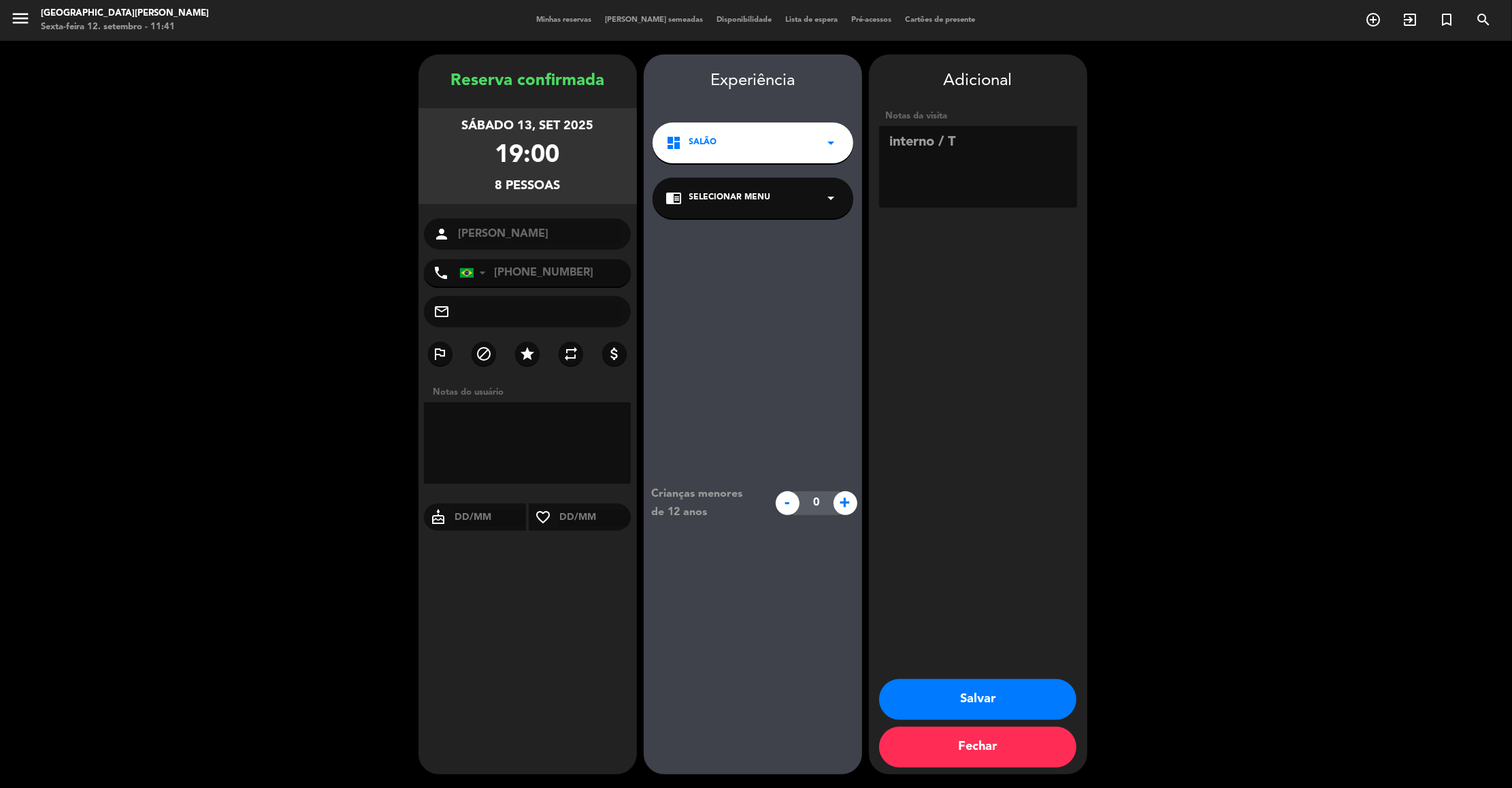
type textarea "interno / T"
click at [1005, 689] on button "Salvar" at bounding box center [977, 699] width 197 height 41
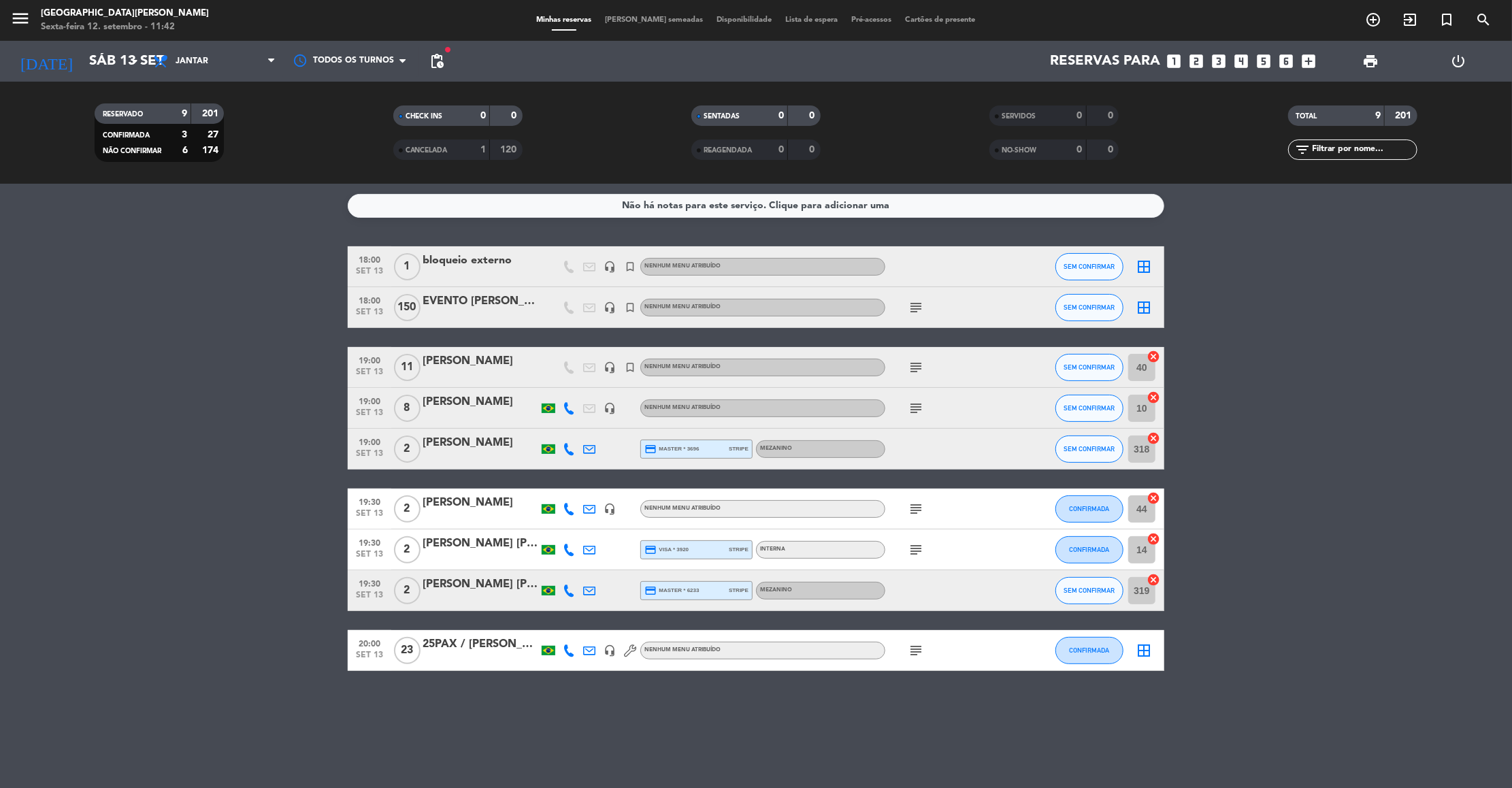
click at [915, 311] on icon "subject" at bounding box center [916, 307] width 16 height 16
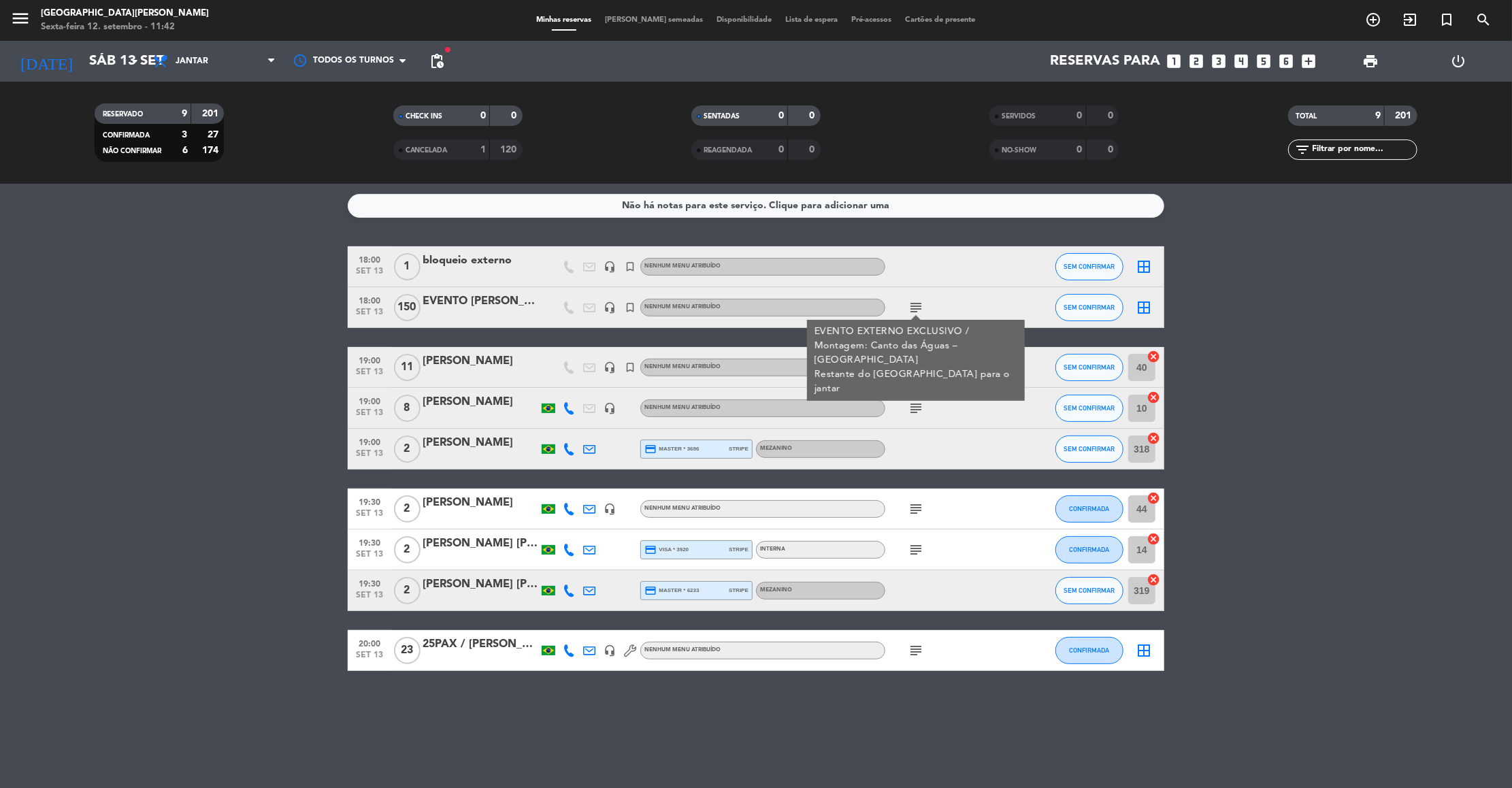
click at [912, 354] on div "EVENTO EXTERNO EXCLUSIVO / Montagem: Canto das Águas – Cerimônia Restante do [G…" at bounding box center [916, 360] width 204 height 72
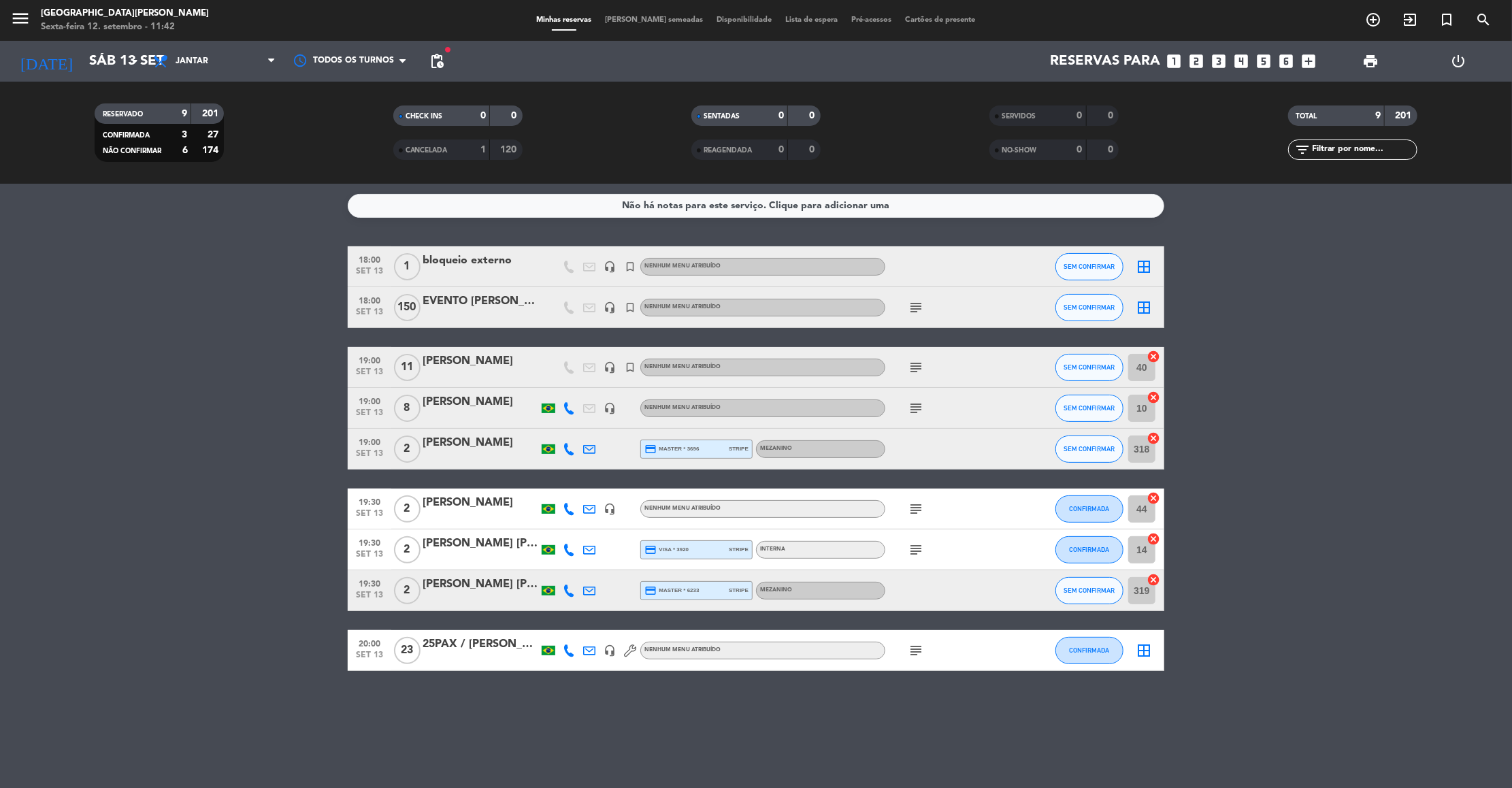
click at [915, 364] on icon "subject" at bounding box center [916, 367] width 16 height 16
click at [917, 414] on icon "subject" at bounding box center [916, 408] width 16 height 16
click at [915, 509] on icon "subject" at bounding box center [916, 509] width 16 height 16
click at [918, 547] on icon "subject" at bounding box center [916, 550] width 16 height 16
click at [919, 658] on icon "subject" at bounding box center [916, 650] width 16 height 16
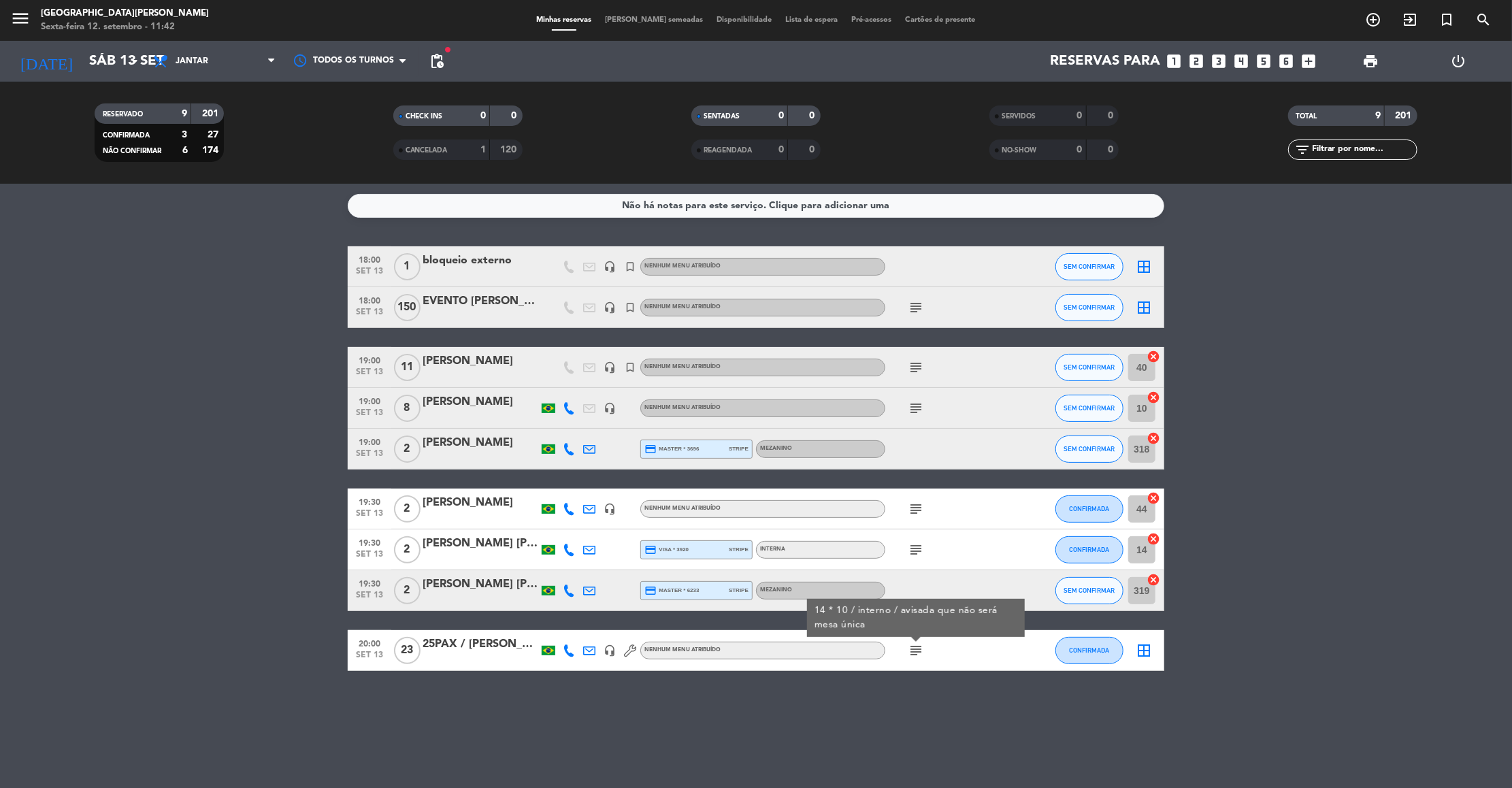
click at [912, 369] on icon "subject" at bounding box center [916, 367] width 16 height 16
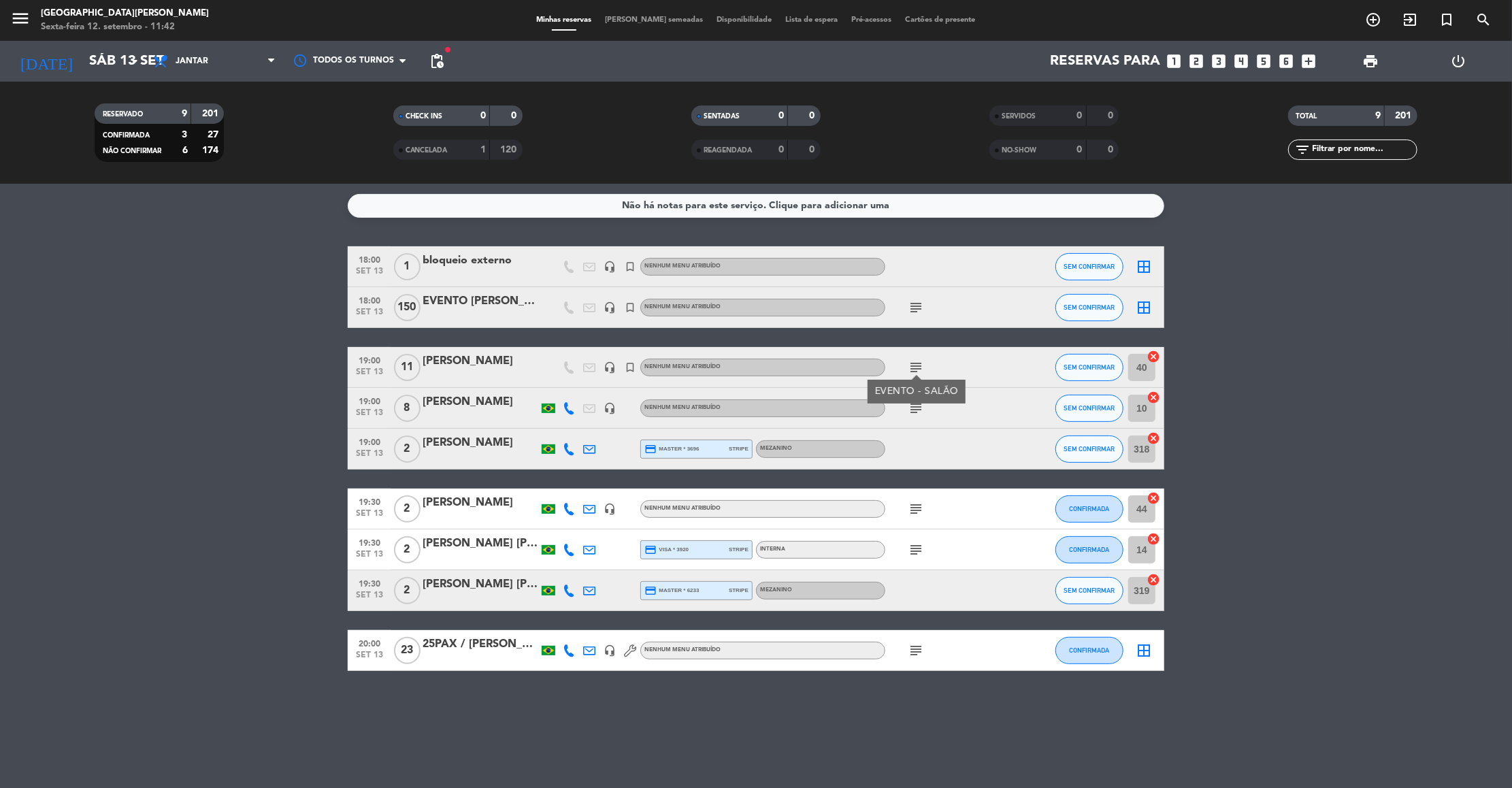
click at [914, 418] on div "subject" at bounding box center [947, 408] width 122 height 40
click at [919, 401] on icon "subject" at bounding box center [916, 408] width 16 height 16
click at [1318, 411] on bookings-row "18:00 set 13 1 bloqueio externo headset_mic turned_in_not Nenhum menu atribuído…" at bounding box center [756, 458] width 1512 height 424
click at [97, 64] on input "Sáb 13 set" at bounding box center [171, 60] width 177 height 30
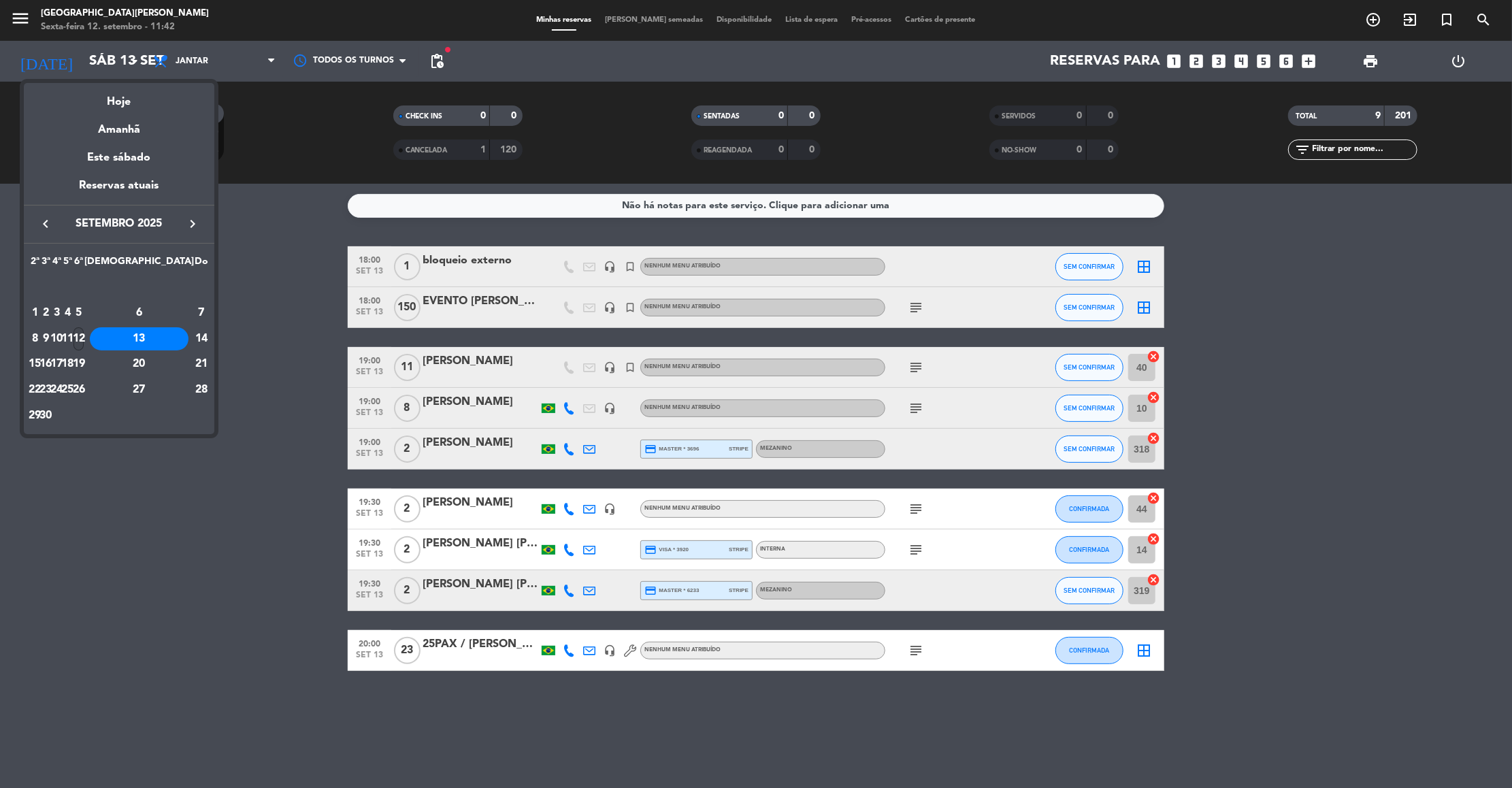
click at [84, 342] on div "12" at bounding box center [78, 339] width 10 height 23
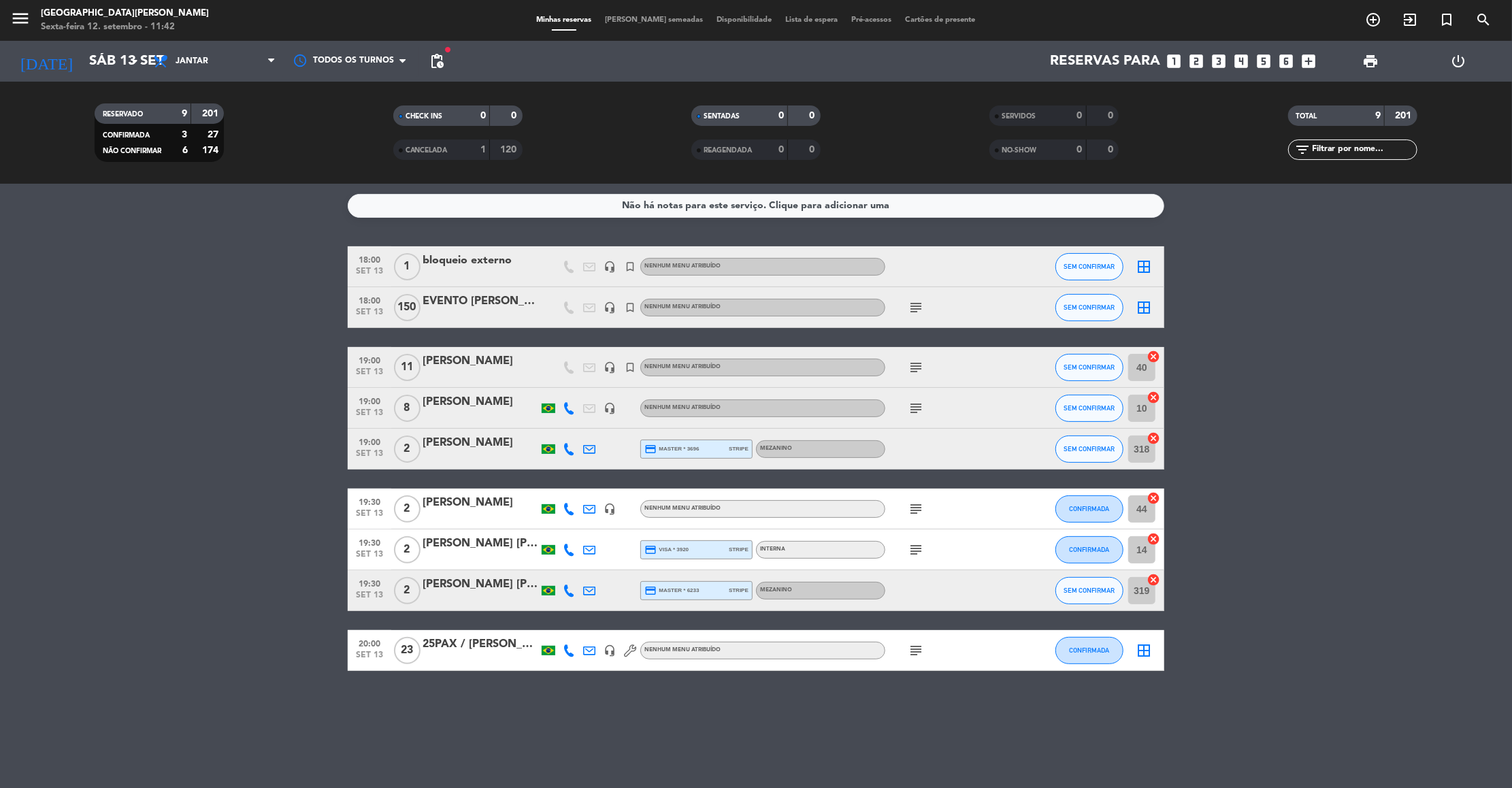
type input "Sex 12 set"
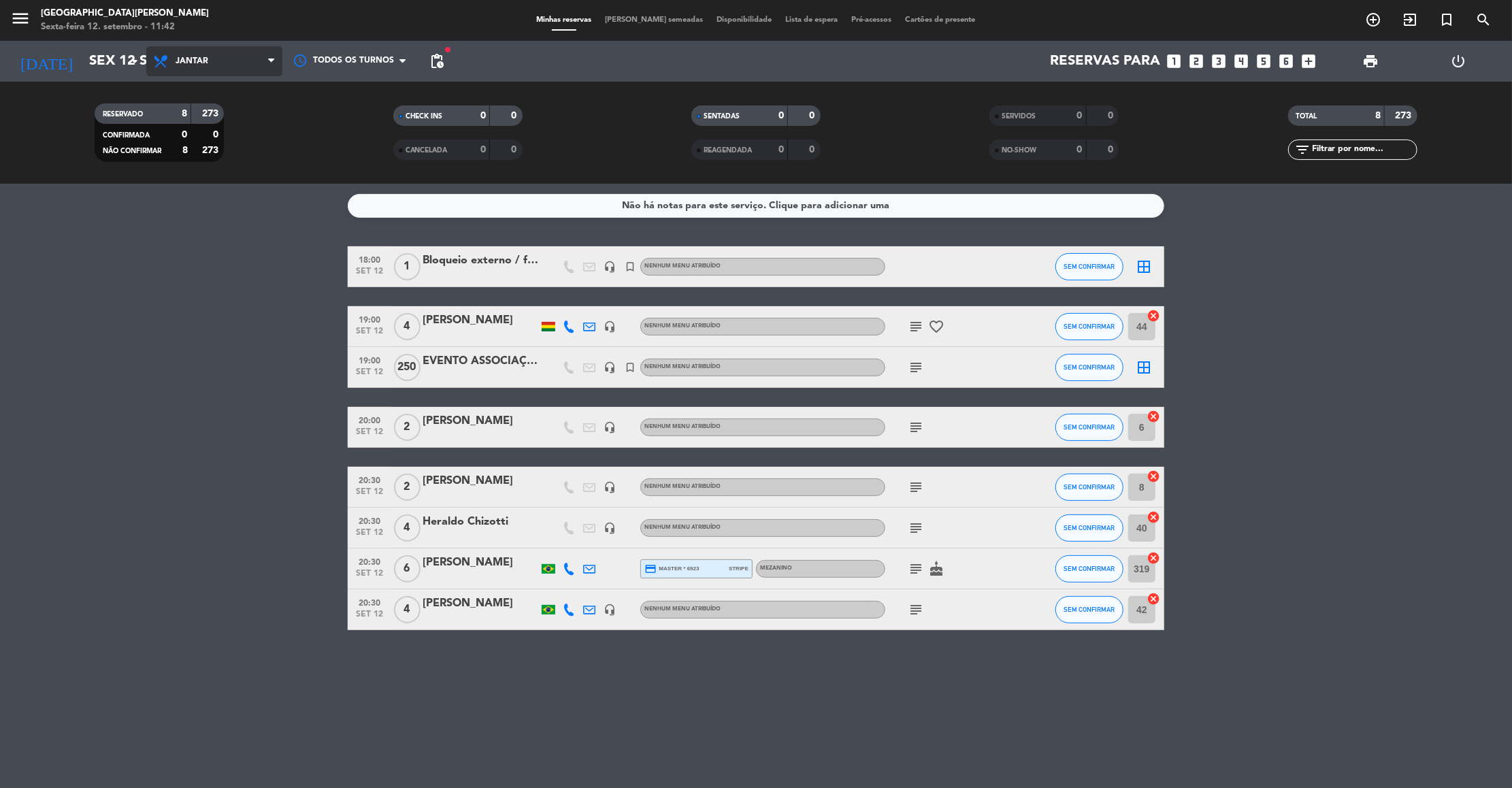
click at [254, 62] on span "Jantar" at bounding box center [214, 60] width 136 height 30
click at [216, 121] on div "menu [GEOGRAPHIC_DATA][PERSON_NAME] Sexta-feira 12. setembro - 11:42 Minhas res…" at bounding box center [756, 92] width 1512 height 184
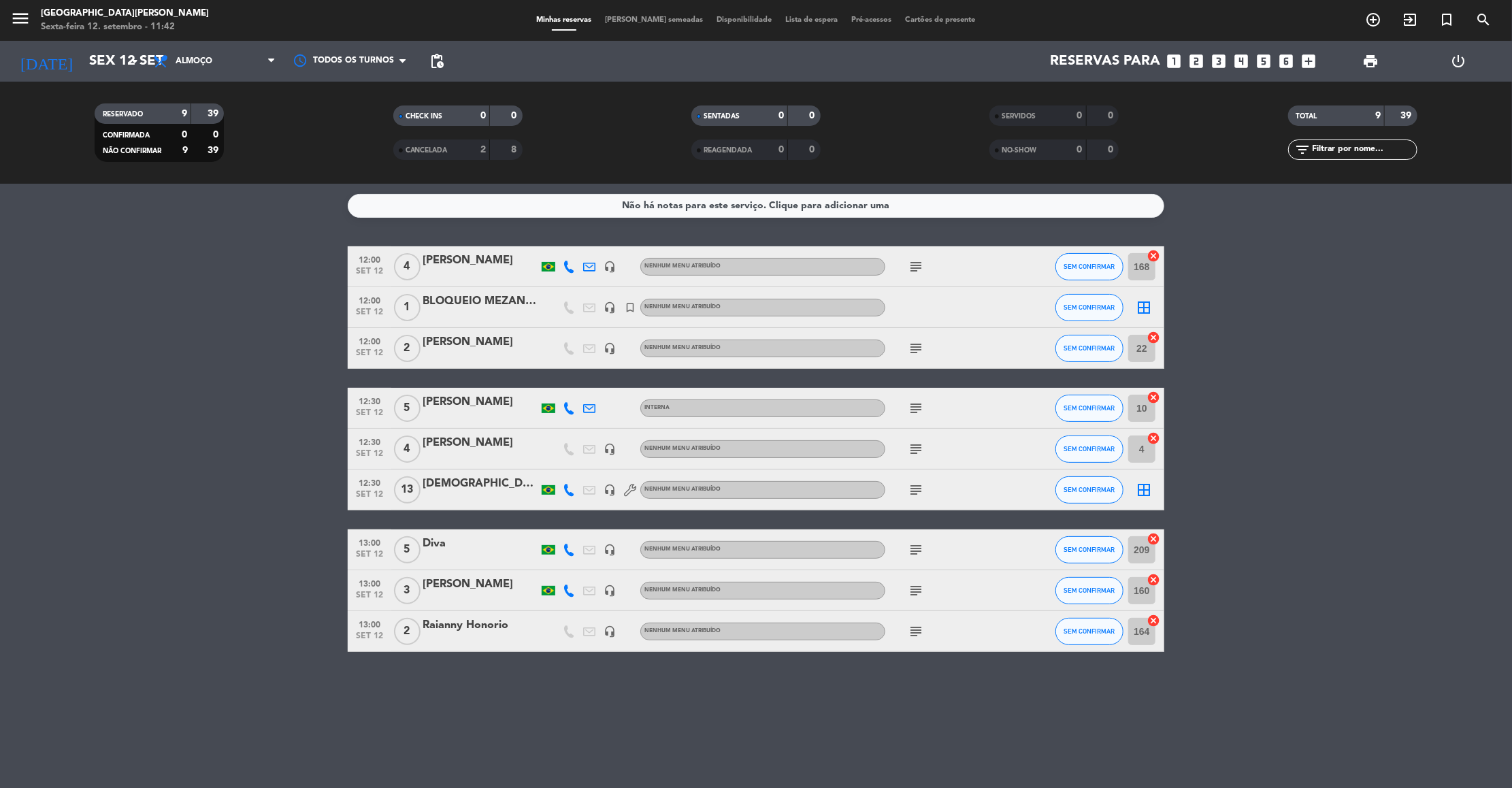
click at [1283, 433] on bookings-row "12:00 set 12 4 [PERSON_NAME] headset_mic Nenhum menu atribuído subject SEM CONF…" at bounding box center [756, 449] width 1512 height 406
click at [204, 546] on bookings-row "12:00 set 12 4 [PERSON_NAME] headset_mic Nenhum menu atribuído subject SEM CONF…" at bounding box center [756, 449] width 1512 height 406
